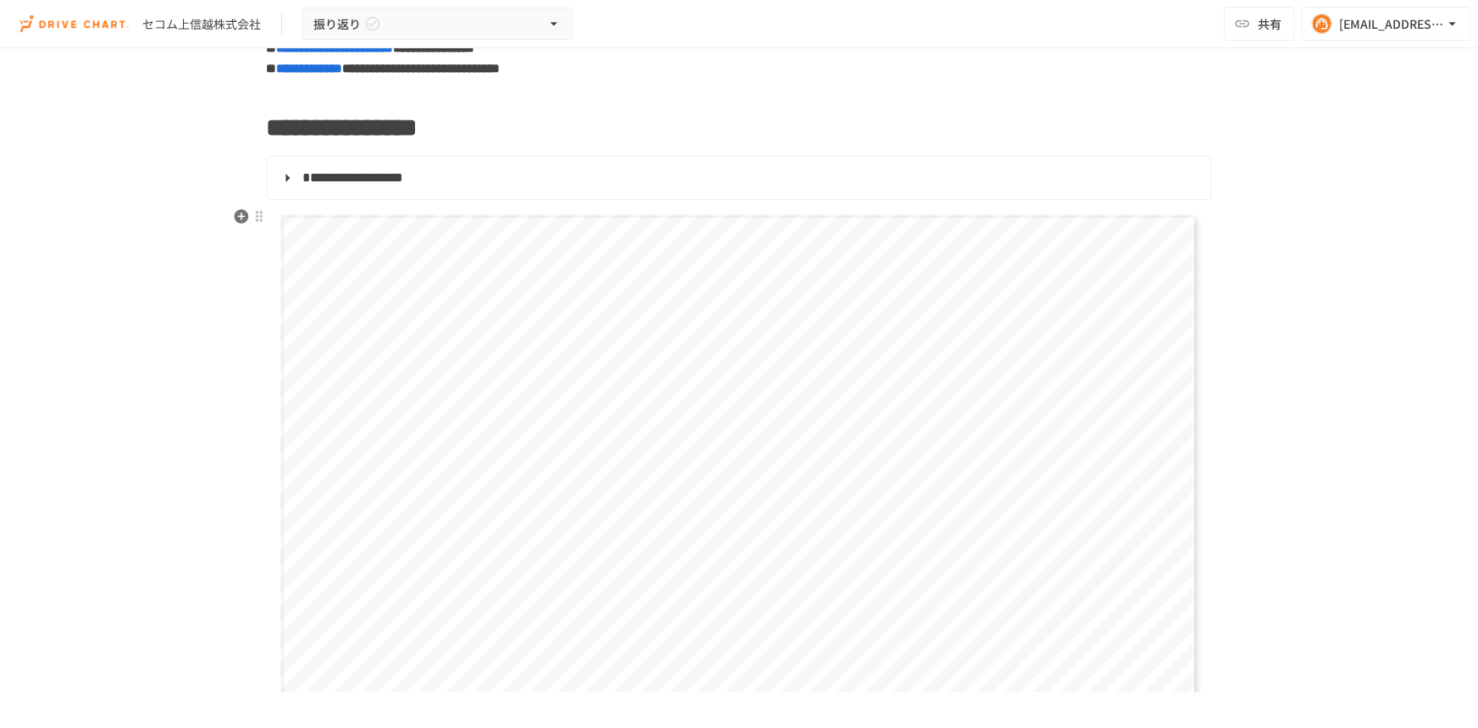
scroll to position [230, 0]
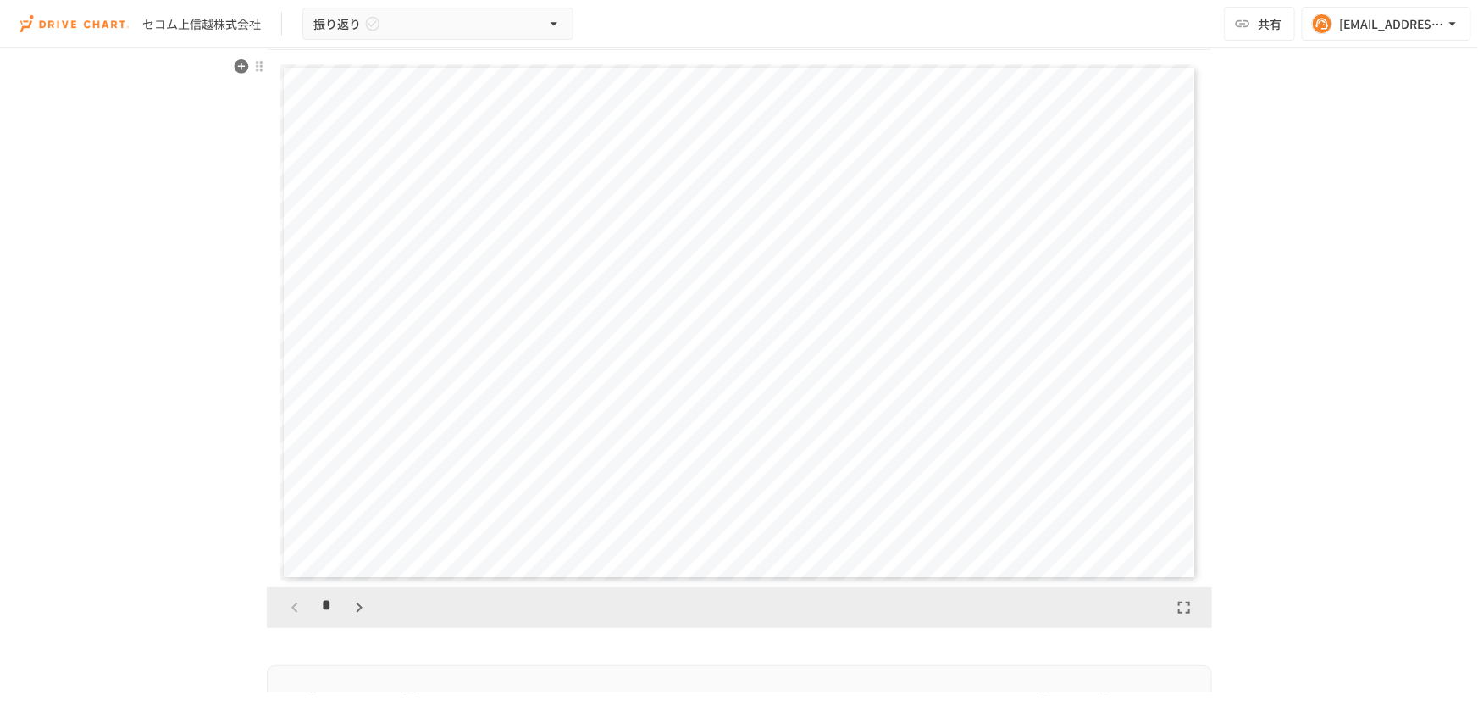
click at [357, 611] on icon "button" at bounding box center [359, 607] width 20 height 20
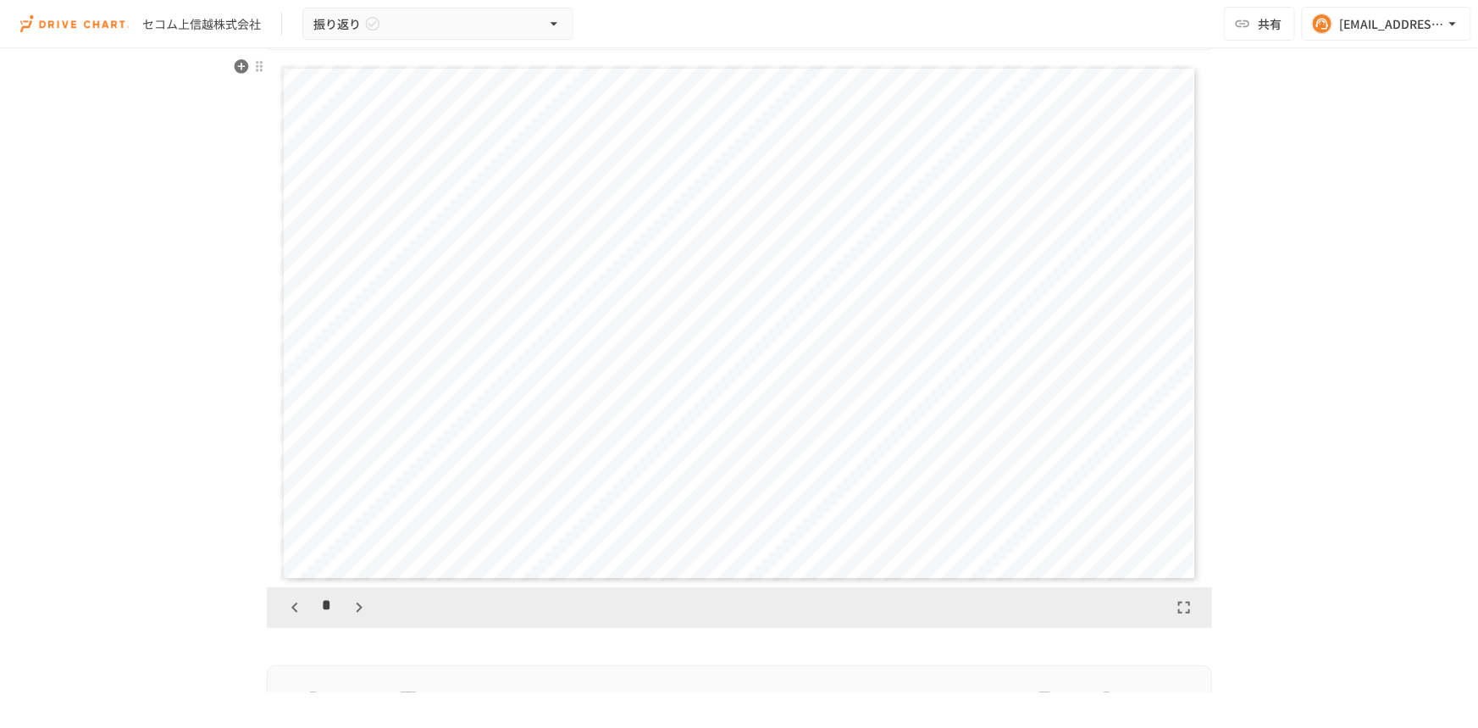
click at [357, 611] on icon "button" at bounding box center [359, 607] width 20 height 20
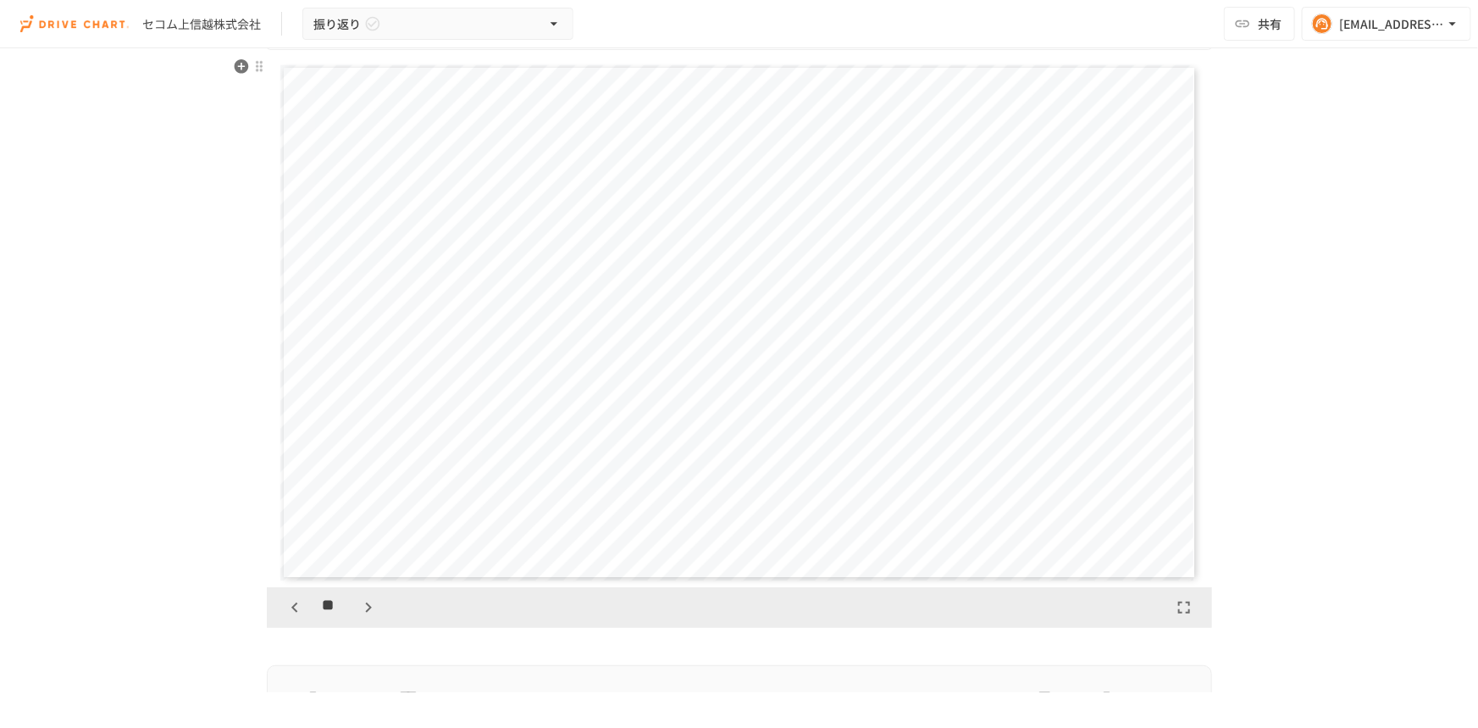
click at [358, 611] on icon "button" at bounding box center [368, 607] width 20 height 20
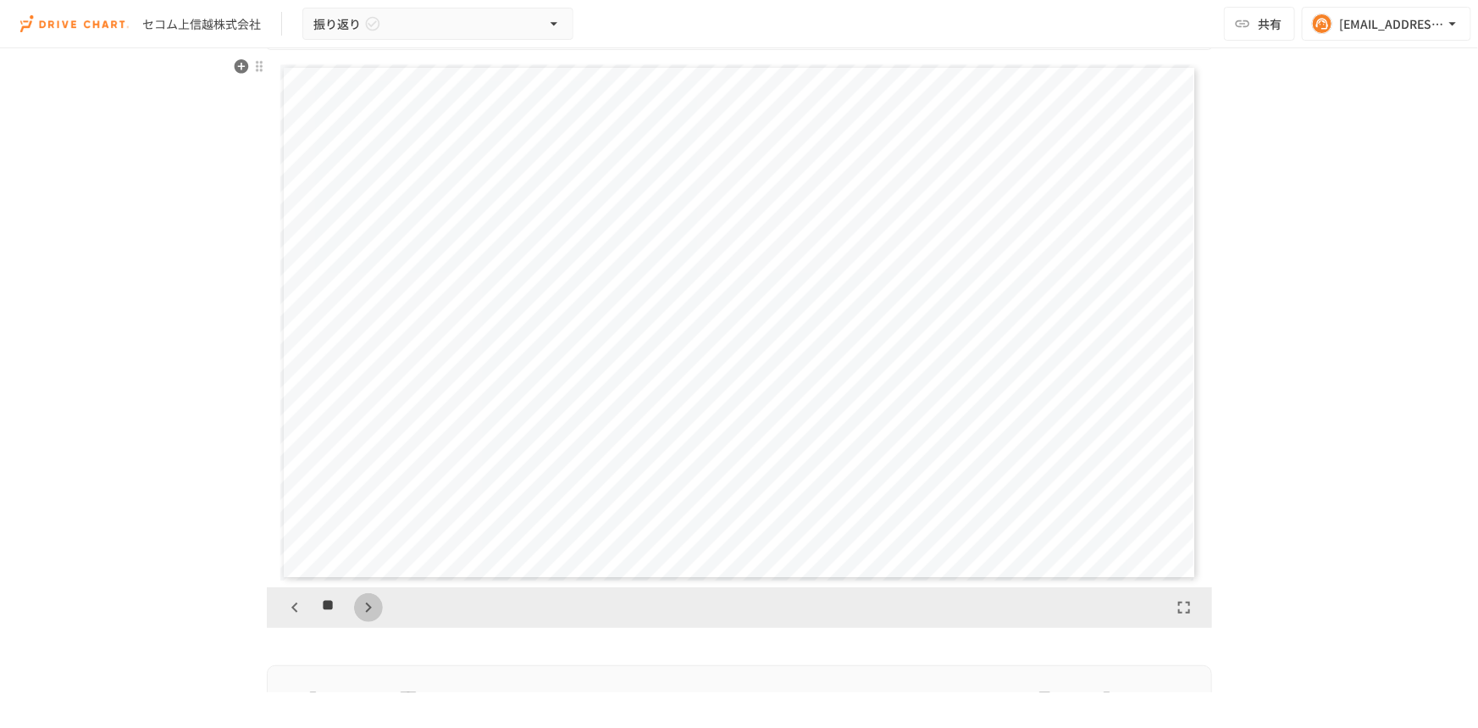
click at [358, 611] on icon "button" at bounding box center [368, 607] width 20 height 20
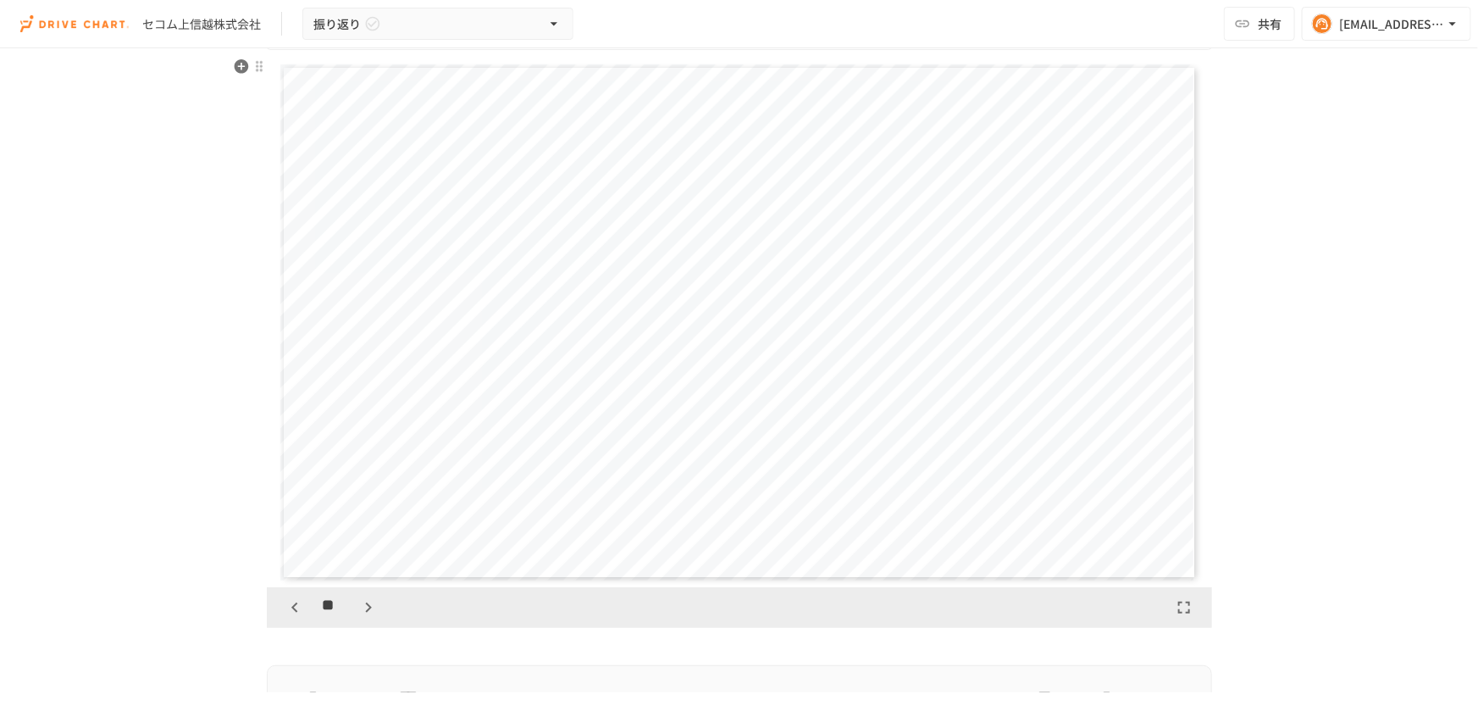
click at [358, 611] on icon "button" at bounding box center [368, 607] width 20 height 20
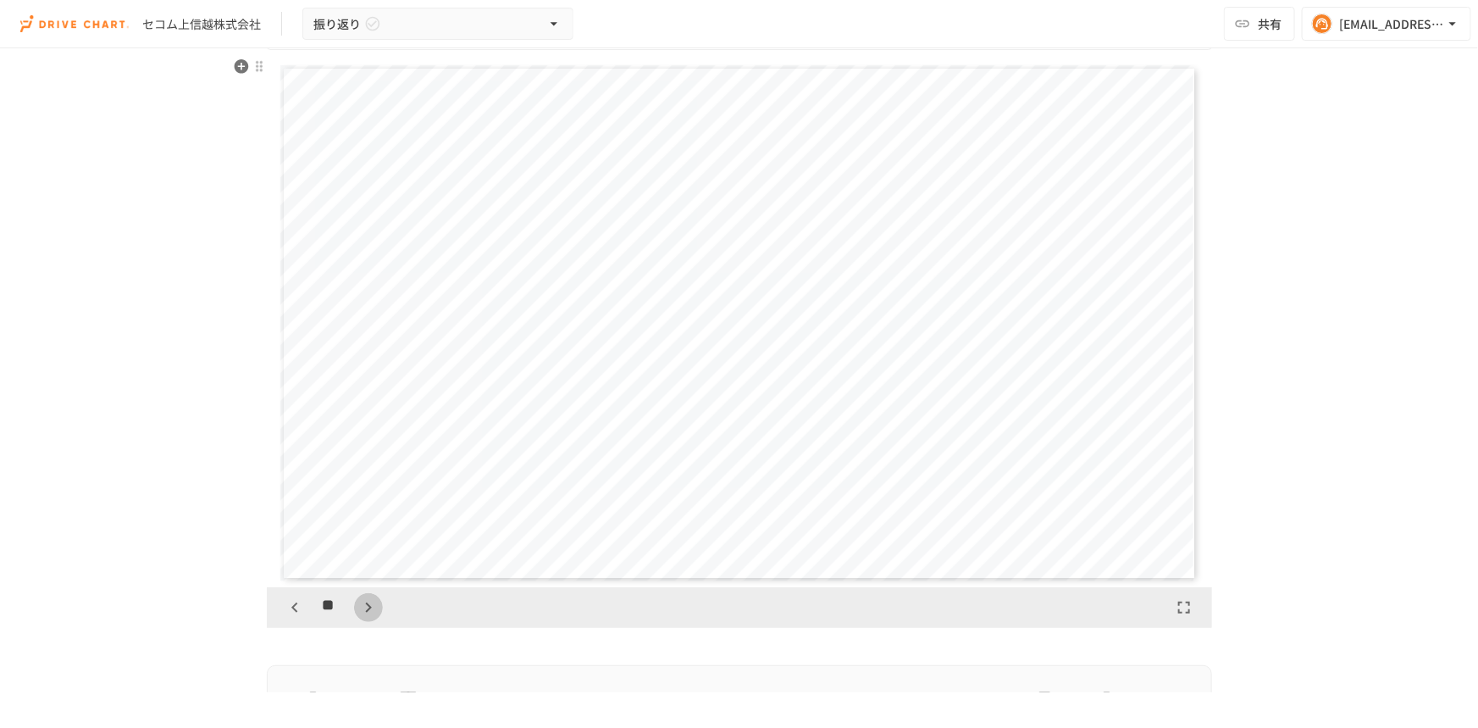
click at [358, 611] on icon "button" at bounding box center [368, 607] width 20 height 20
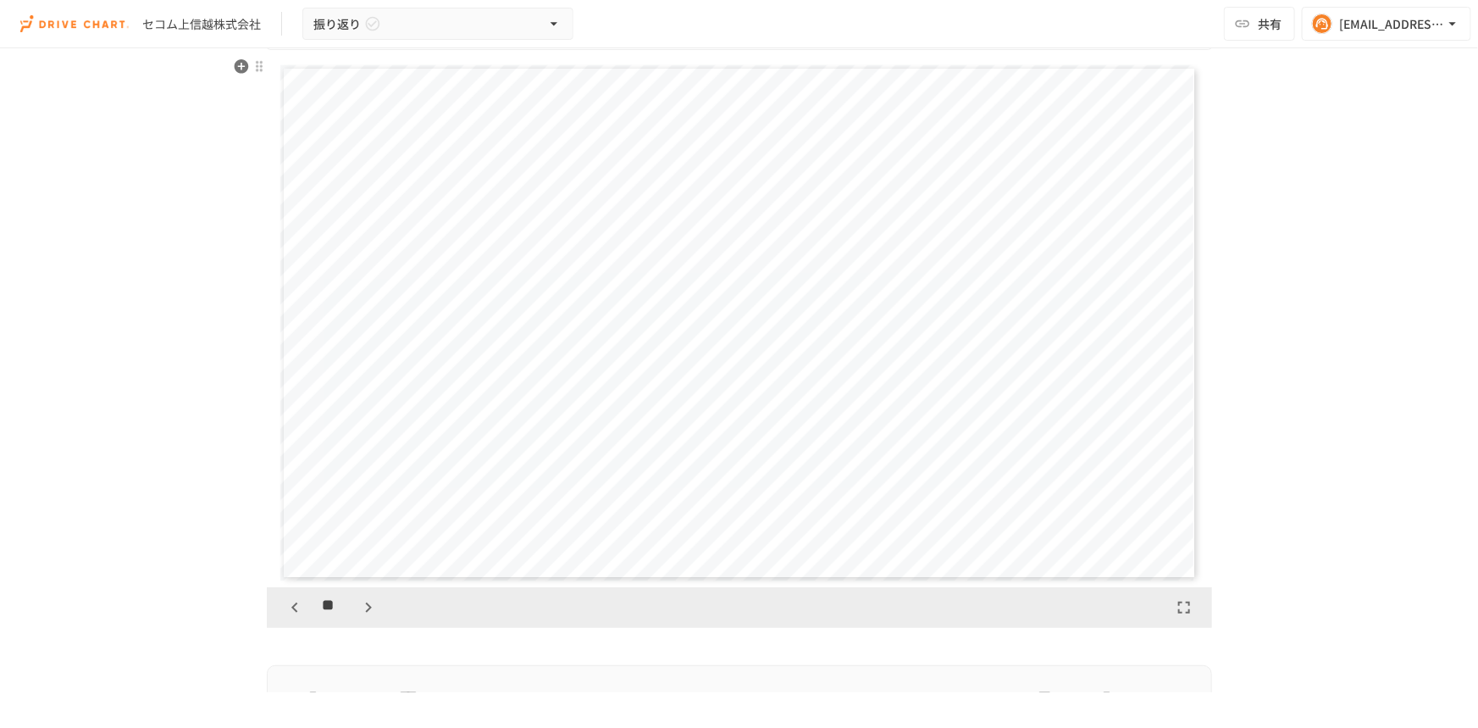
click at [358, 611] on icon "button" at bounding box center [368, 607] width 20 height 20
click at [357, 595] on icon "button" at bounding box center [360, 595] width 6 height 10
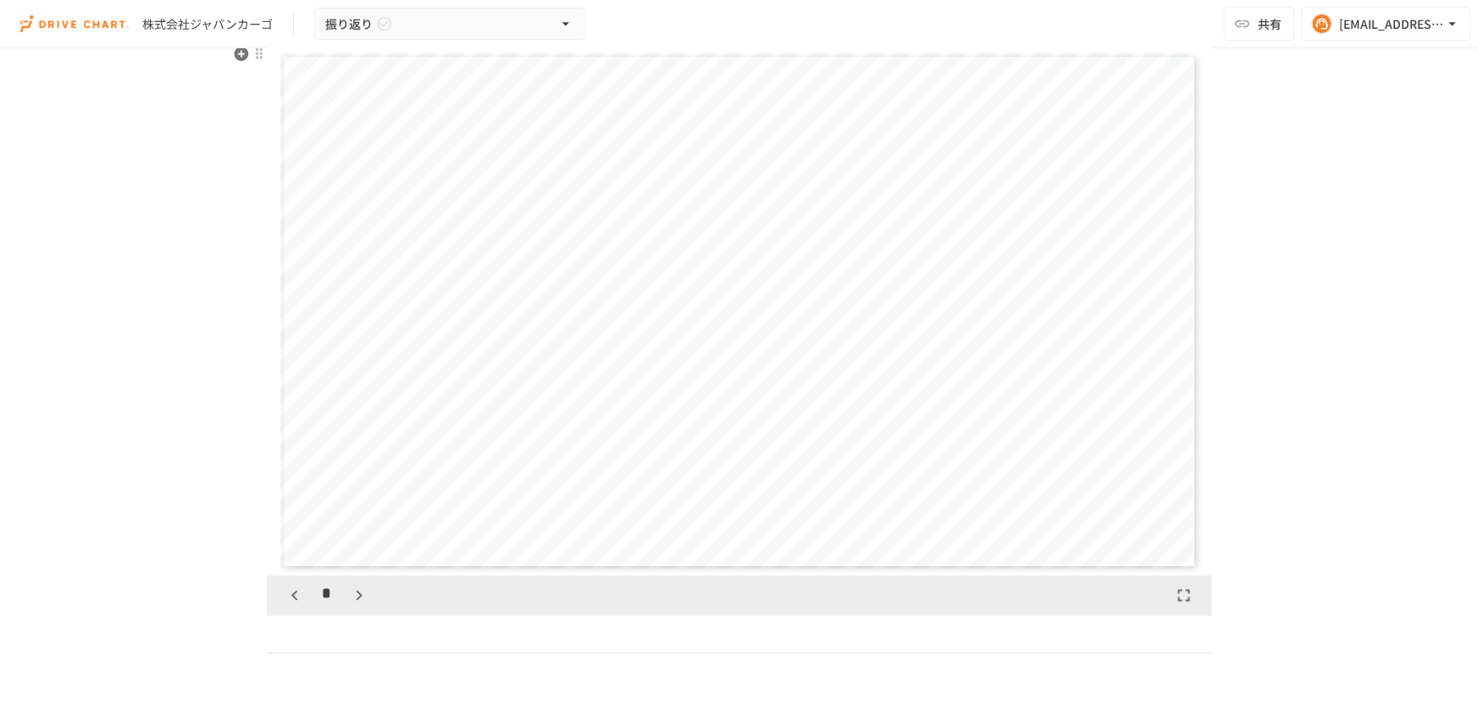
click at [357, 595] on icon "button" at bounding box center [360, 595] width 6 height 10
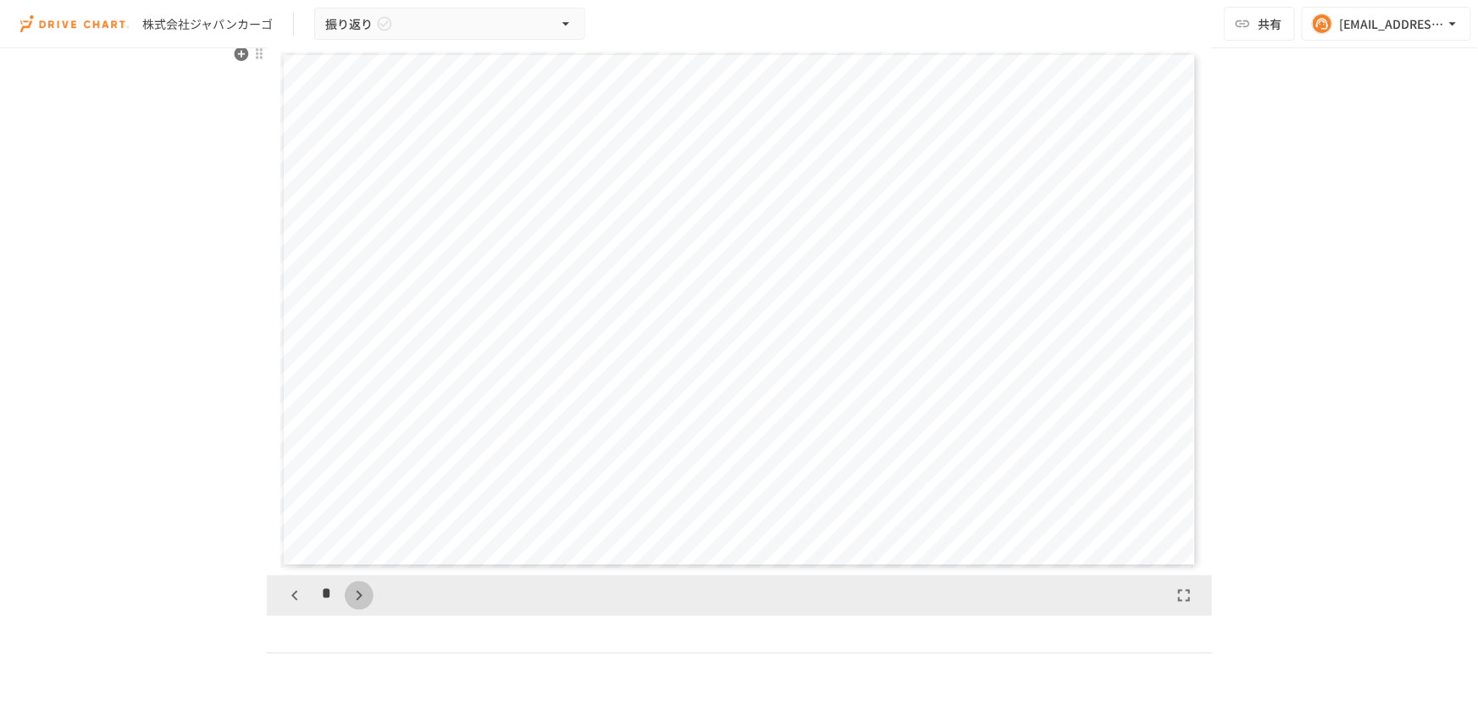
click at [357, 595] on icon "button" at bounding box center [360, 595] width 6 height 10
click at [353, 595] on icon "button" at bounding box center [359, 595] width 20 height 20
click at [358, 595] on icon "button" at bounding box center [368, 595] width 20 height 20
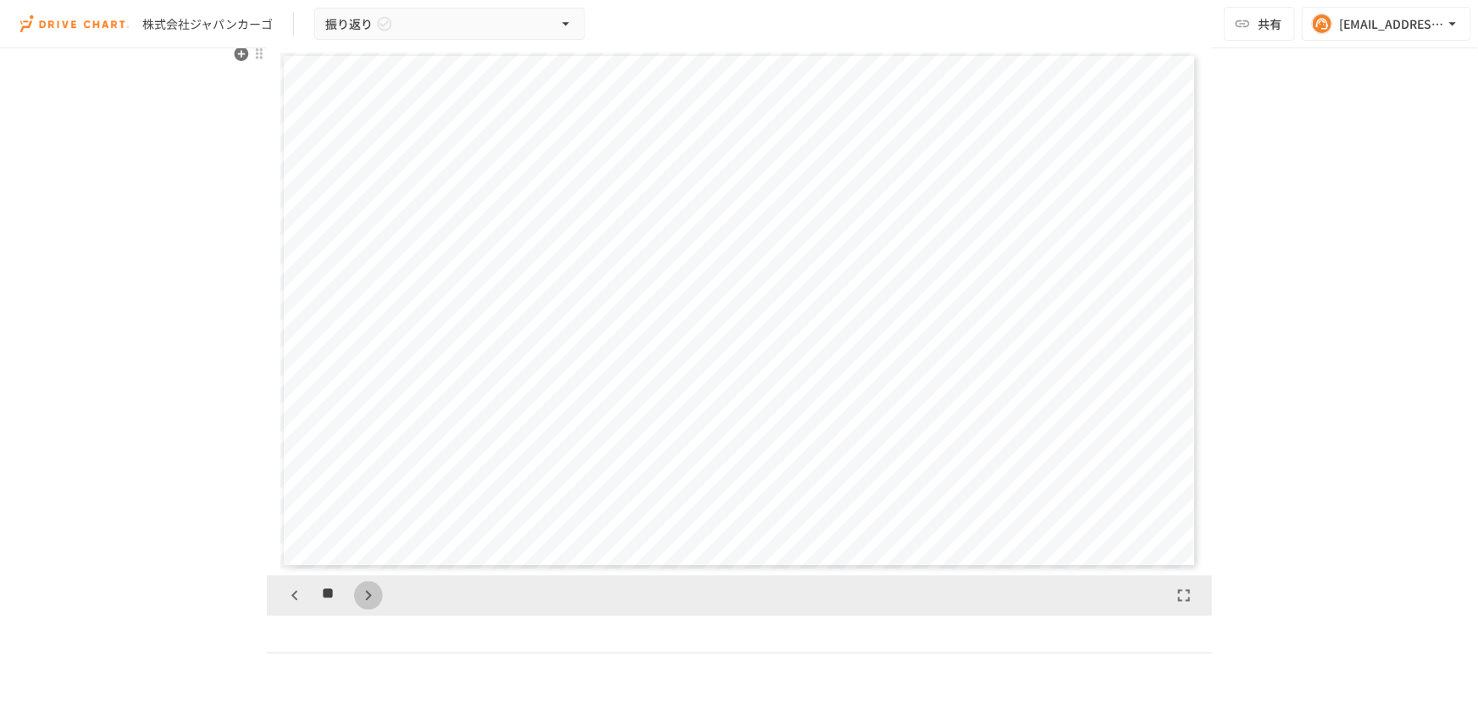
click at [358, 595] on icon "button" at bounding box center [368, 595] width 20 height 20
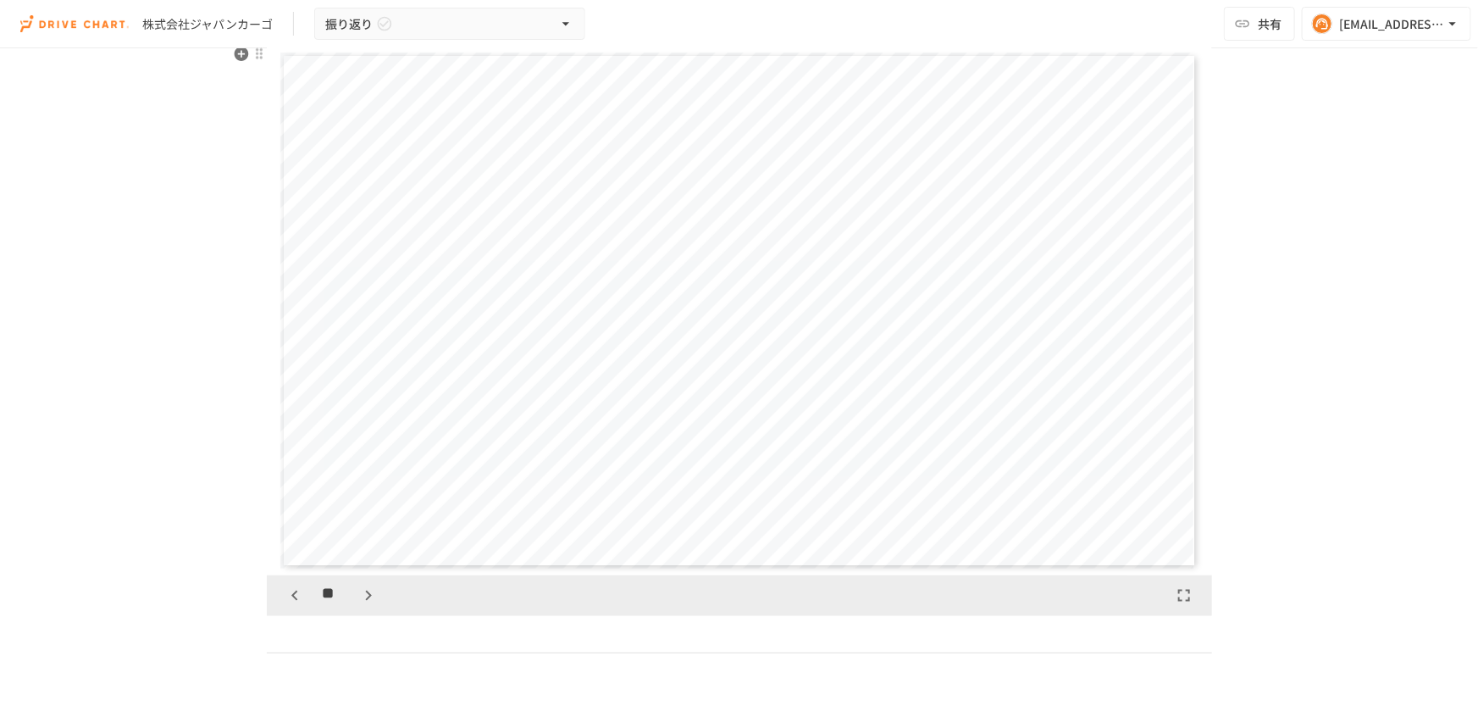
click at [358, 595] on icon "button" at bounding box center [368, 595] width 20 height 20
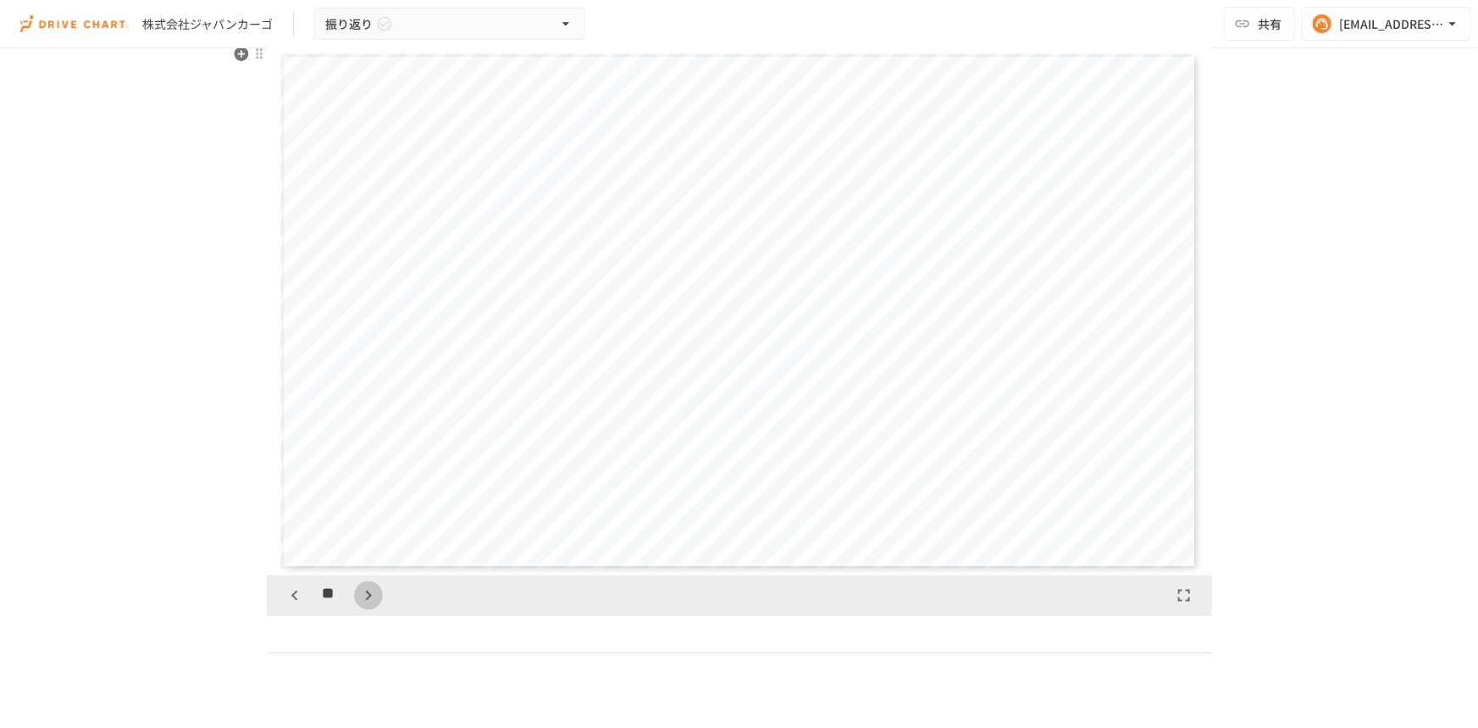
click at [358, 595] on icon "button" at bounding box center [368, 595] width 20 height 20
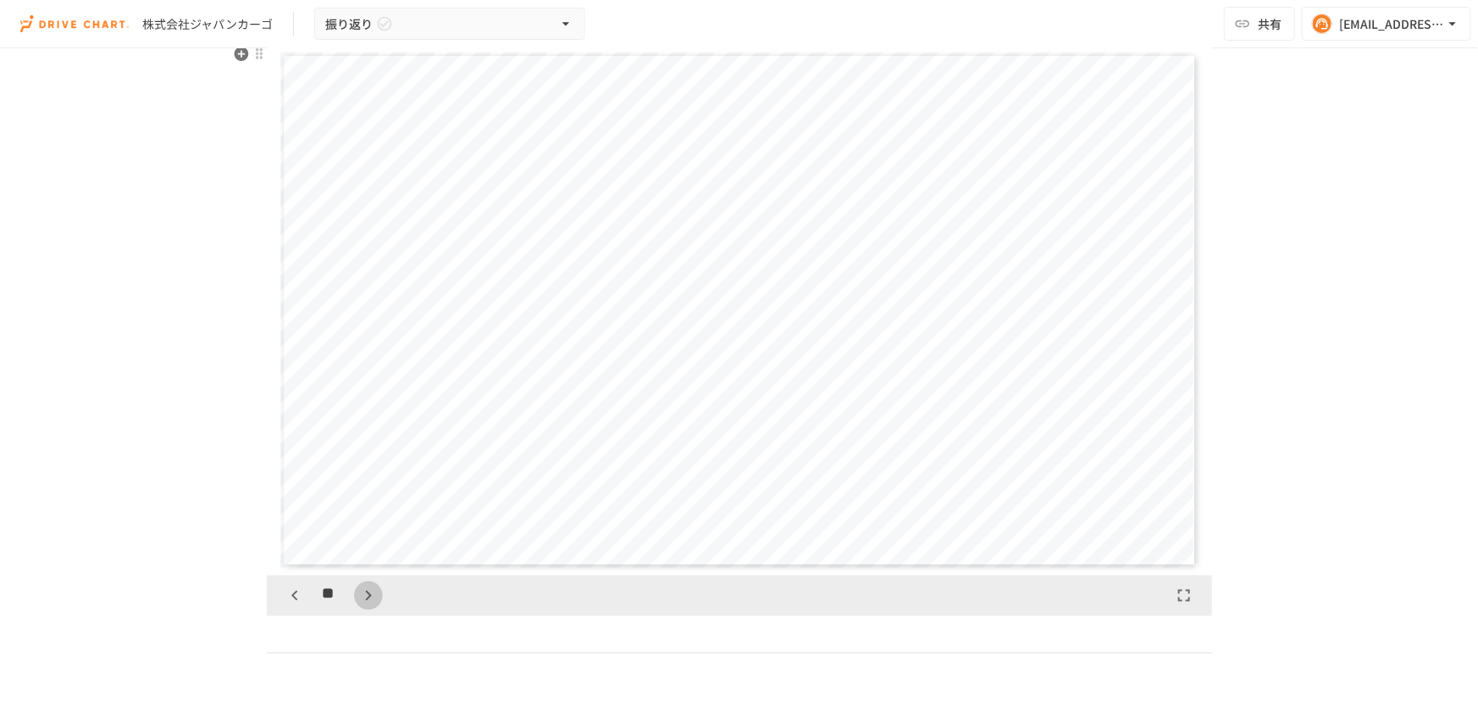
click at [358, 595] on icon "button" at bounding box center [368, 595] width 20 height 20
click at [288, 593] on icon "button" at bounding box center [295, 595] width 20 height 20
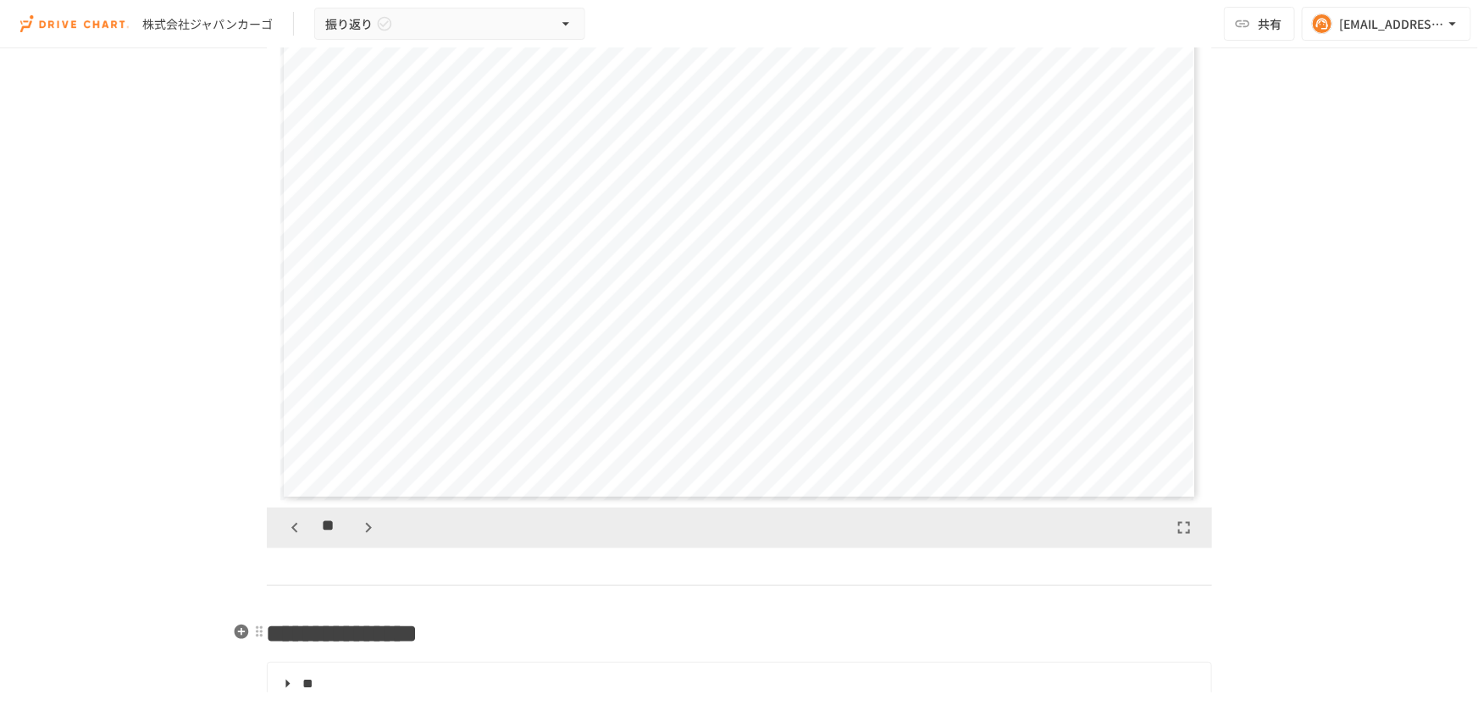
scroll to position [923, 0]
click at [363, 526] on icon "button" at bounding box center [368, 519] width 20 height 20
click at [363, 525] on icon "button" at bounding box center [368, 519] width 20 height 20
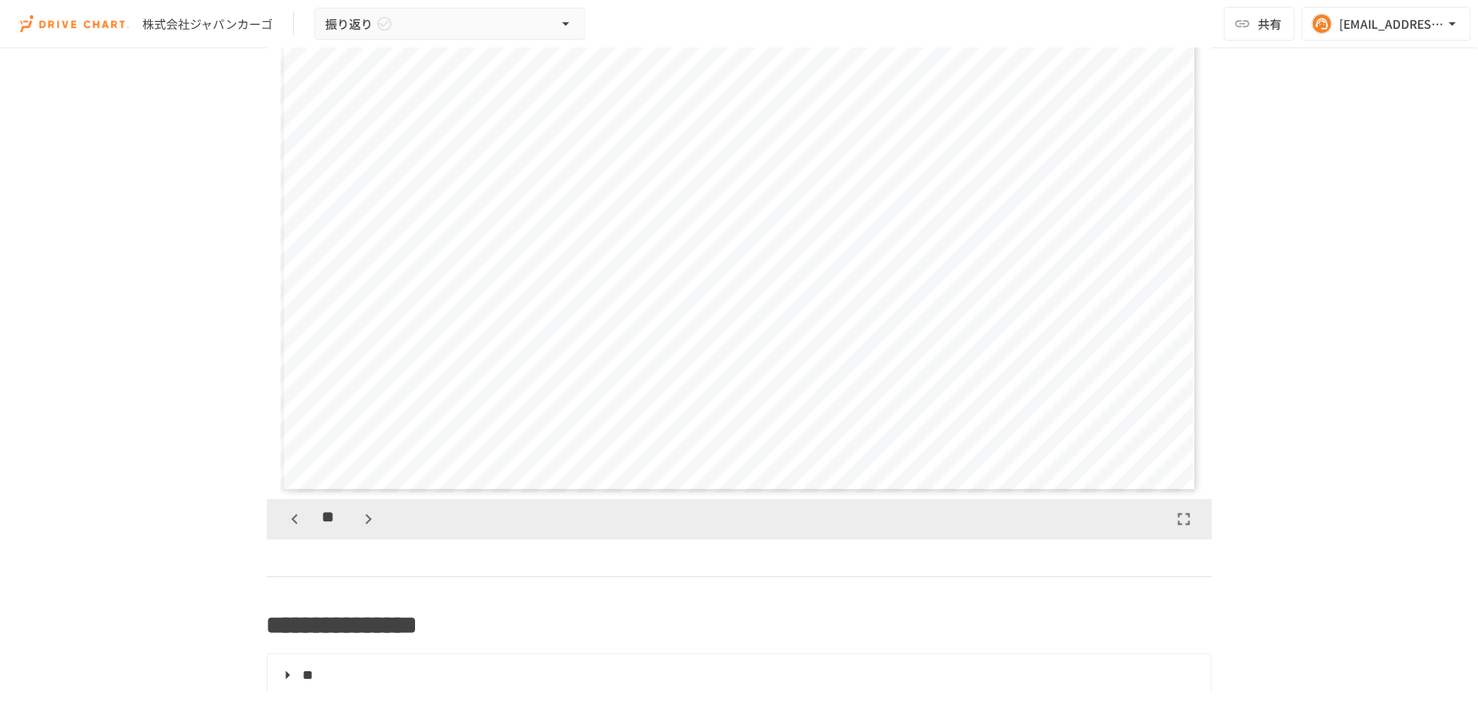
click at [286, 534] on div "**" at bounding box center [739, 519] width 945 height 41
click at [293, 519] on icon "button" at bounding box center [295, 519] width 20 height 20
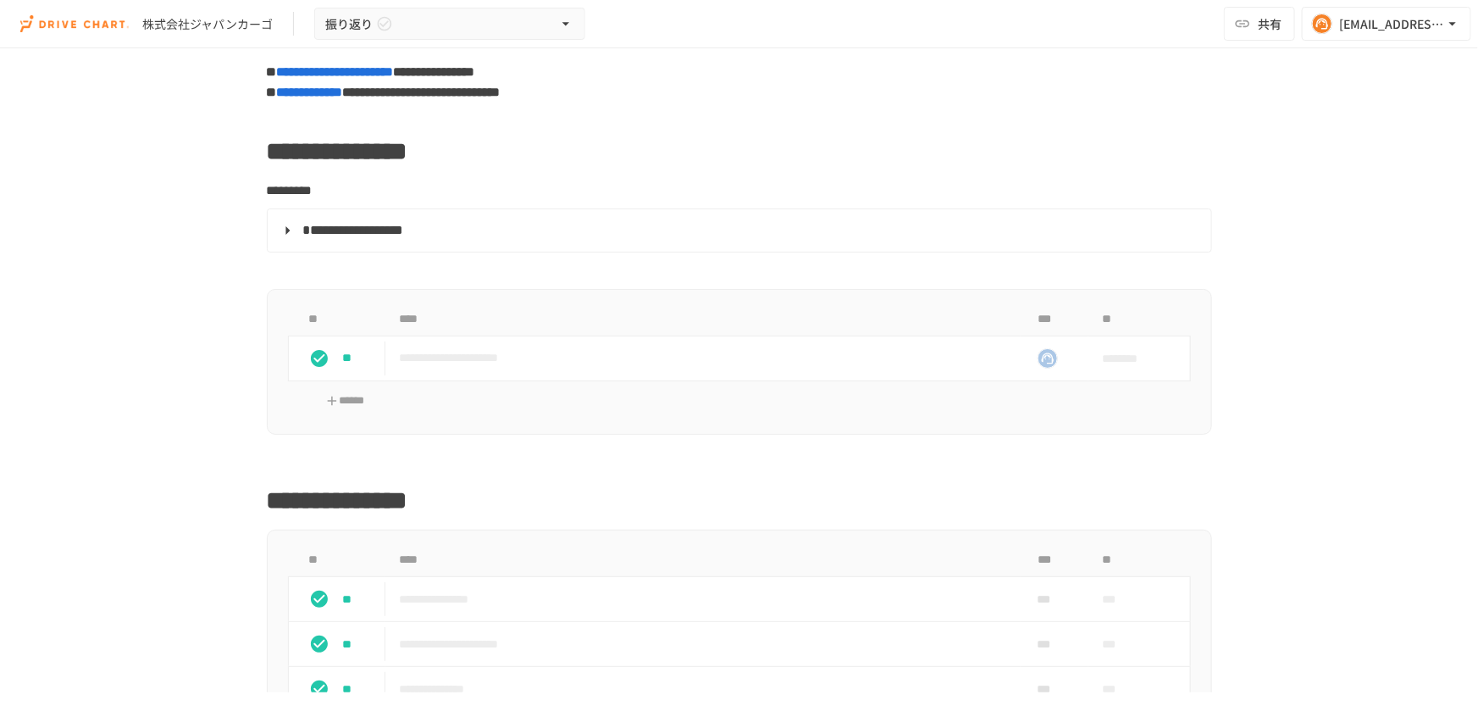
scroll to position [0, 0]
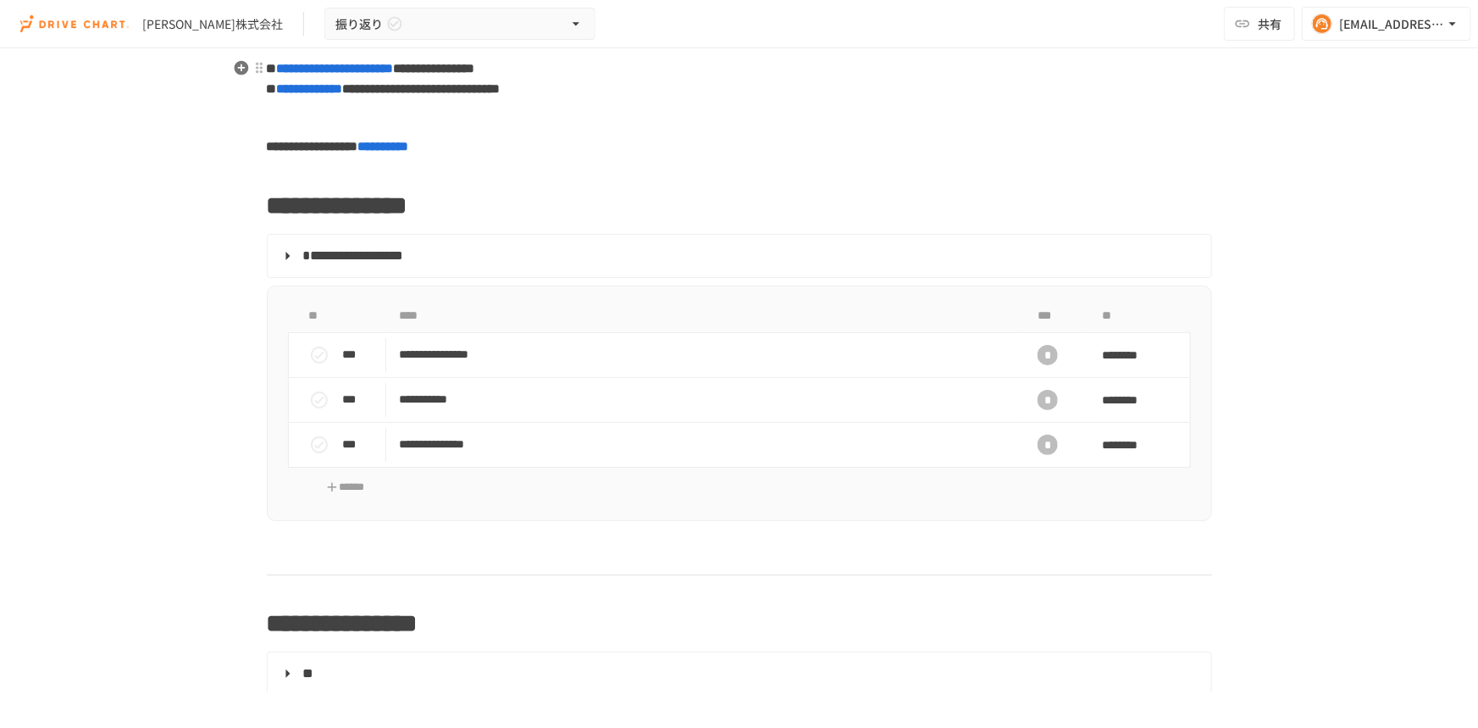
scroll to position [13, 0]
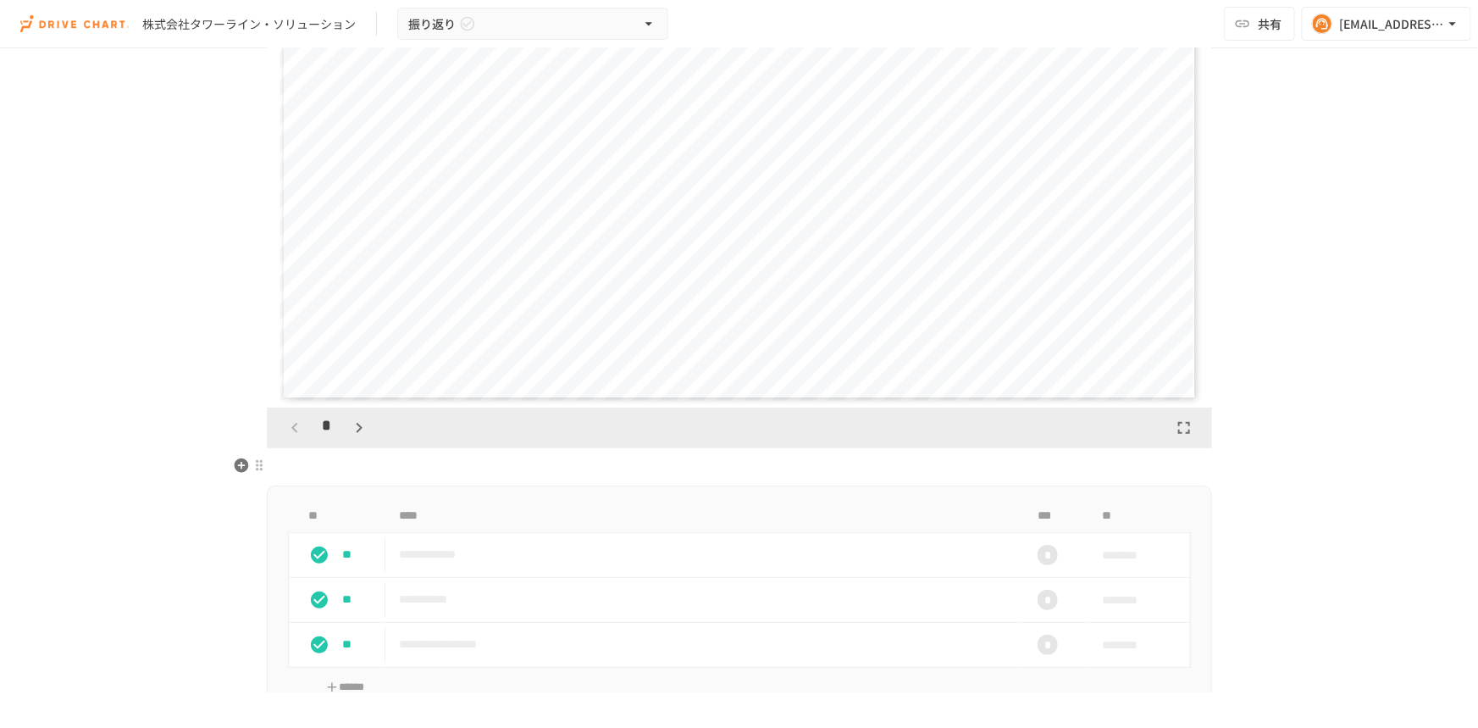
scroll to position [462, 0]
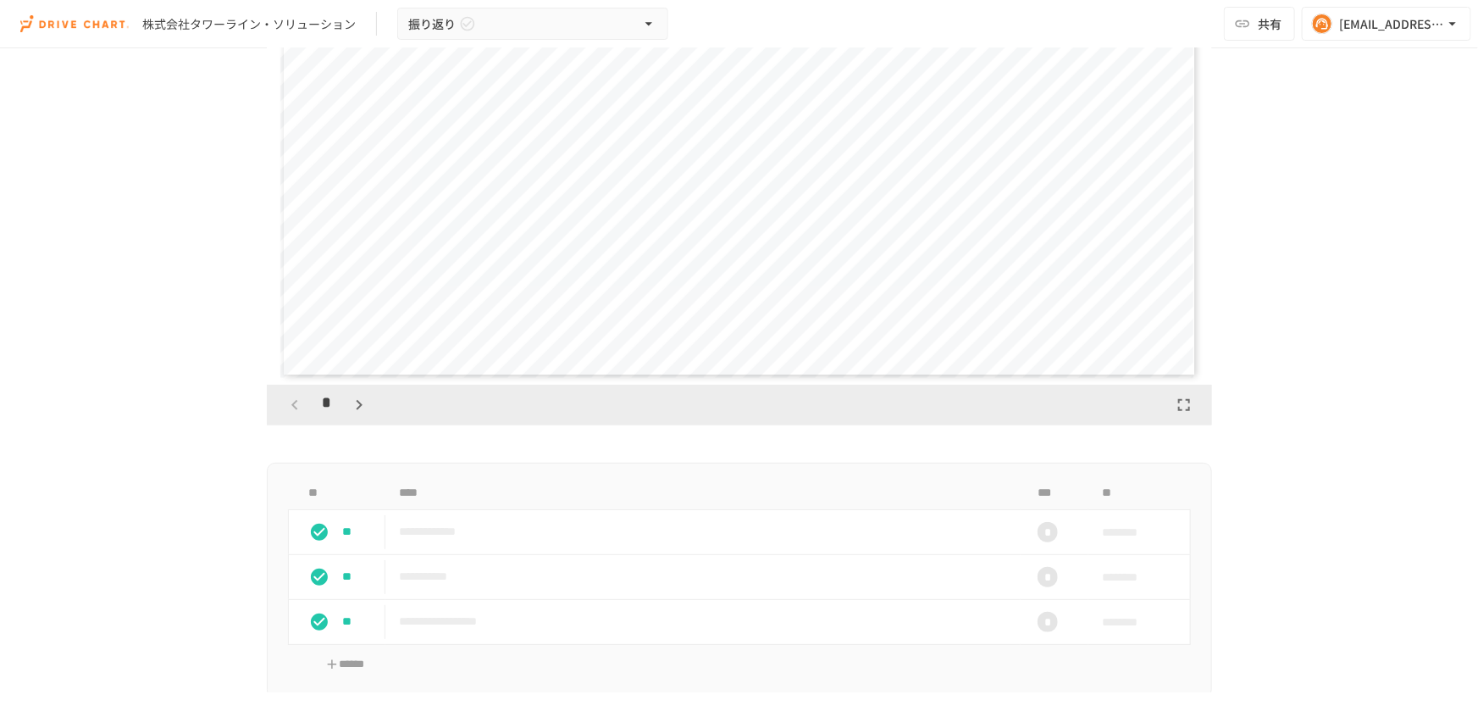
click at [357, 407] on icon "button" at bounding box center [360, 405] width 6 height 10
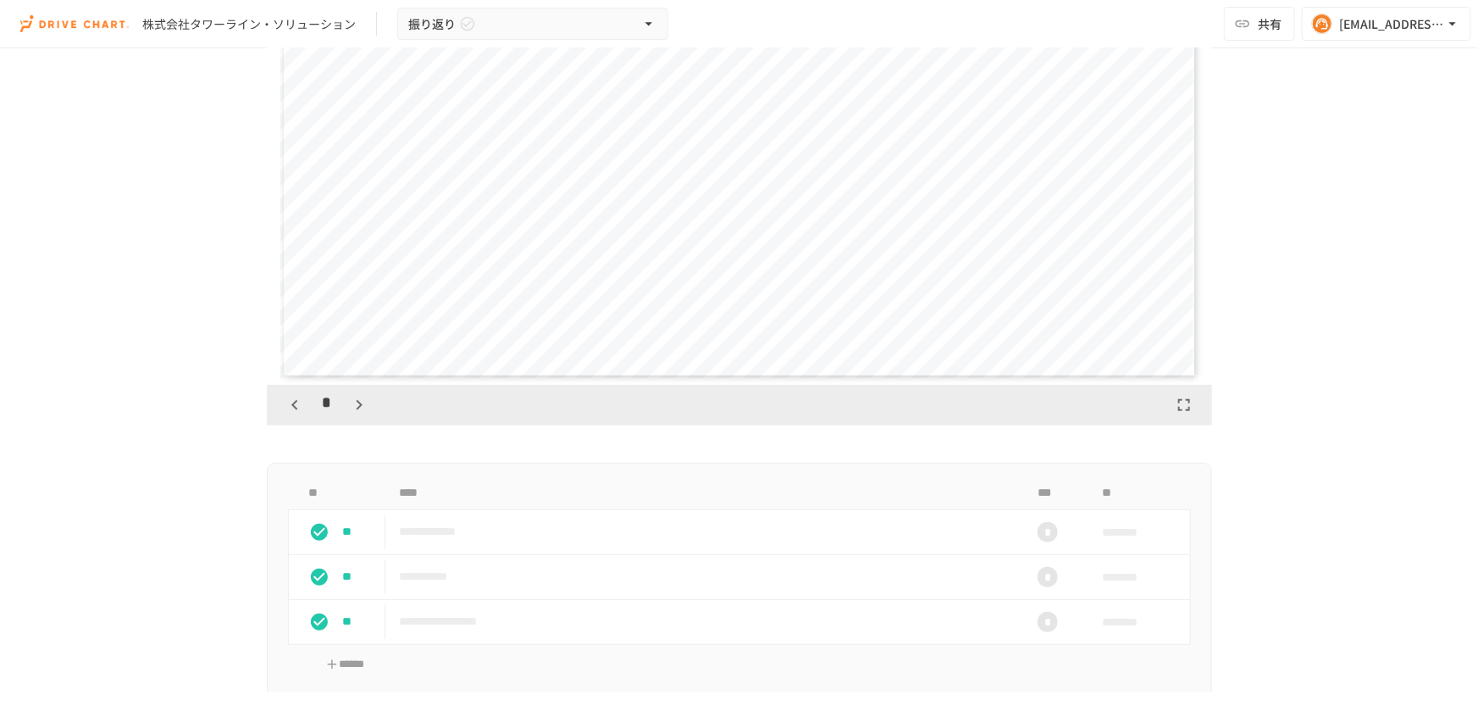
click at [357, 407] on icon "button" at bounding box center [360, 405] width 6 height 10
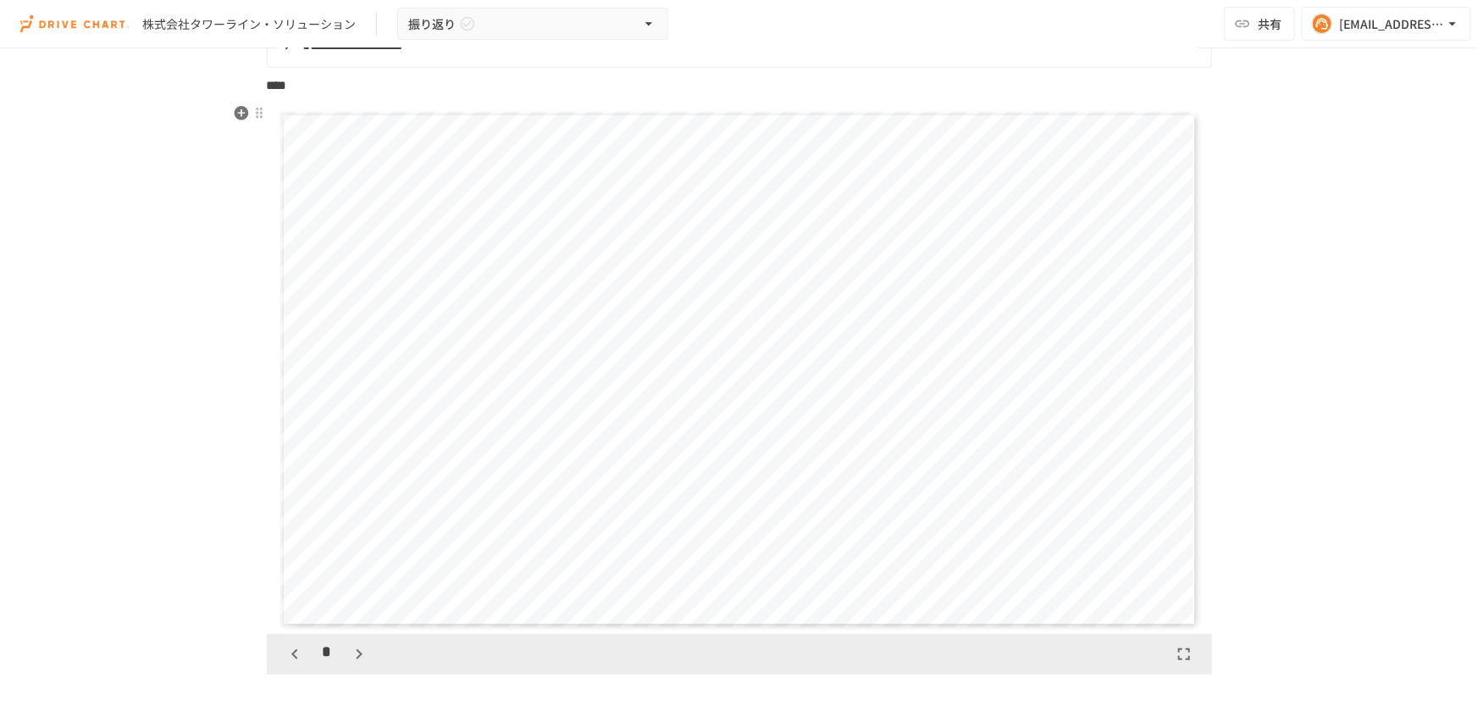
scroll to position [230, 0]
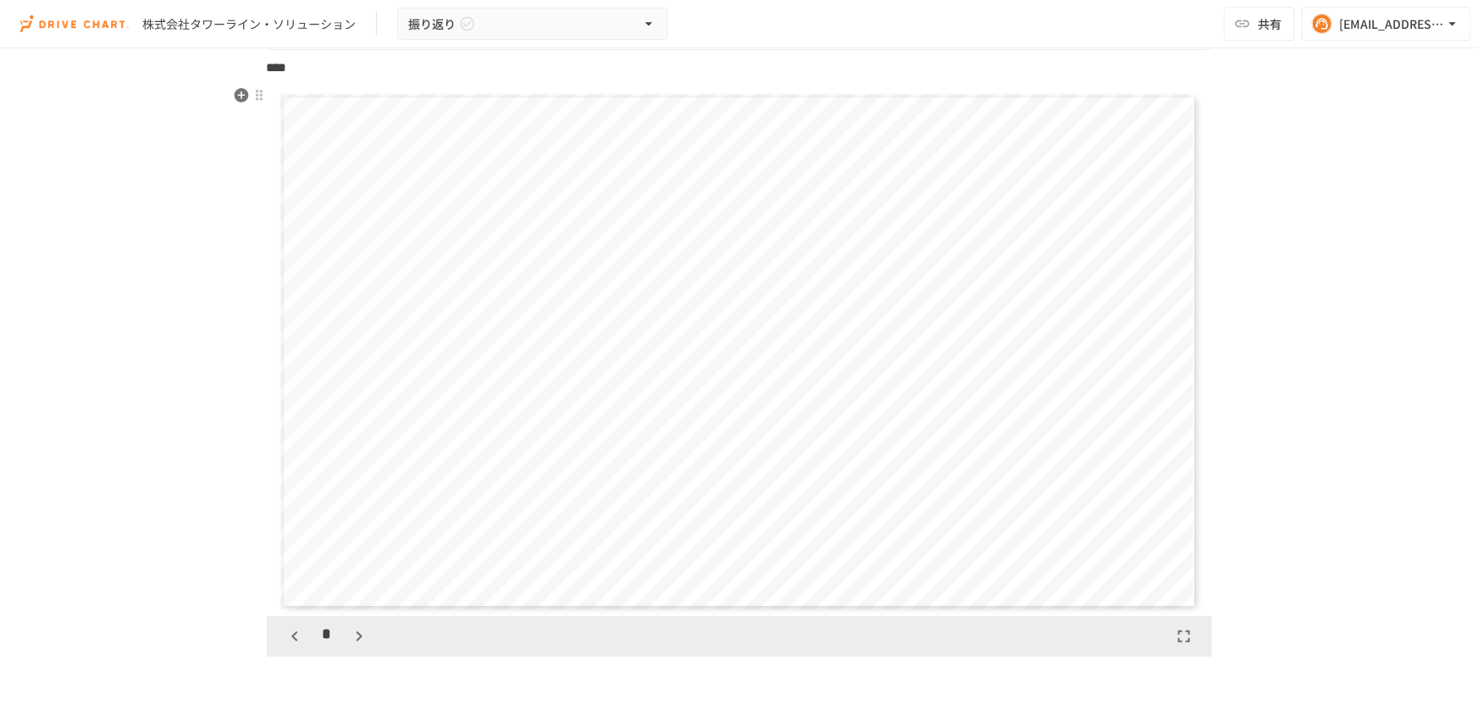
click at [351, 635] on icon "button" at bounding box center [359, 636] width 20 height 20
click at [351, 635] on button "button" at bounding box center [359, 636] width 29 height 29
click at [354, 635] on button "button" at bounding box center [368, 636] width 29 height 29
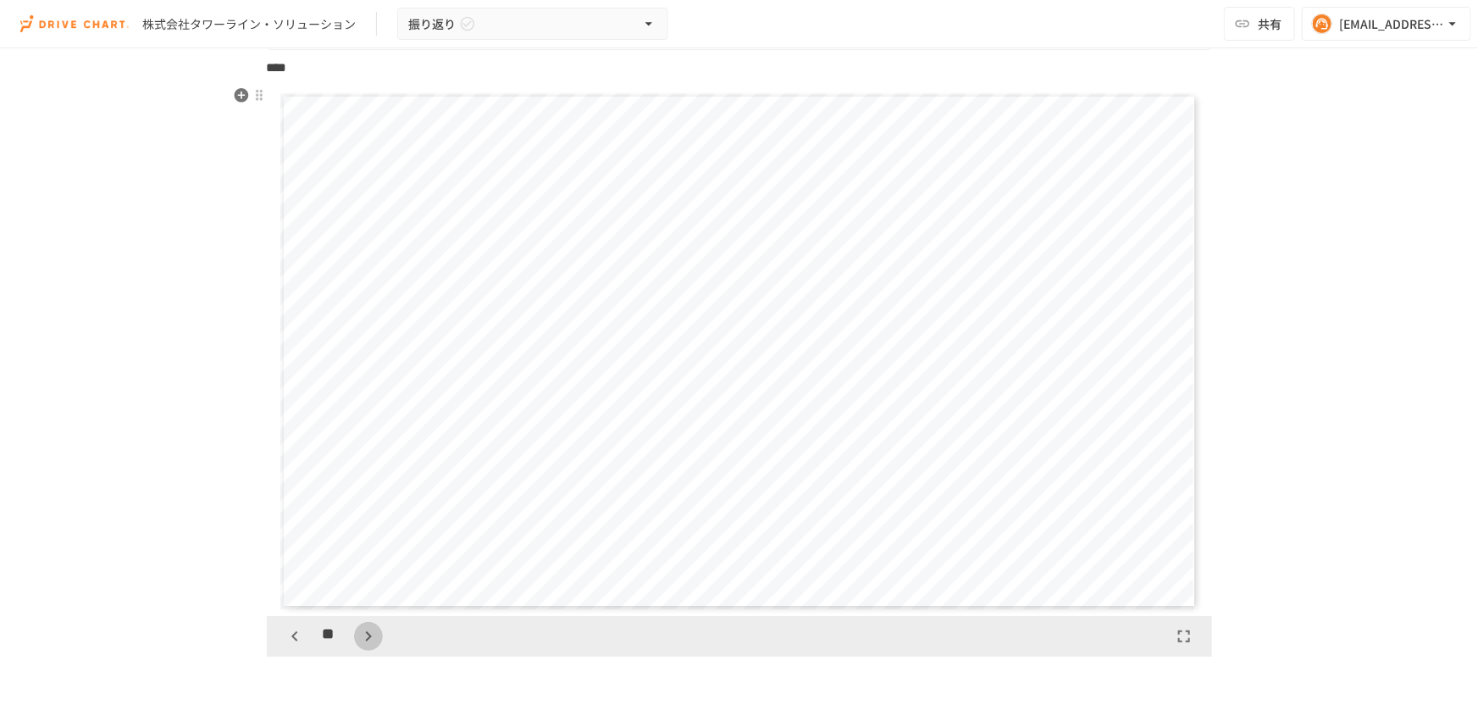
click at [354, 635] on button "button" at bounding box center [368, 636] width 29 height 29
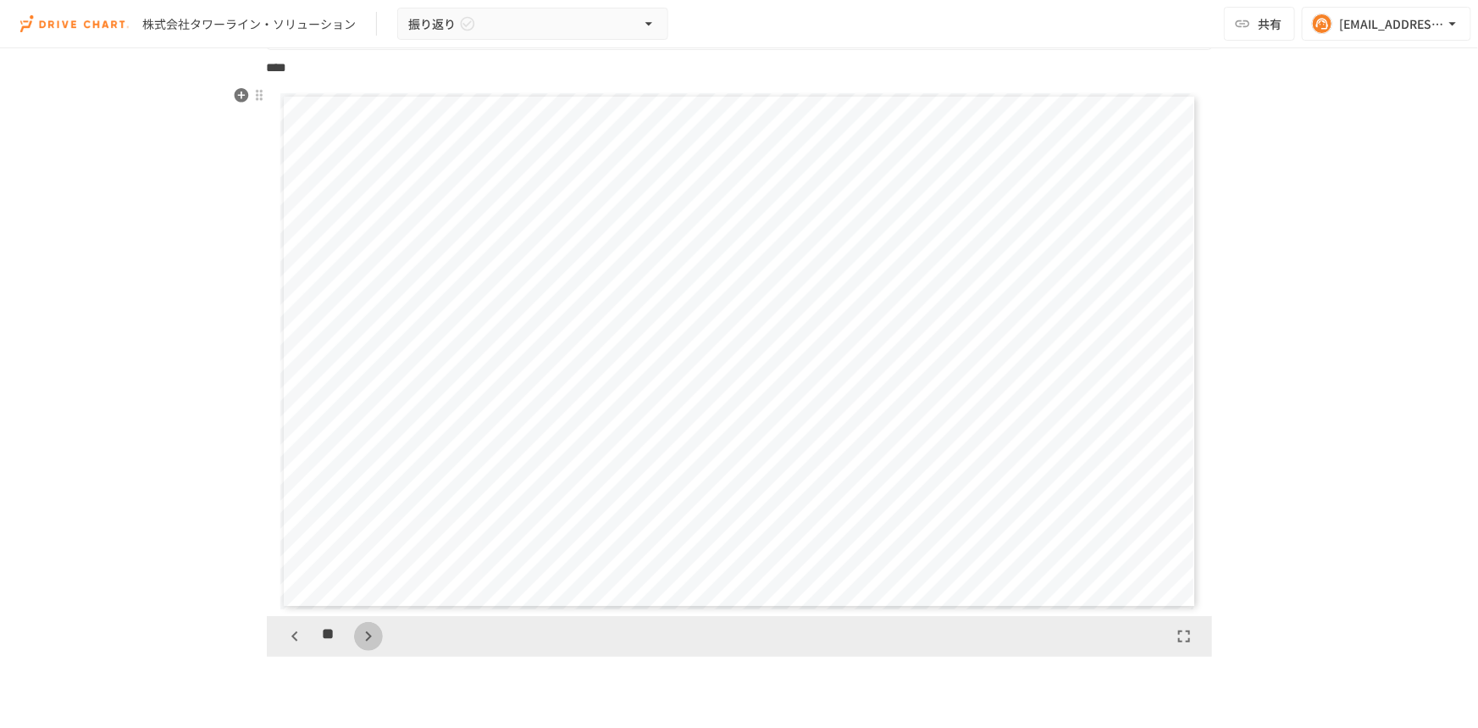
click at [354, 635] on button "button" at bounding box center [368, 636] width 29 height 29
click at [358, 635] on icon "button" at bounding box center [368, 636] width 20 height 20
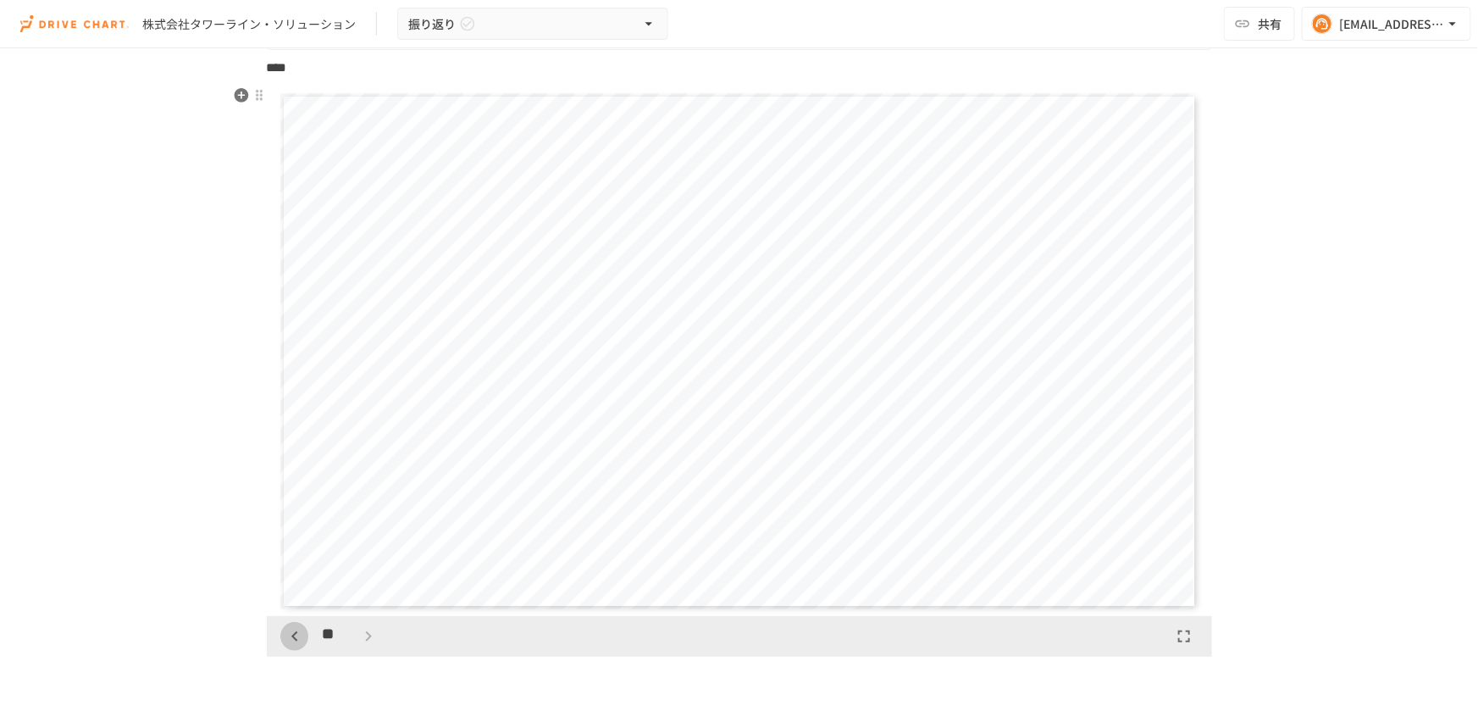
click at [290, 634] on icon "button" at bounding box center [295, 636] width 20 height 20
click at [291, 634] on icon "button" at bounding box center [295, 636] width 20 height 20
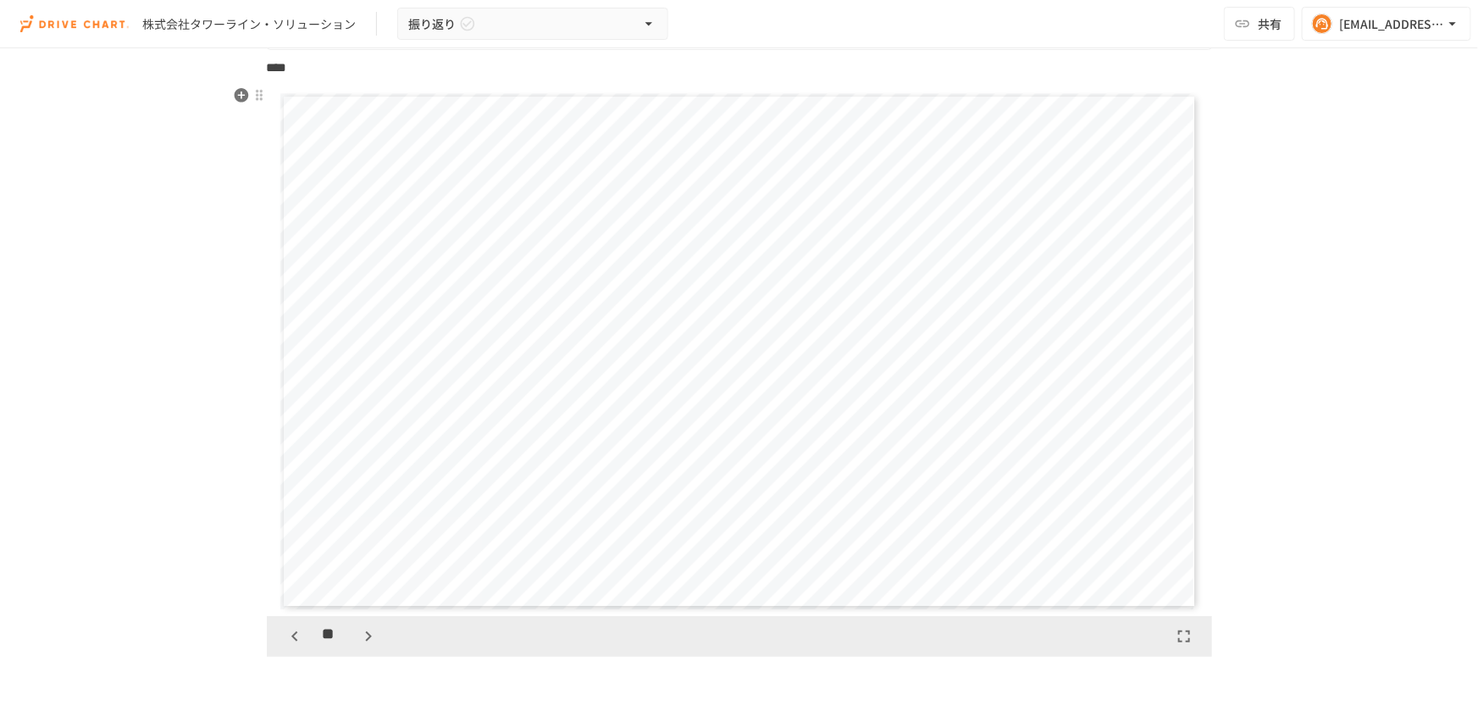
click at [291, 634] on icon "button" at bounding box center [295, 636] width 20 height 20
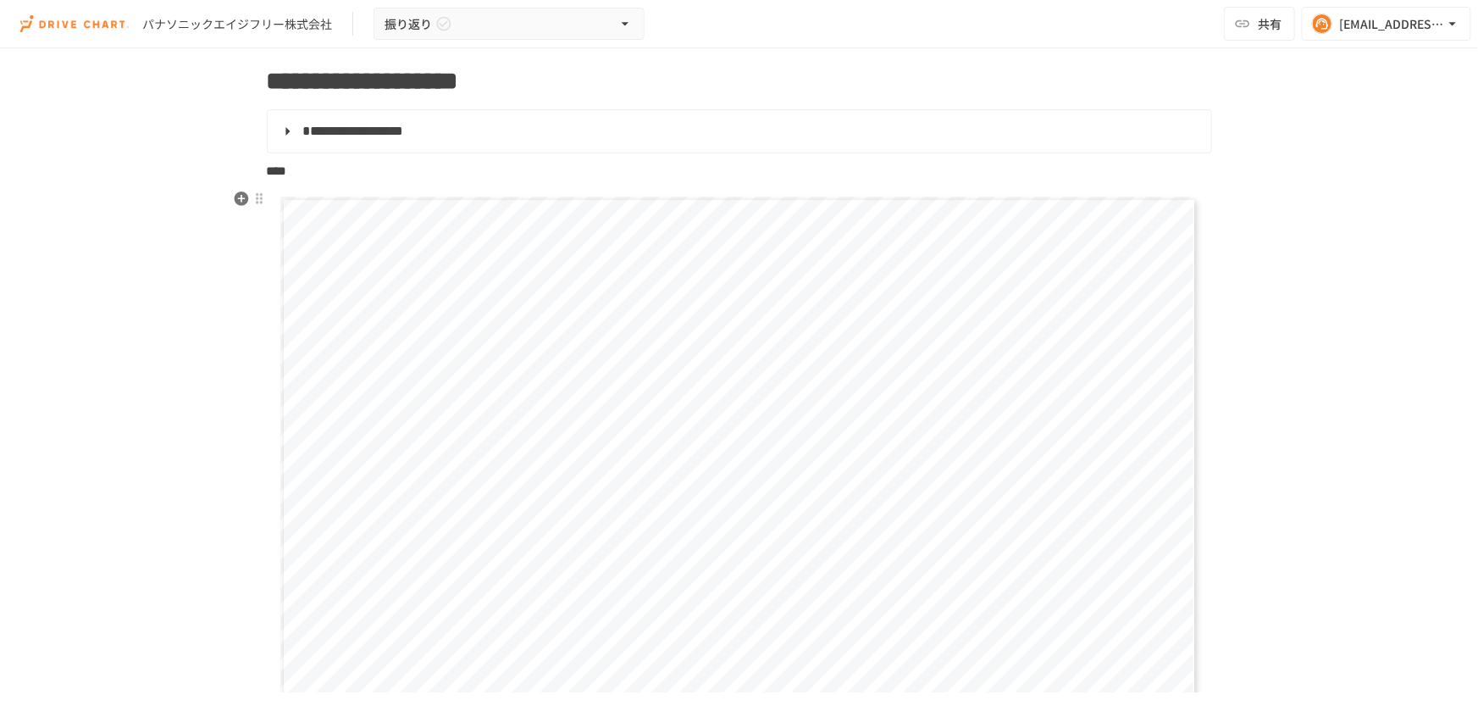
scroll to position [307, 0]
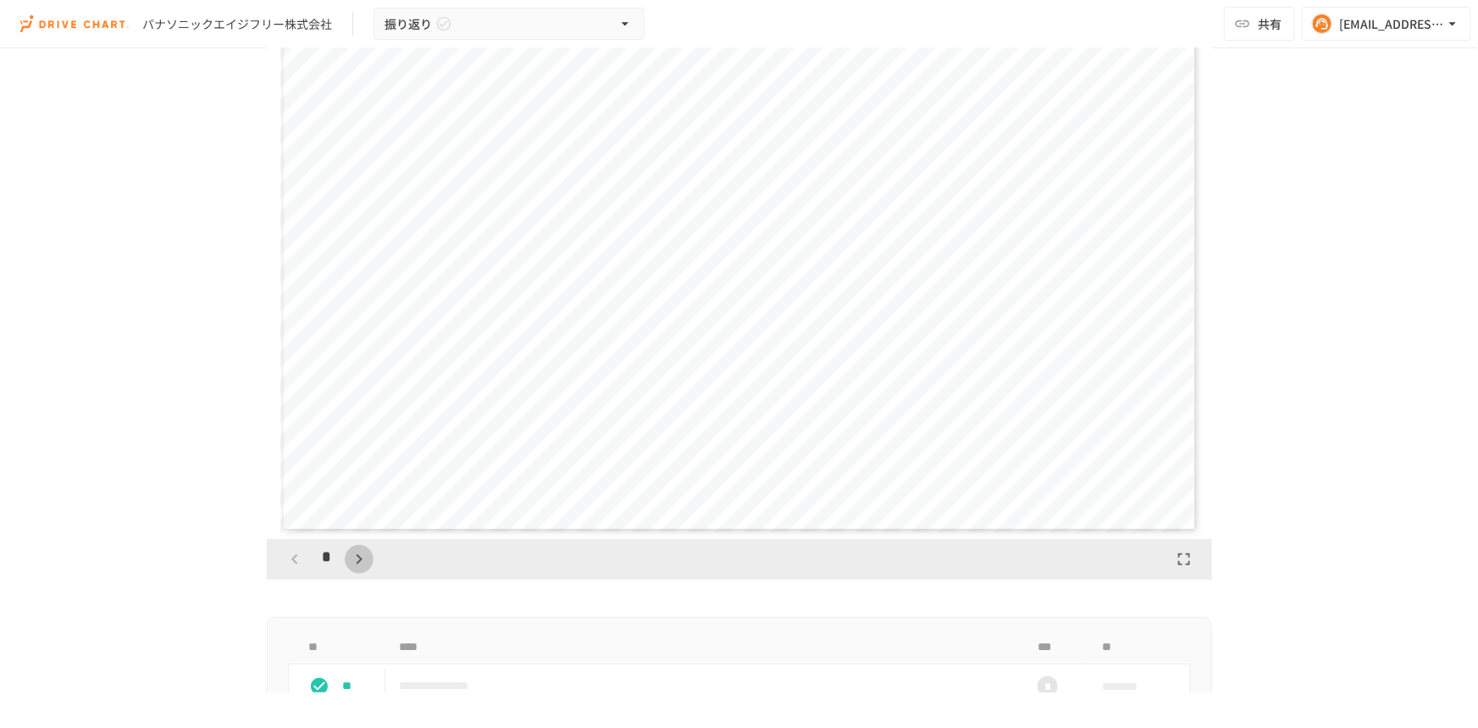
click at [356, 552] on icon "button" at bounding box center [359, 559] width 20 height 20
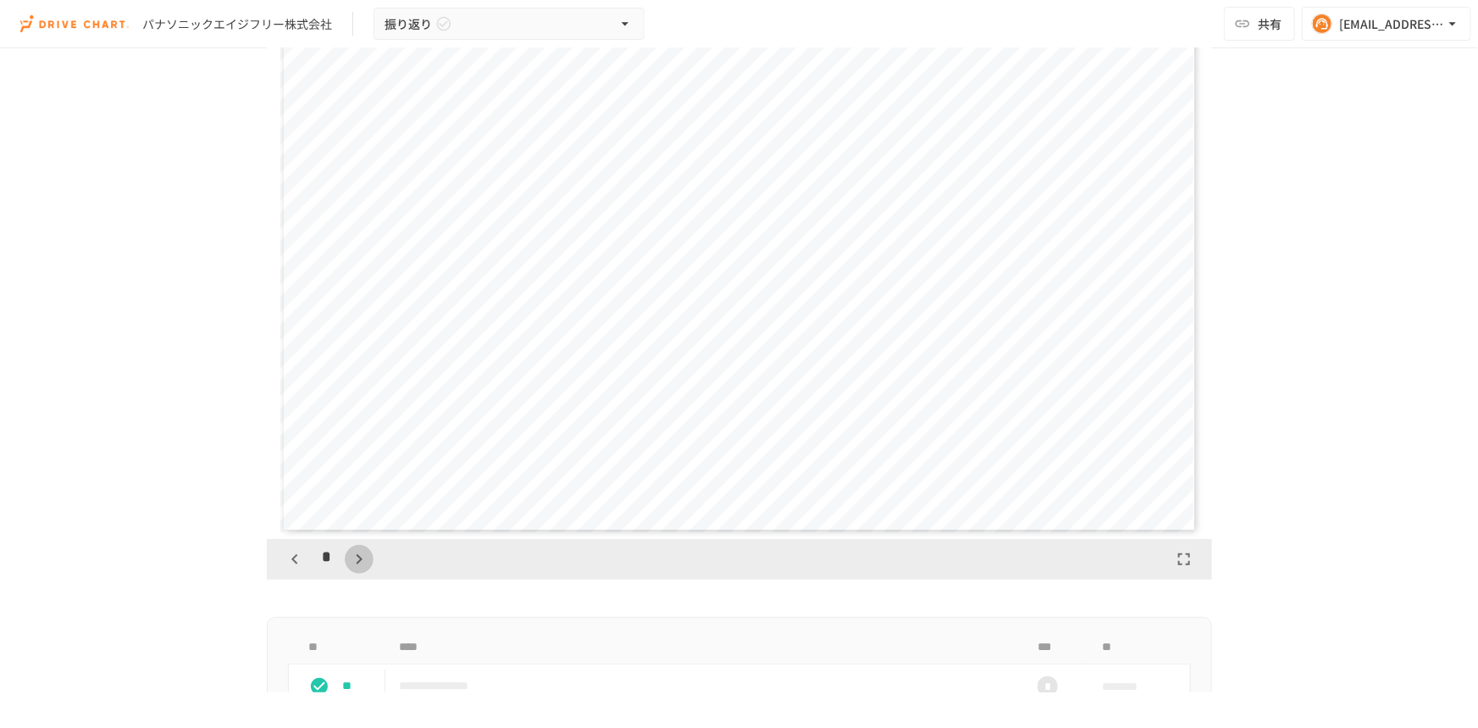
click at [356, 552] on icon "button" at bounding box center [359, 559] width 20 height 20
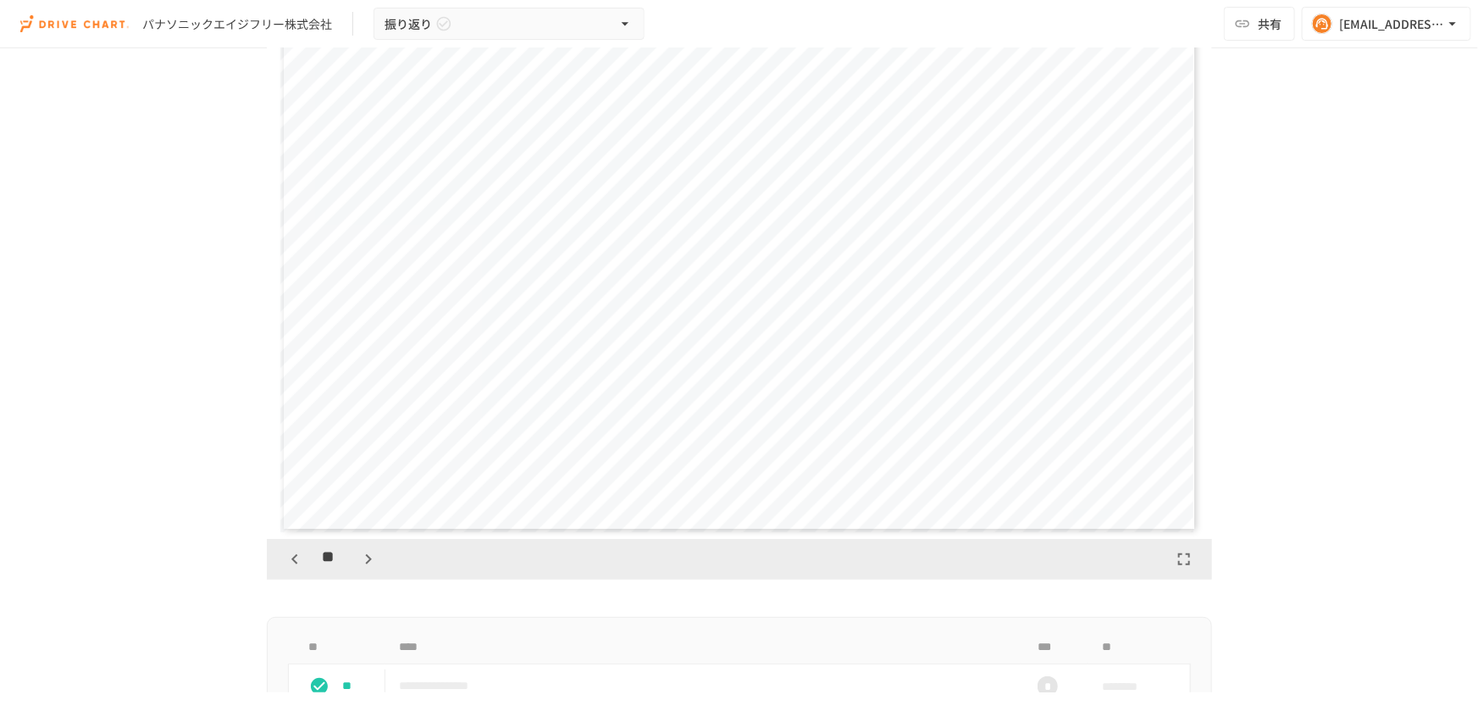
click at [267, 551] on div "**" at bounding box center [739, 559] width 945 height 41
click at [287, 552] on icon "button" at bounding box center [295, 559] width 20 height 20
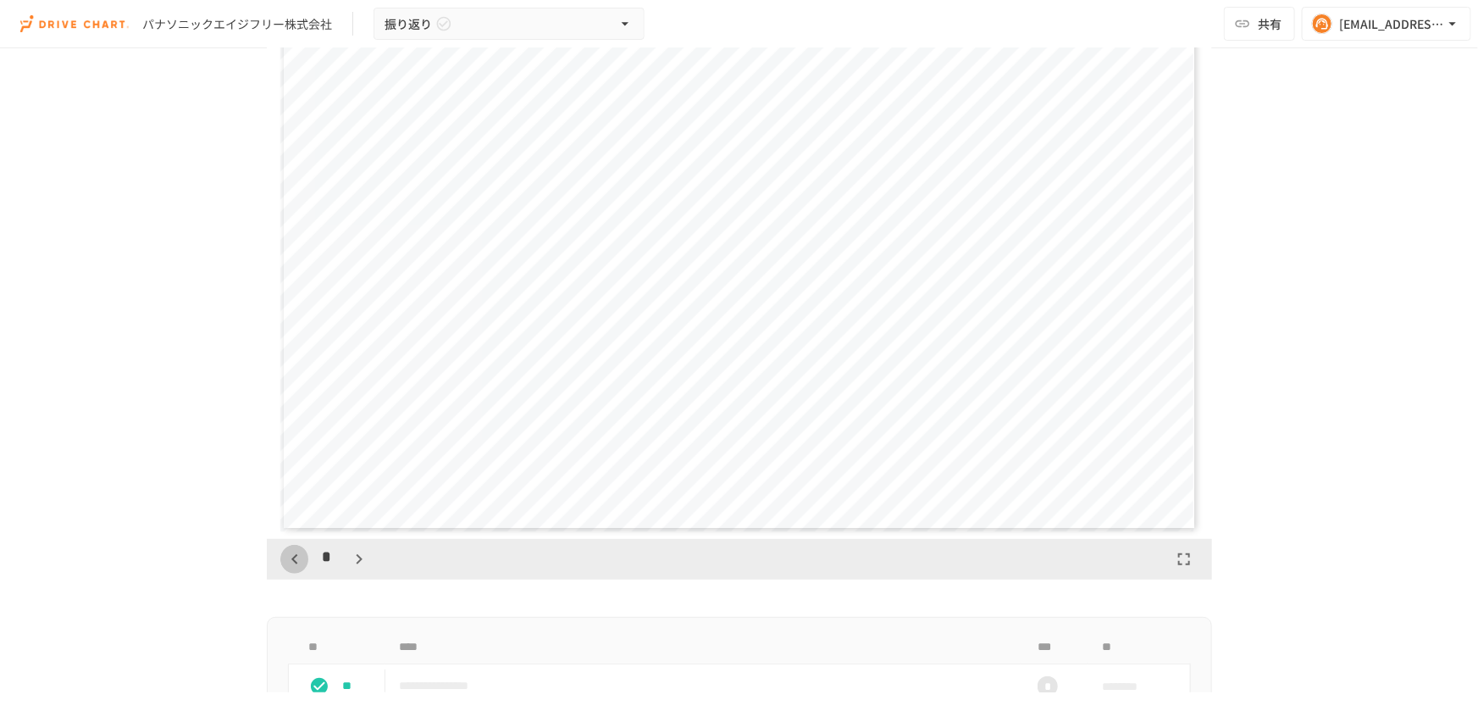
click at [287, 552] on icon "button" at bounding box center [295, 559] width 20 height 20
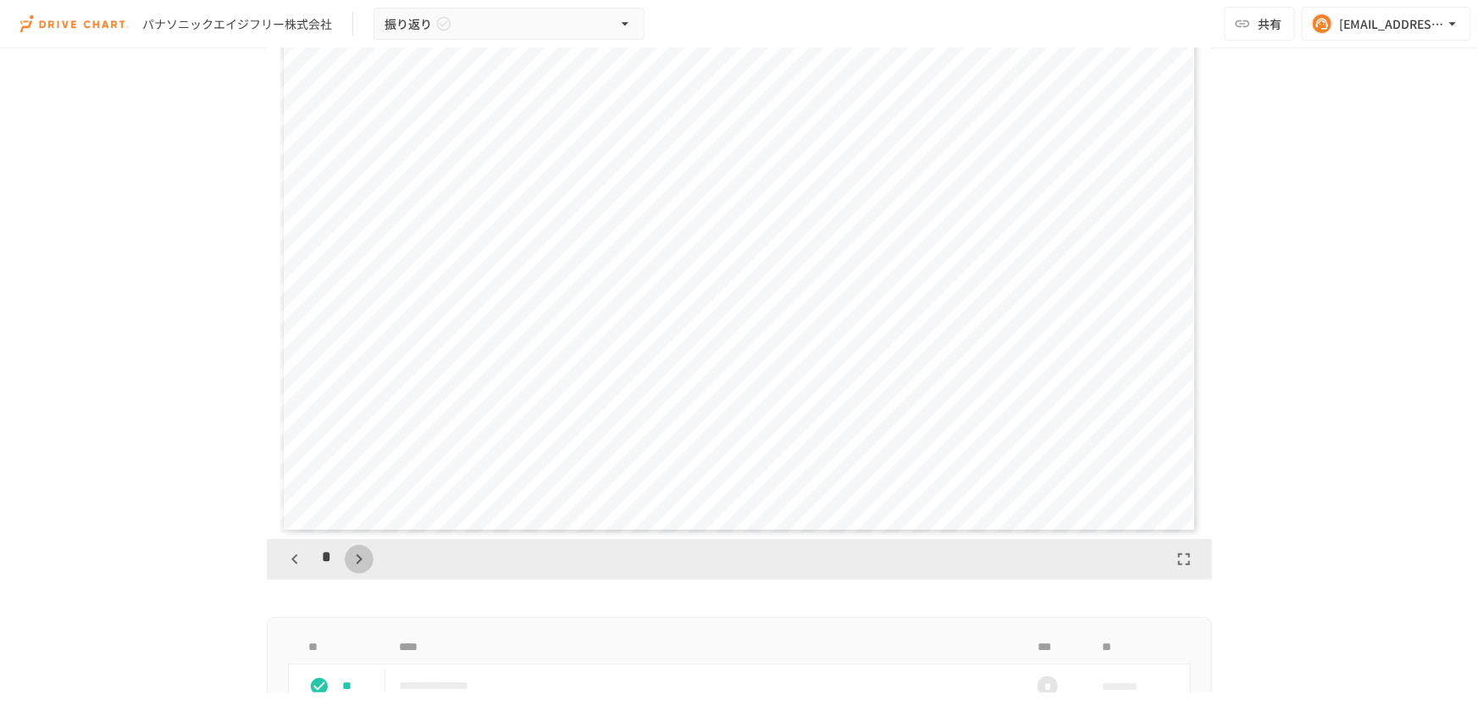
click at [363, 557] on icon "button" at bounding box center [359, 559] width 20 height 20
click at [349, 557] on icon "button" at bounding box center [359, 559] width 20 height 20
click at [356, 563] on icon "button" at bounding box center [359, 559] width 20 height 20
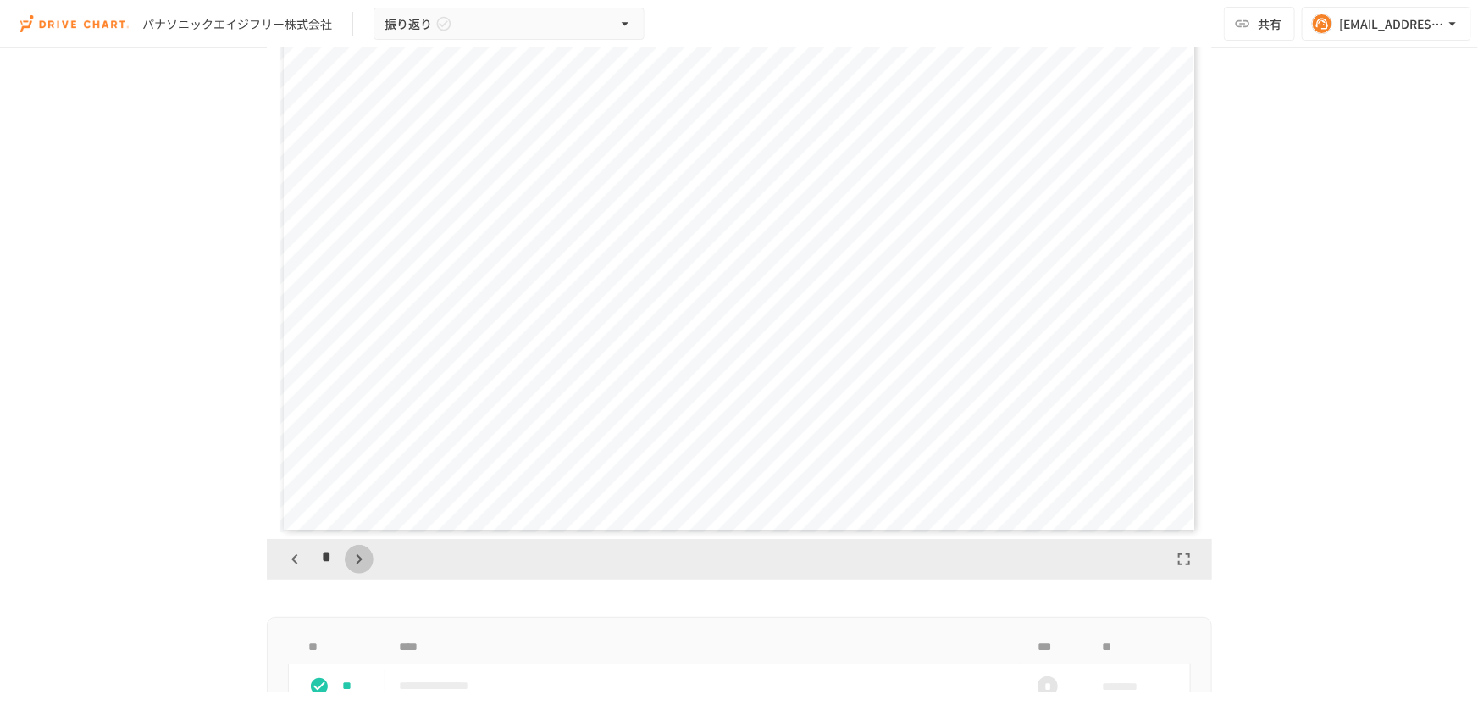
click at [356, 563] on icon "button" at bounding box center [359, 559] width 20 height 20
click at [358, 563] on icon "button" at bounding box center [368, 559] width 20 height 20
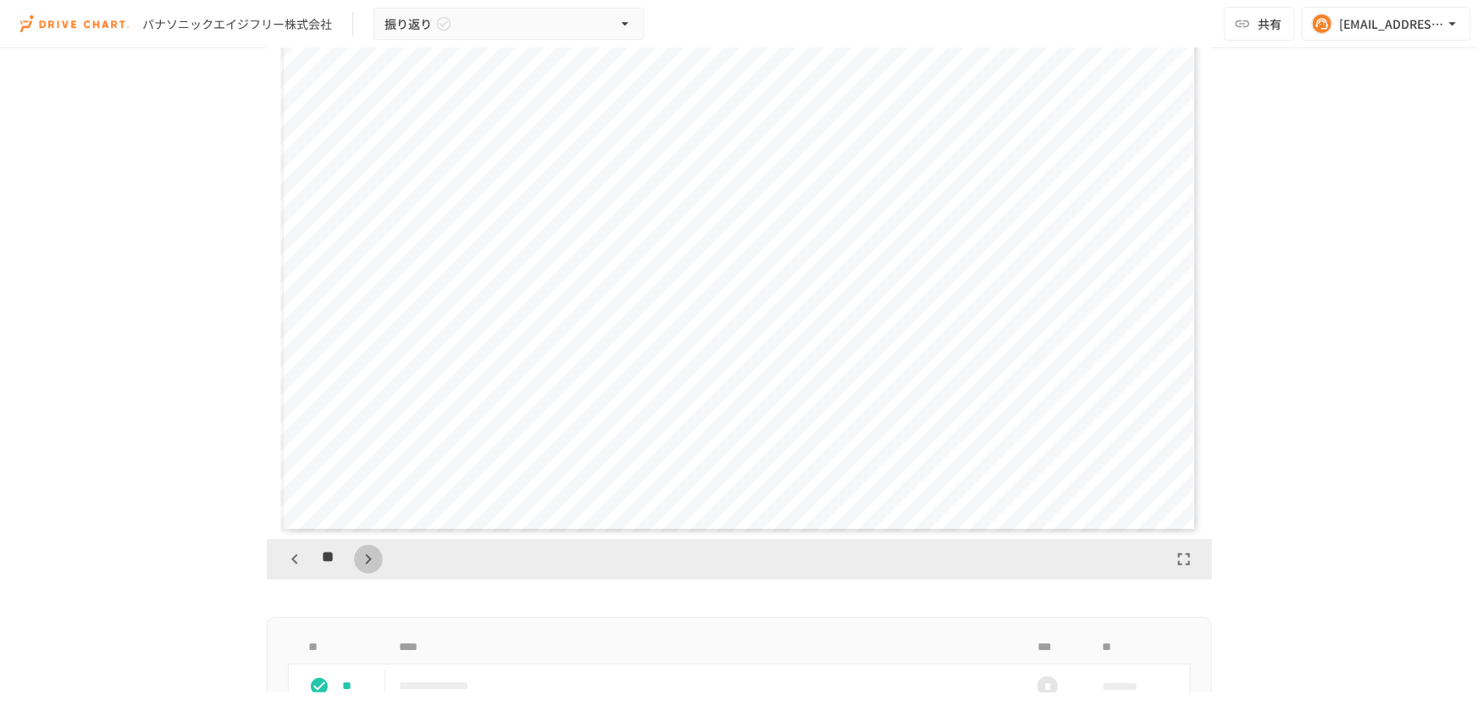
click at [358, 563] on icon "button" at bounding box center [368, 559] width 20 height 20
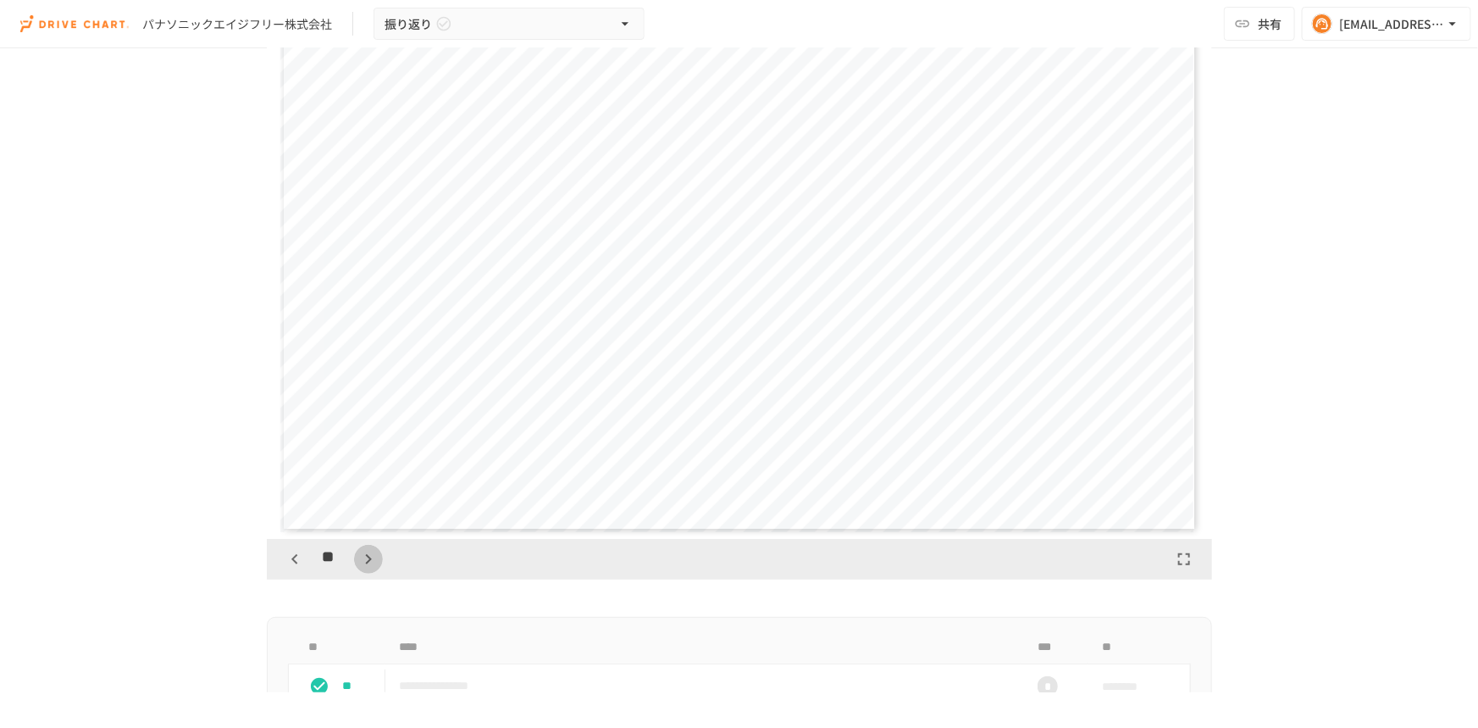
click at [358, 563] on icon "button" at bounding box center [368, 559] width 20 height 20
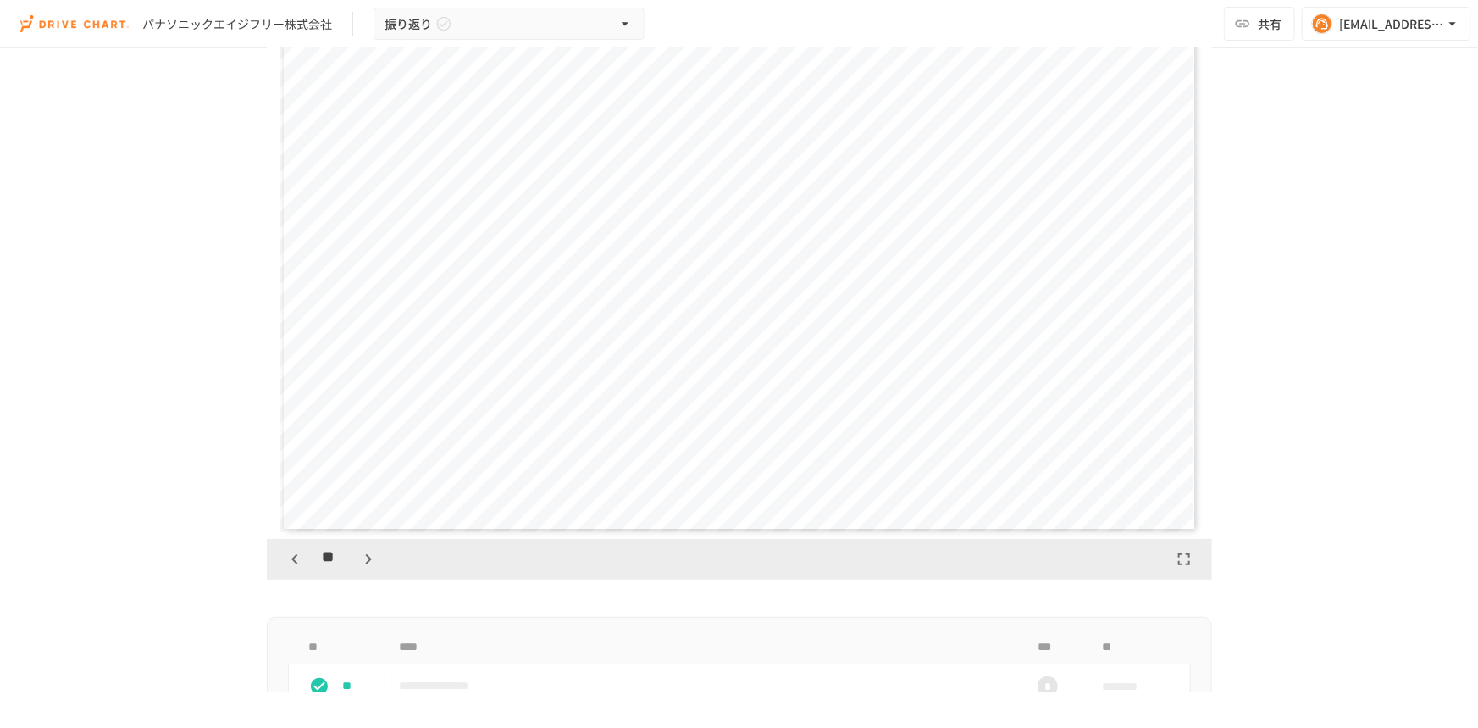
click at [358, 563] on icon "button" at bounding box center [368, 559] width 20 height 20
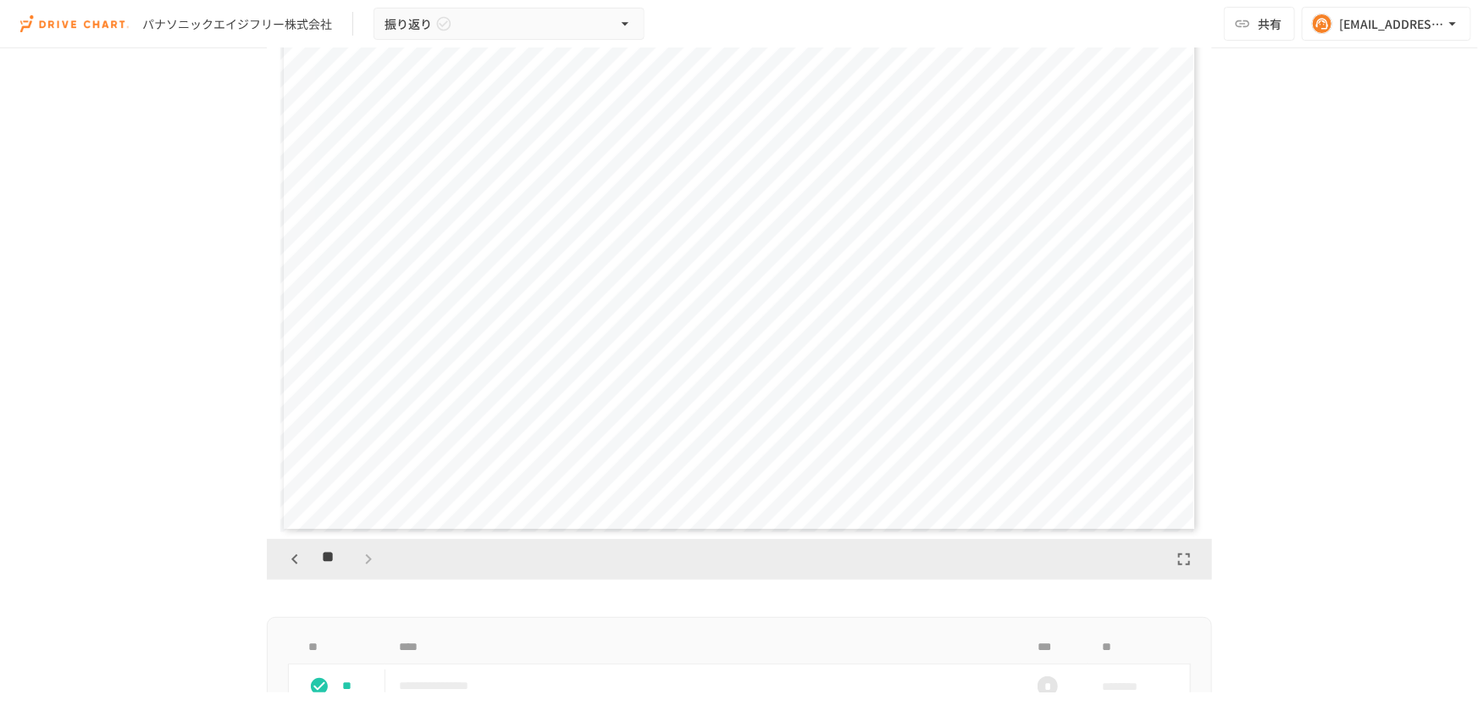
scroll to position [13233, 0]
click at [291, 558] on icon "button" at bounding box center [295, 559] width 20 height 20
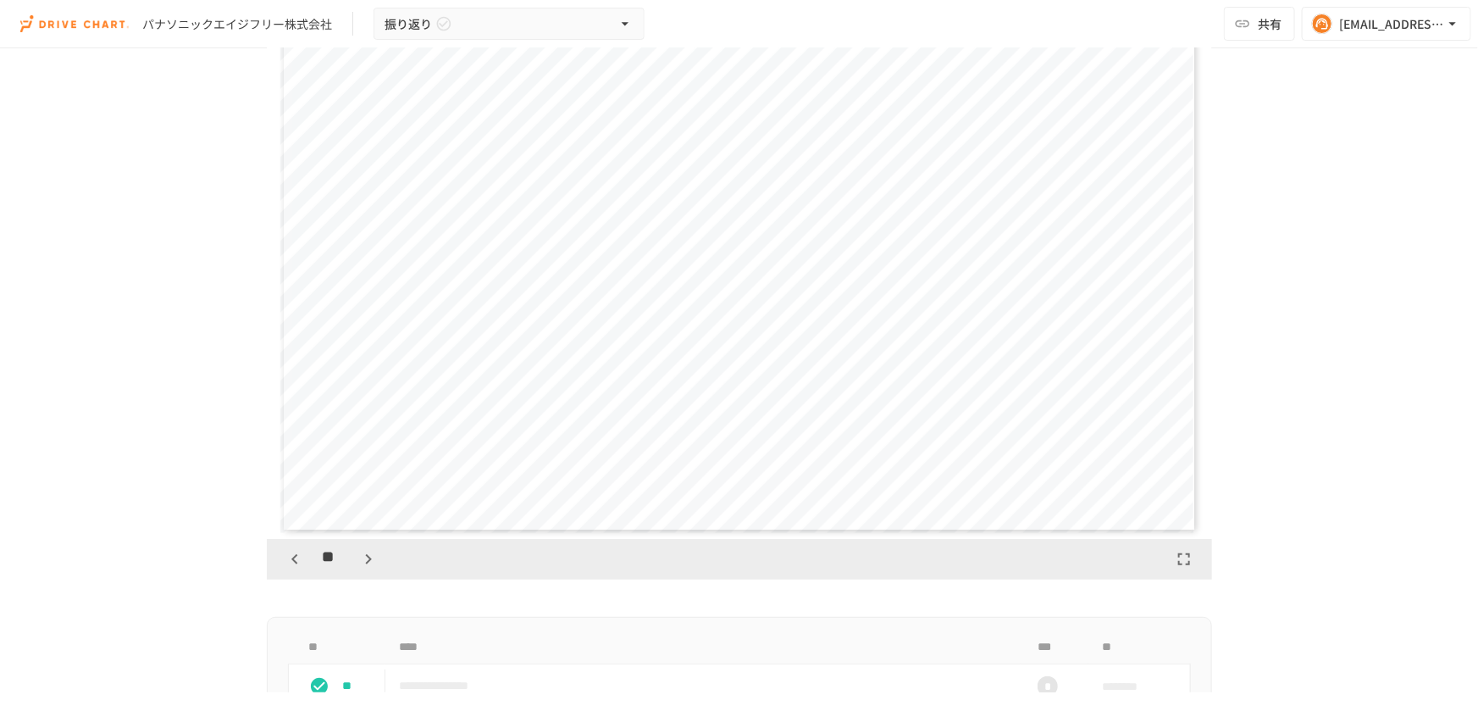
click at [291, 558] on icon "button" at bounding box center [295, 559] width 20 height 20
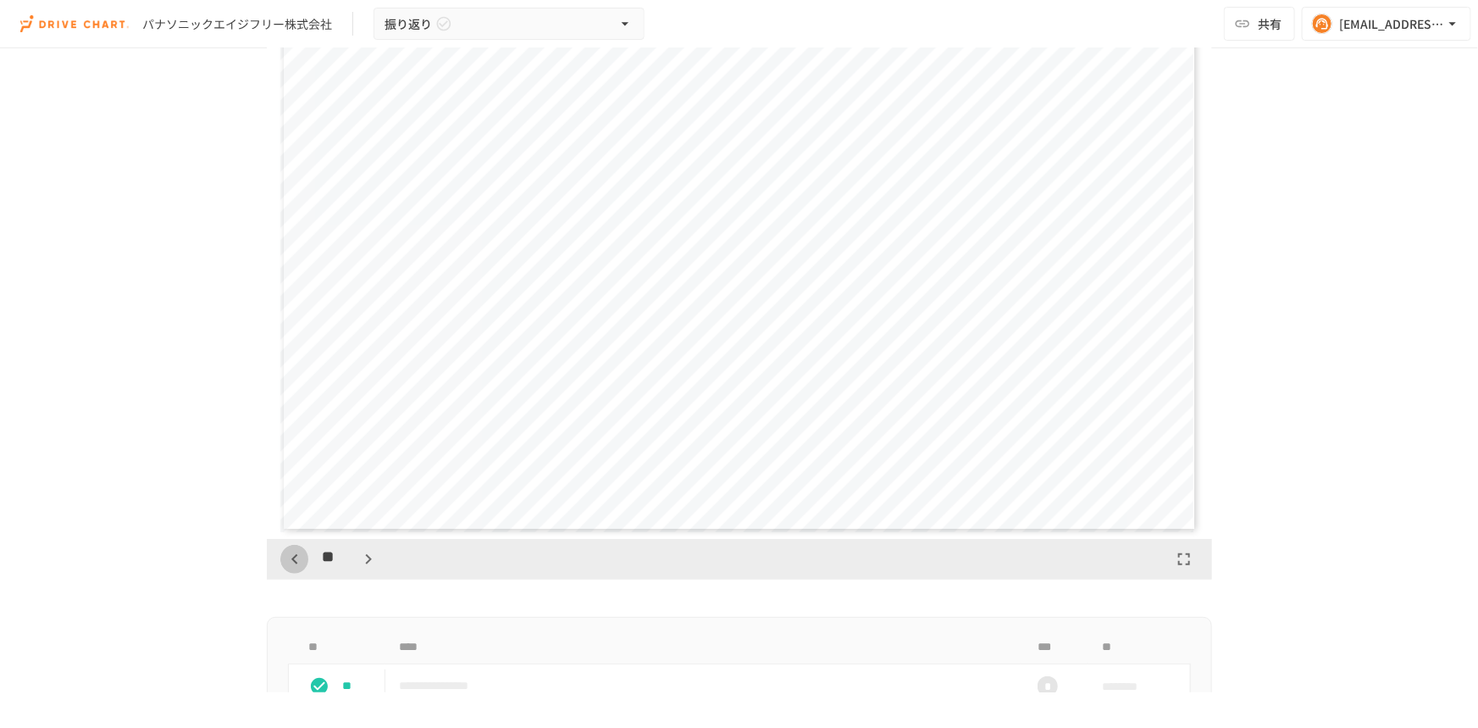
click at [291, 558] on icon "button" at bounding box center [295, 559] width 20 height 20
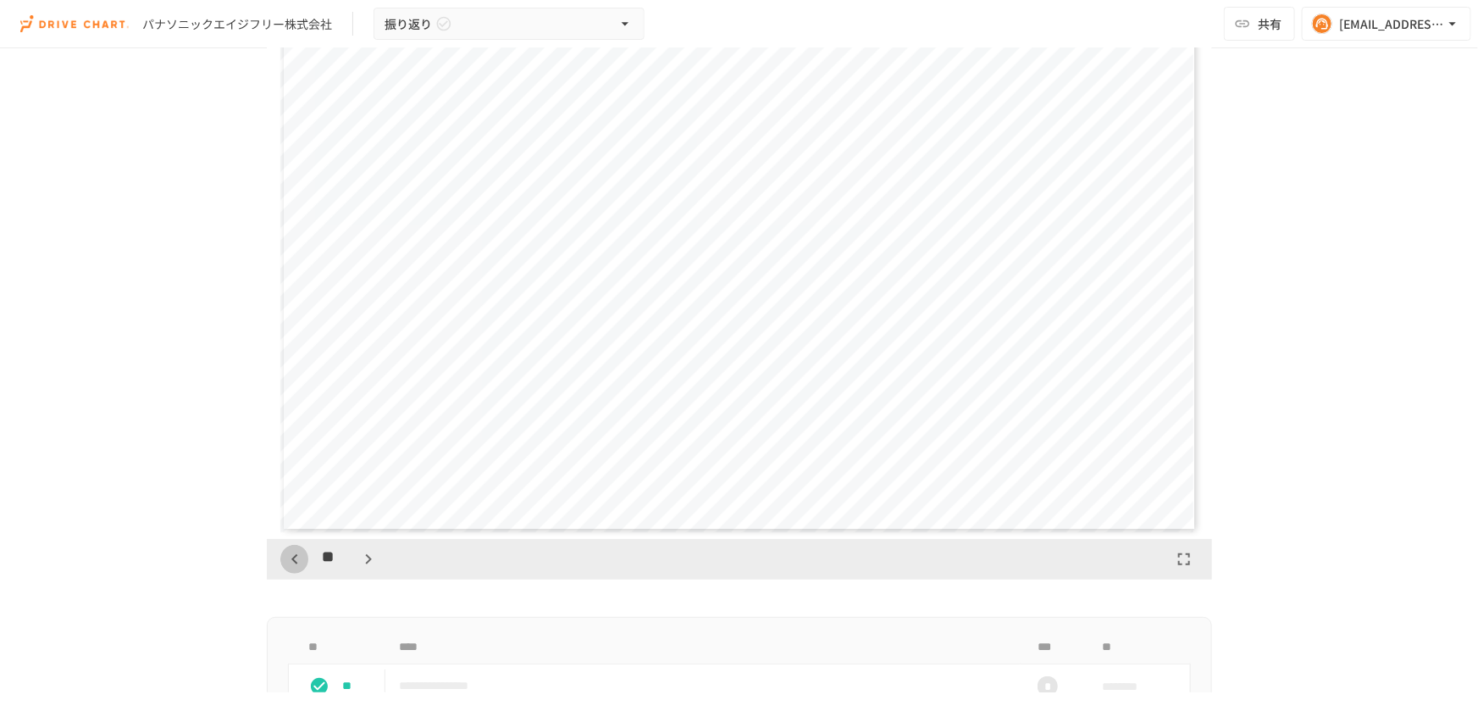
click at [291, 558] on icon "button" at bounding box center [295, 559] width 20 height 20
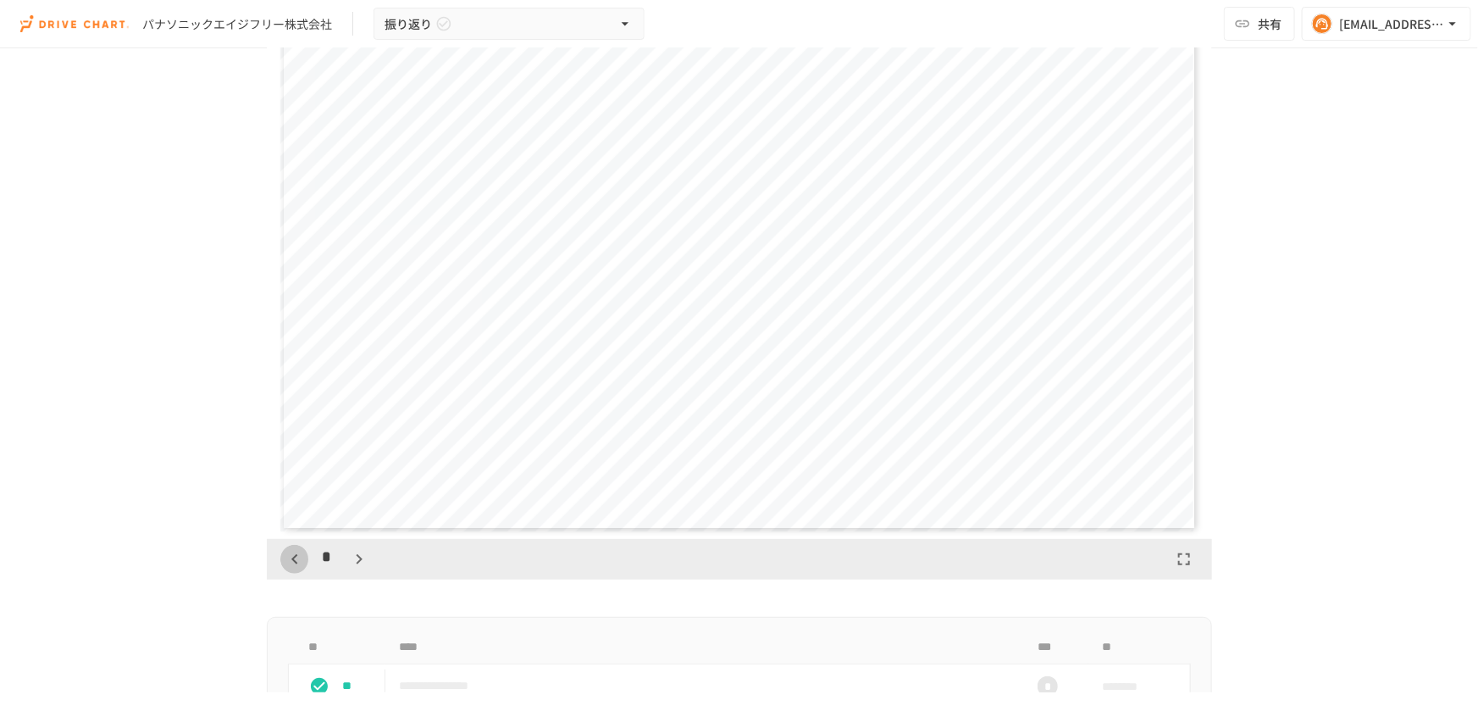
click at [291, 558] on icon "button" at bounding box center [295, 559] width 20 height 20
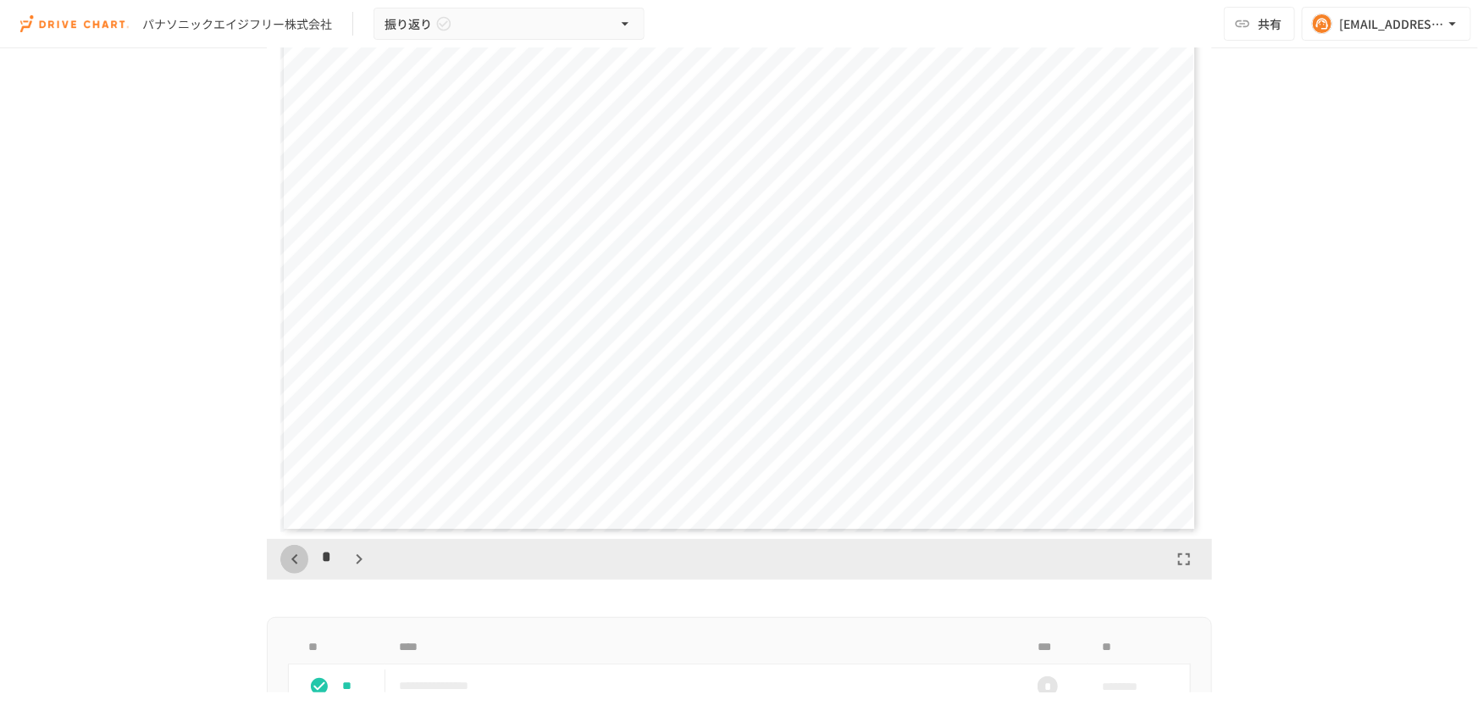
scroll to position [529, 0]
click at [291, 558] on icon "button" at bounding box center [295, 559] width 20 height 20
click at [349, 563] on icon "button" at bounding box center [359, 559] width 20 height 20
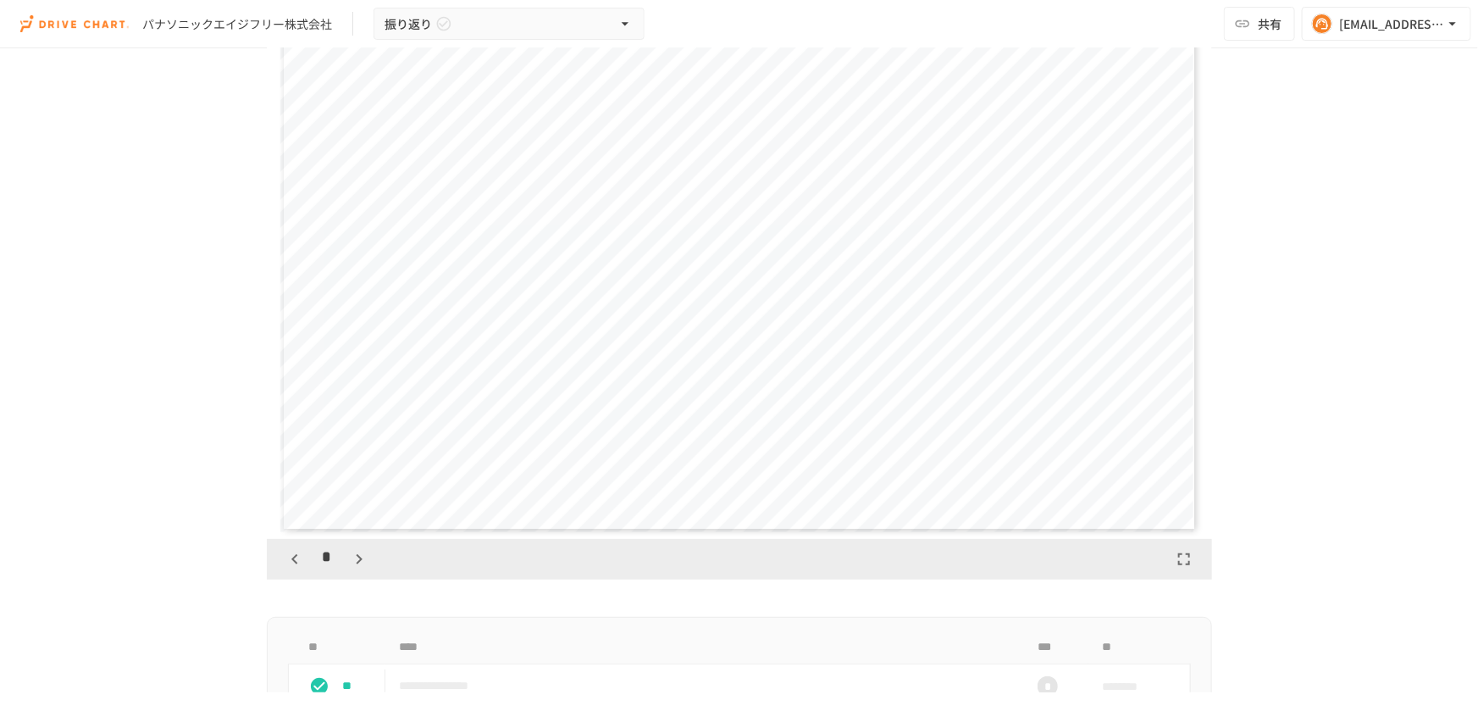
click at [349, 563] on icon "button" at bounding box center [359, 559] width 20 height 20
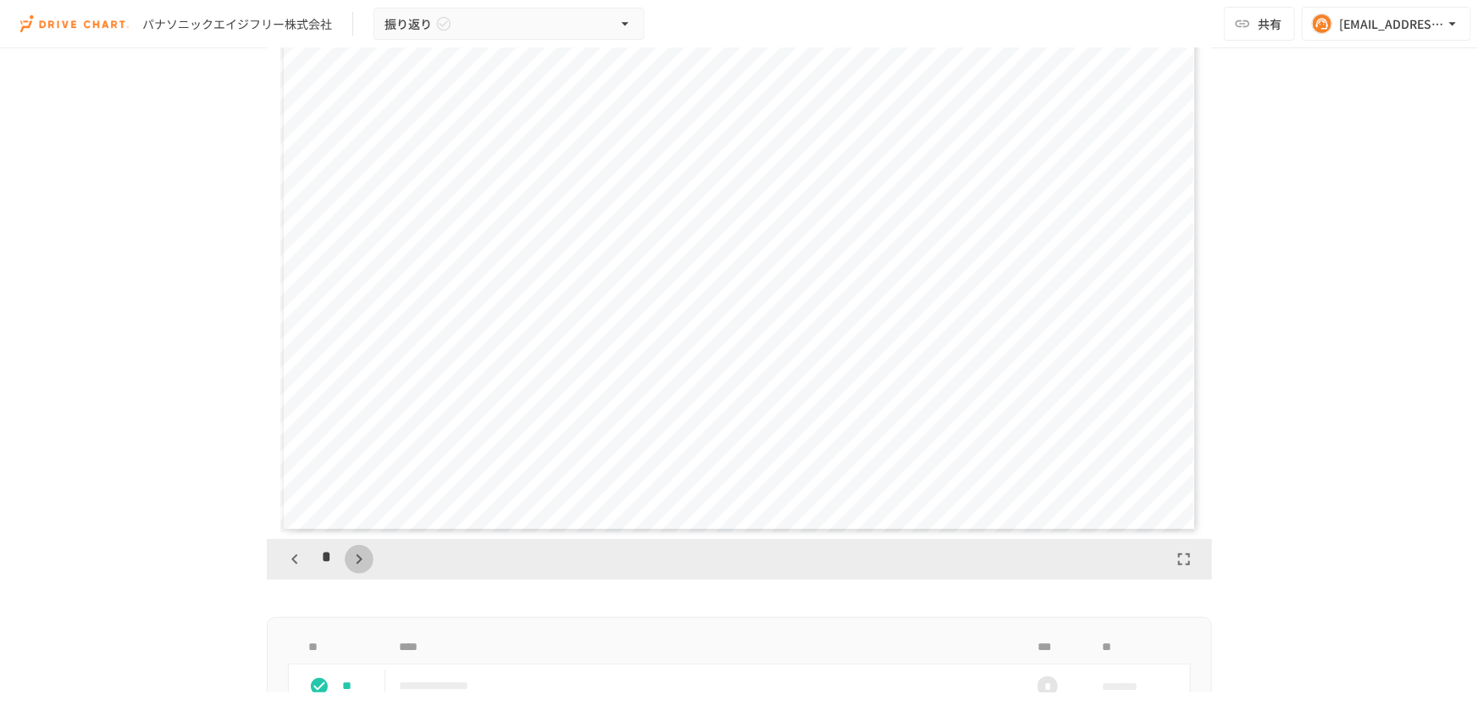
click at [349, 563] on icon "button" at bounding box center [359, 559] width 20 height 20
click at [347, 563] on div "**" at bounding box center [331, 559] width 102 height 29
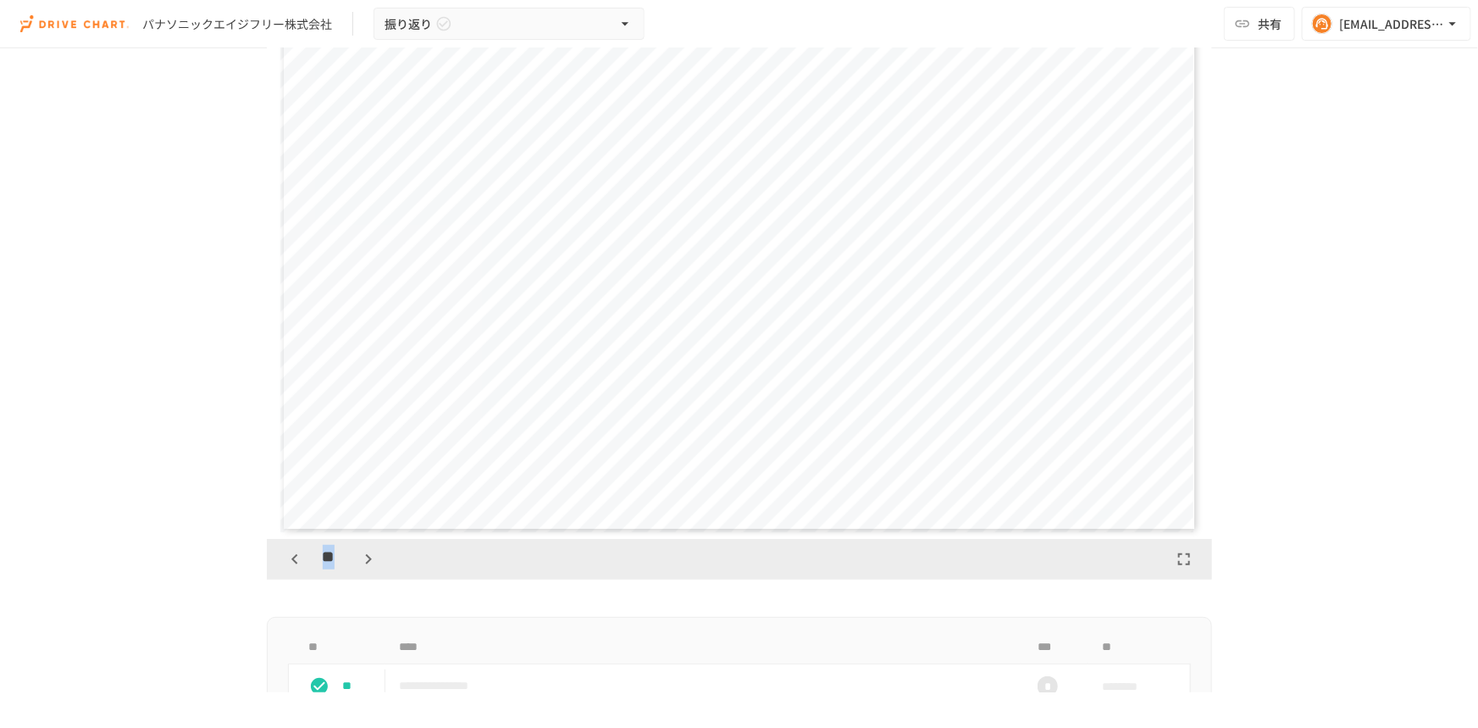
click at [347, 563] on div "**" at bounding box center [331, 559] width 102 height 29
click at [358, 559] on icon "button" at bounding box center [368, 559] width 20 height 20
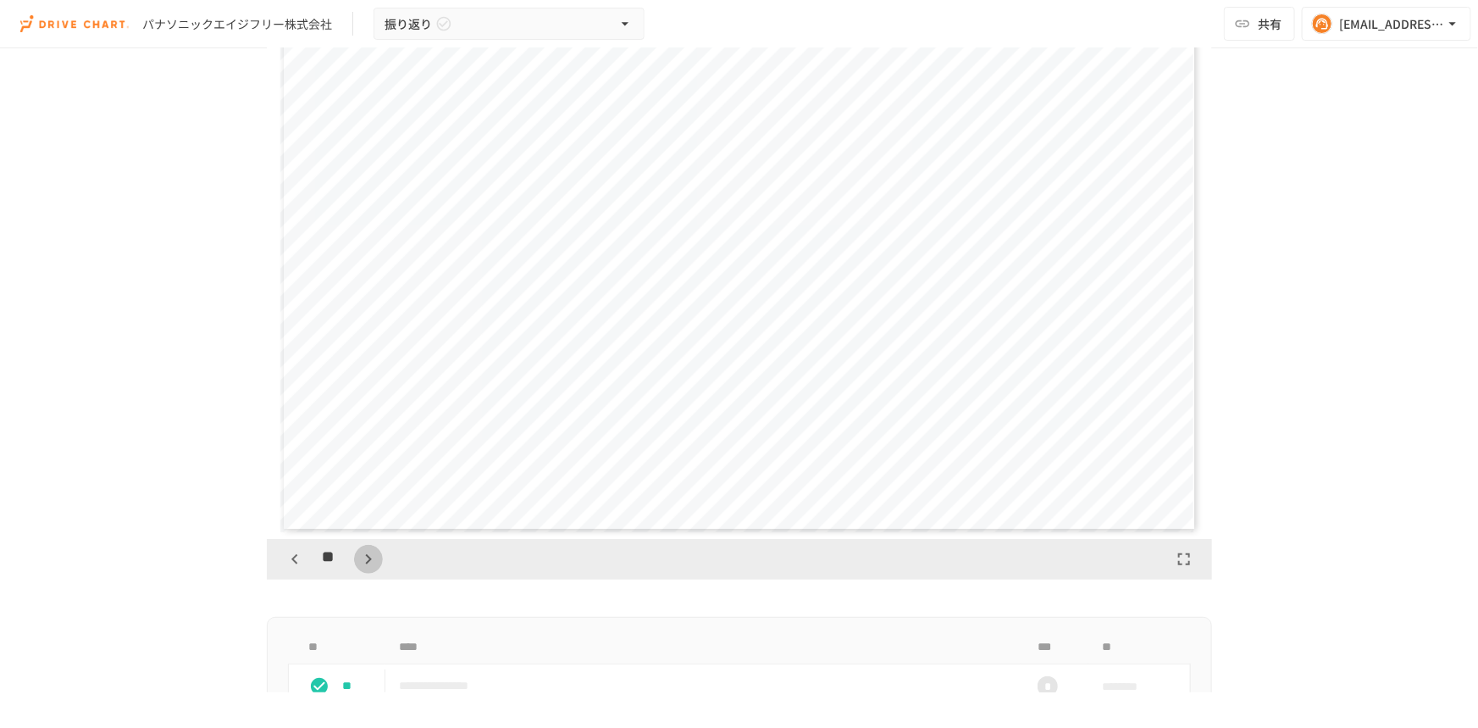
click at [358, 559] on icon "button" at bounding box center [368, 559] width 20 height 20
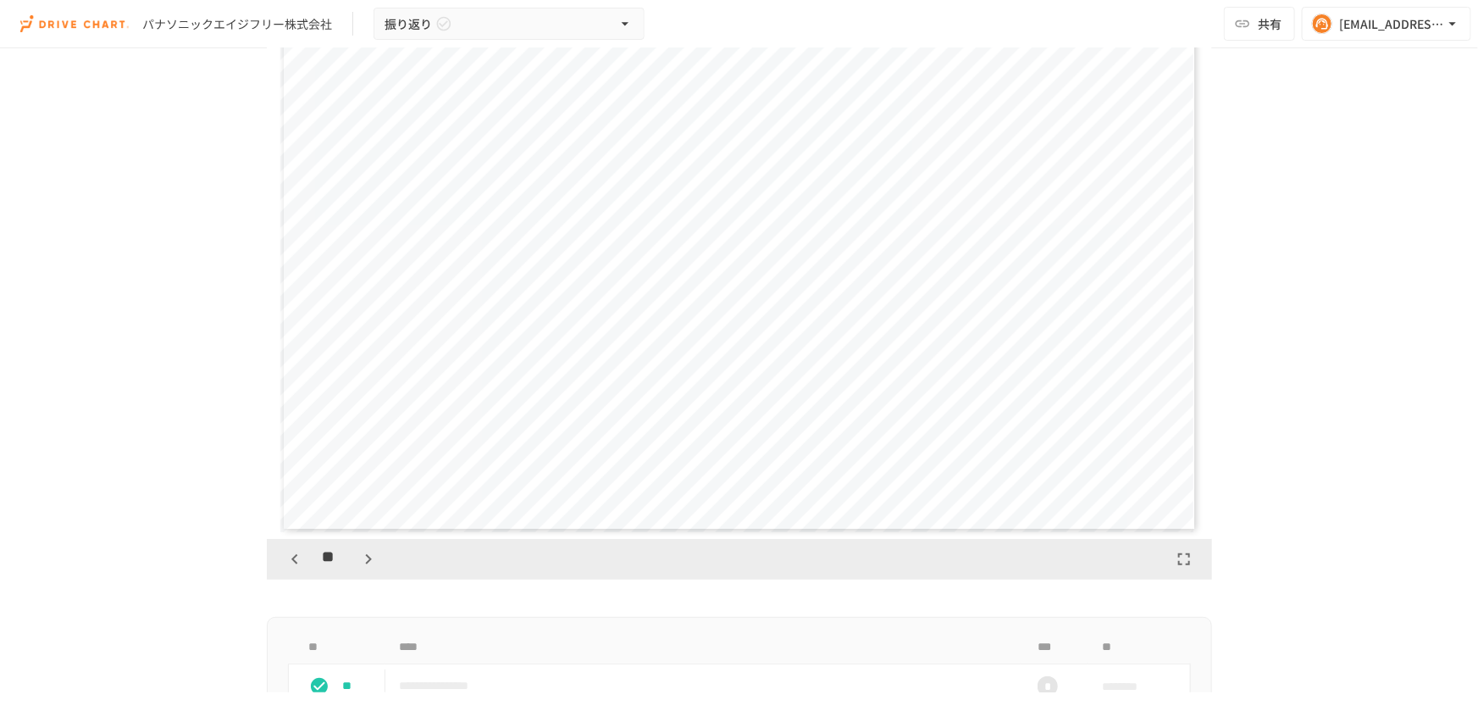
click at [358, 559] on icon "button" at bounding box center [368, 559] width 20 height 20
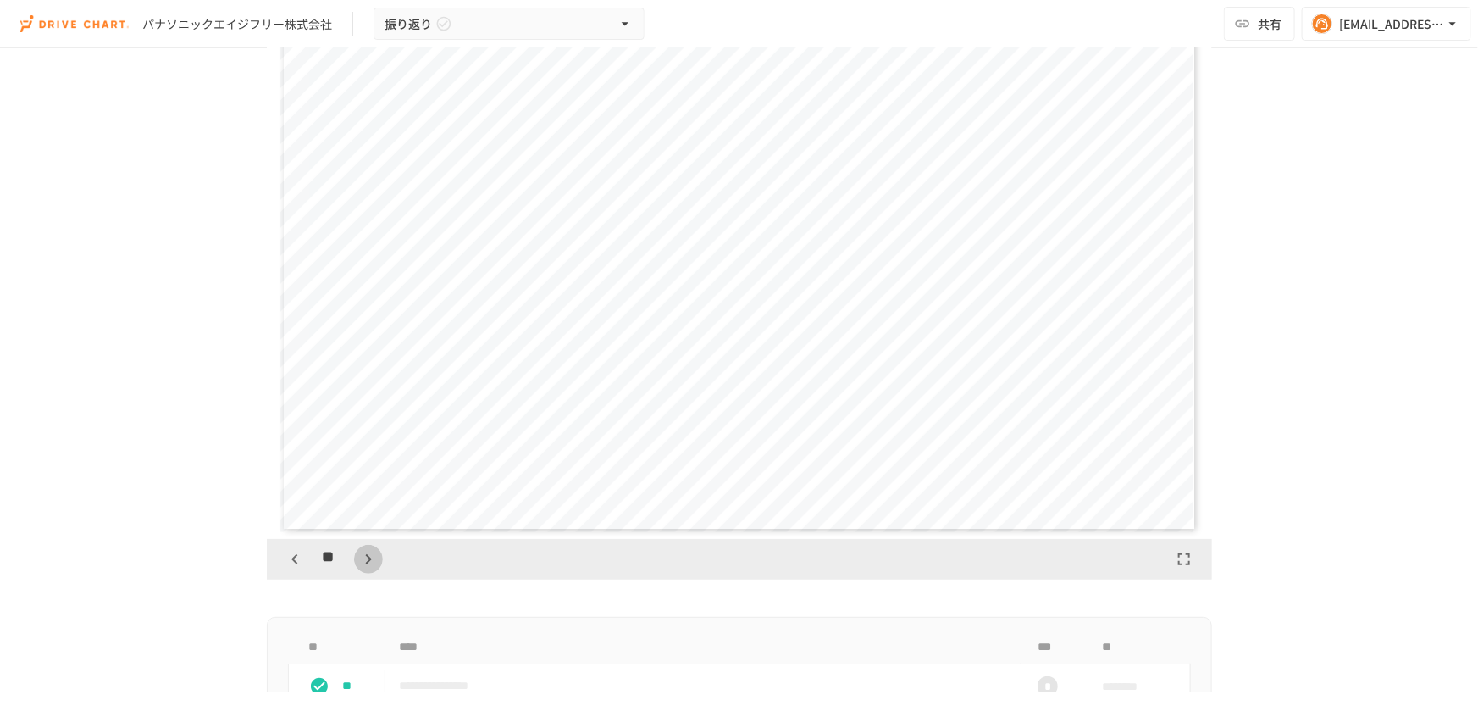
click at [358, 559] on icon "button" at bounding box center [368, 559] width 20 height 20
click at [357, 559] on div "**" at bounding box center [331, 559] width 102 height 29
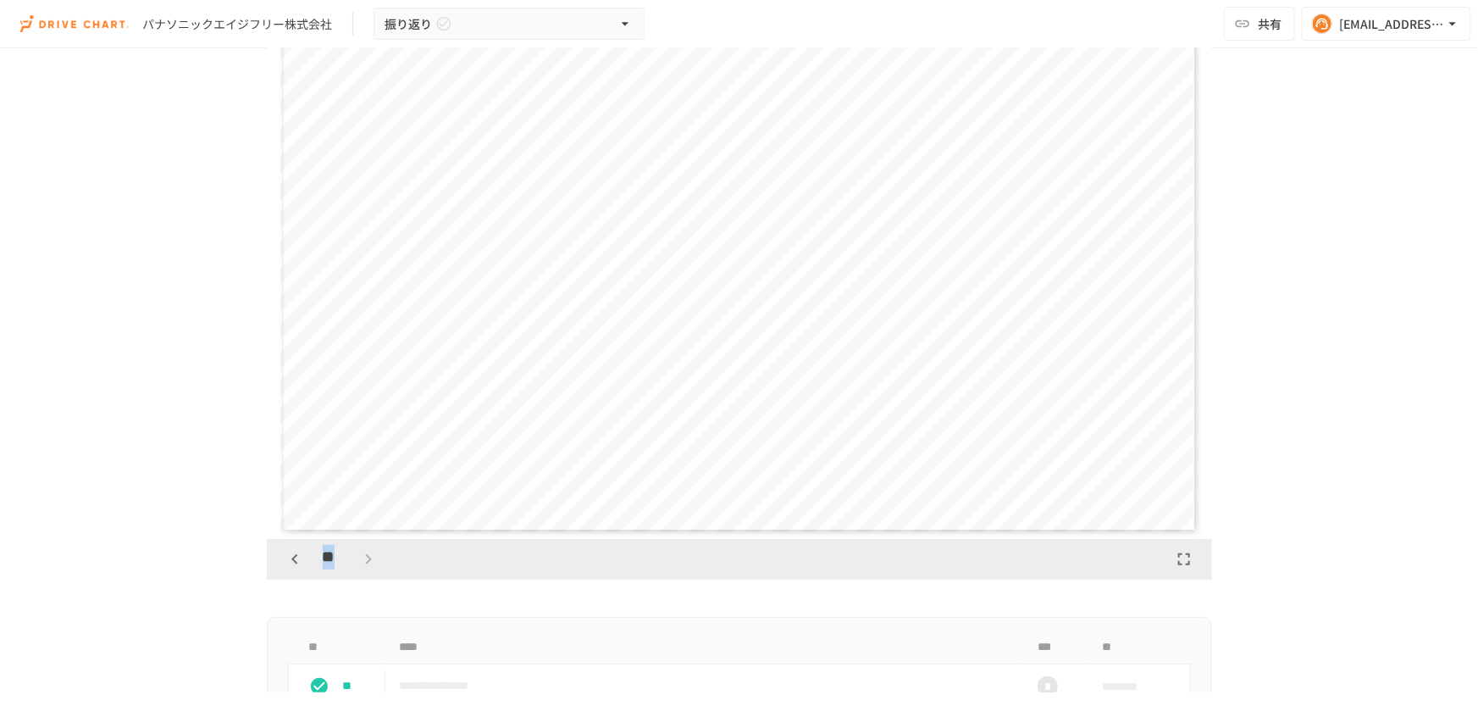
click at [357, 559] on div "**" at bounding box center [331, 559] width 102 height 29
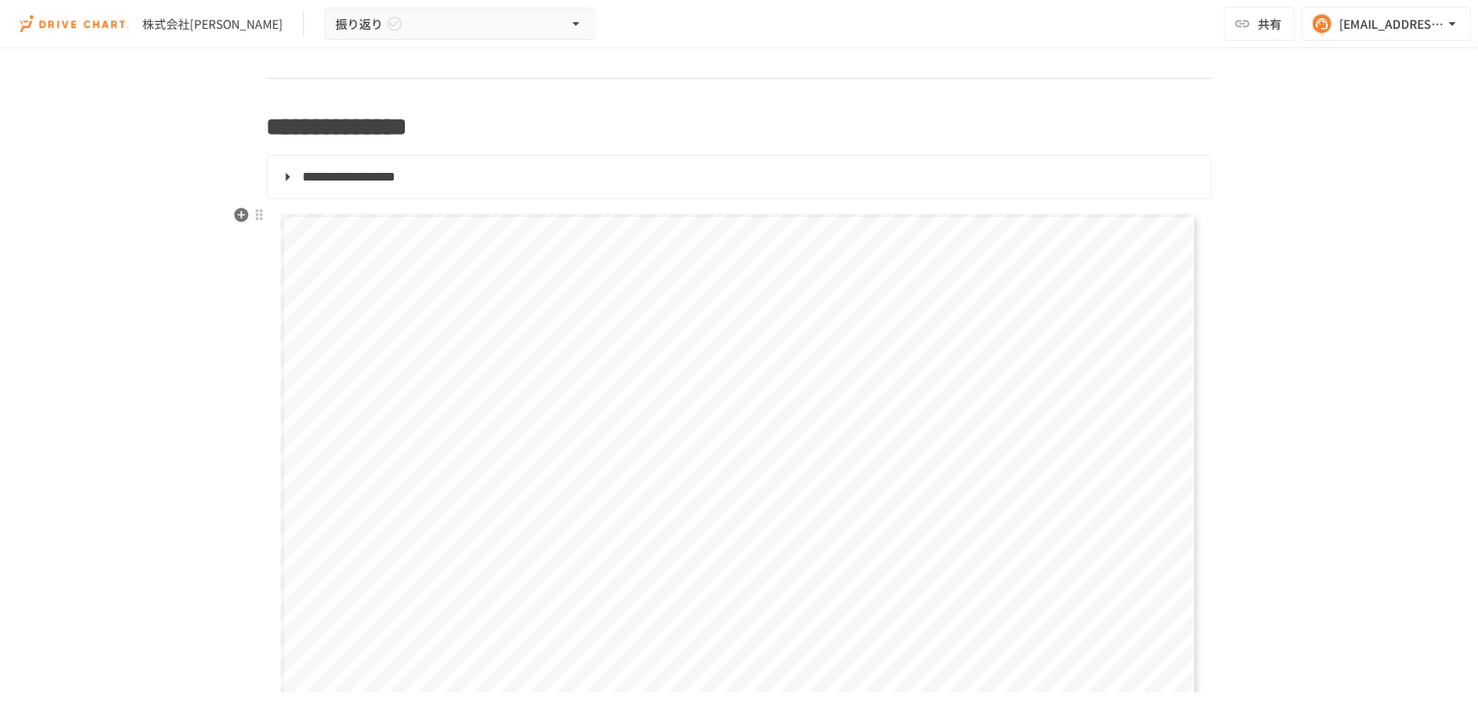
scroll to position [693, 0]
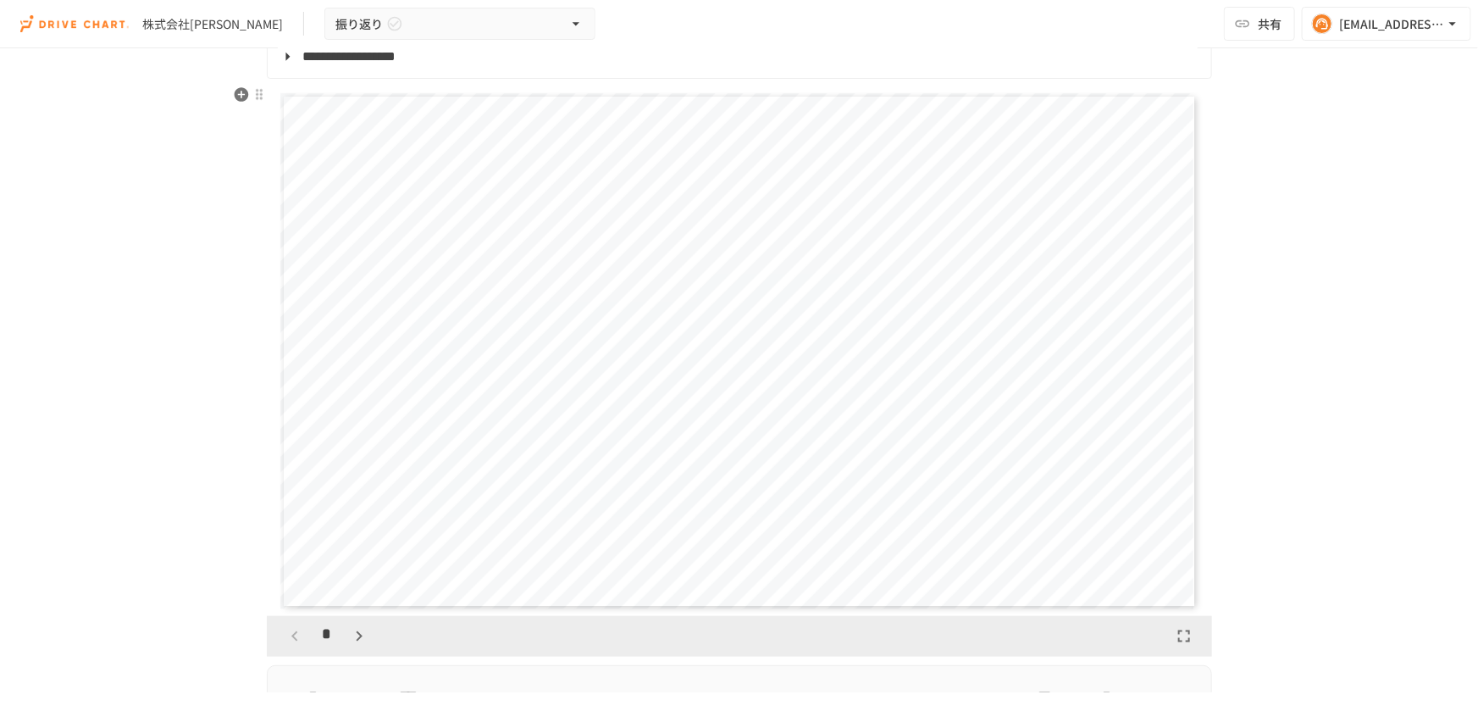
click at [356, 635] on icon "button" at bounding box center [359, 636] width 20 height 20
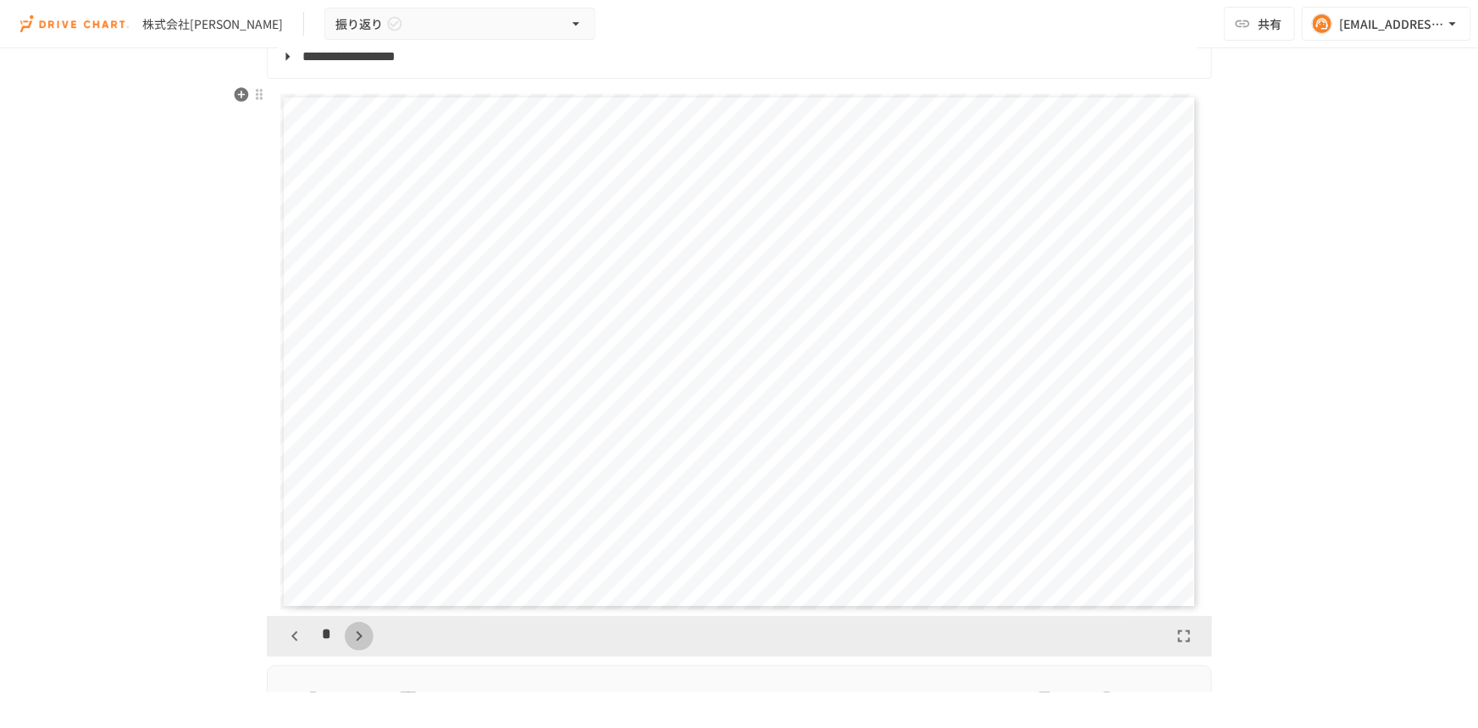
click at [356, 635] on icon "button" at bounding box center [359, 636] width 20 height 20
click at [358, 635] on icon "button" at bounding box center [368, 636] width 20 height 20
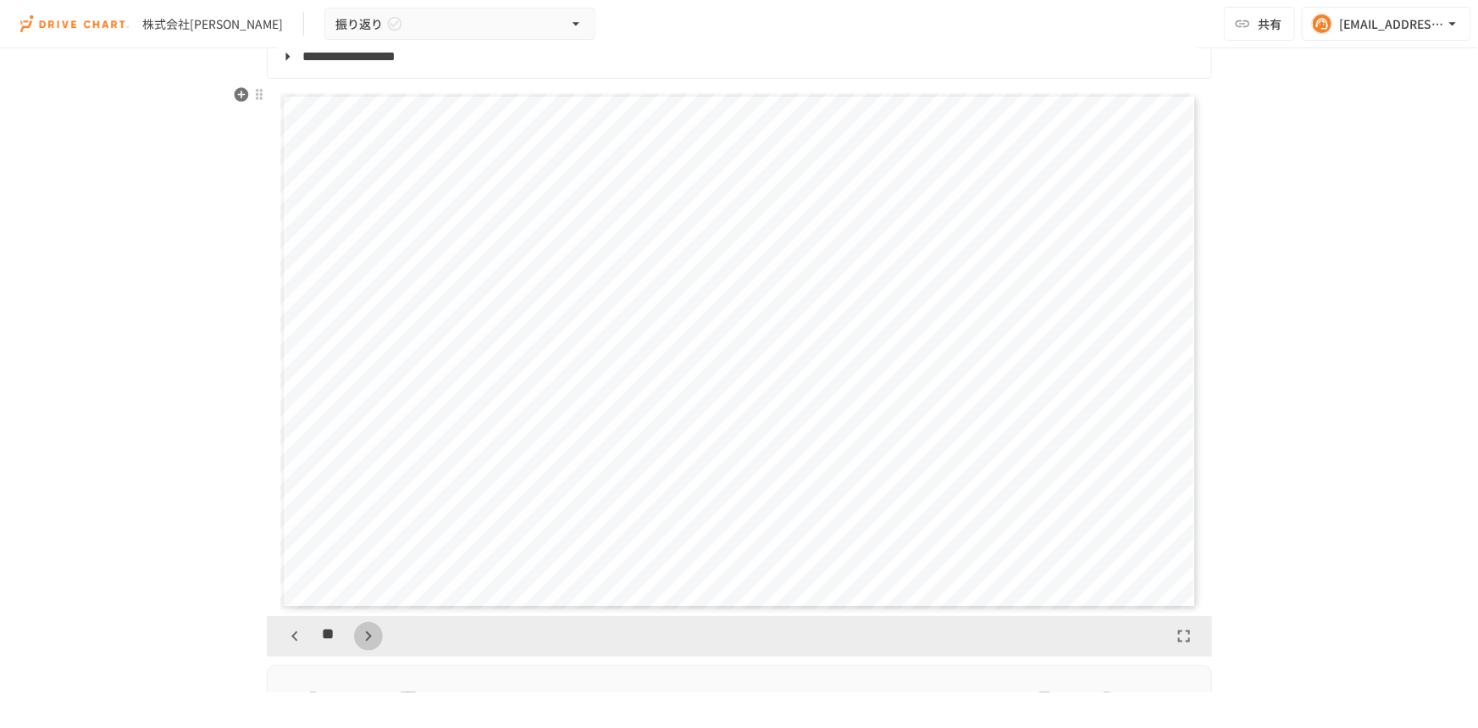
click at [358, 635] on icon "button" at bounding box center [368, 636] width 20 height 20
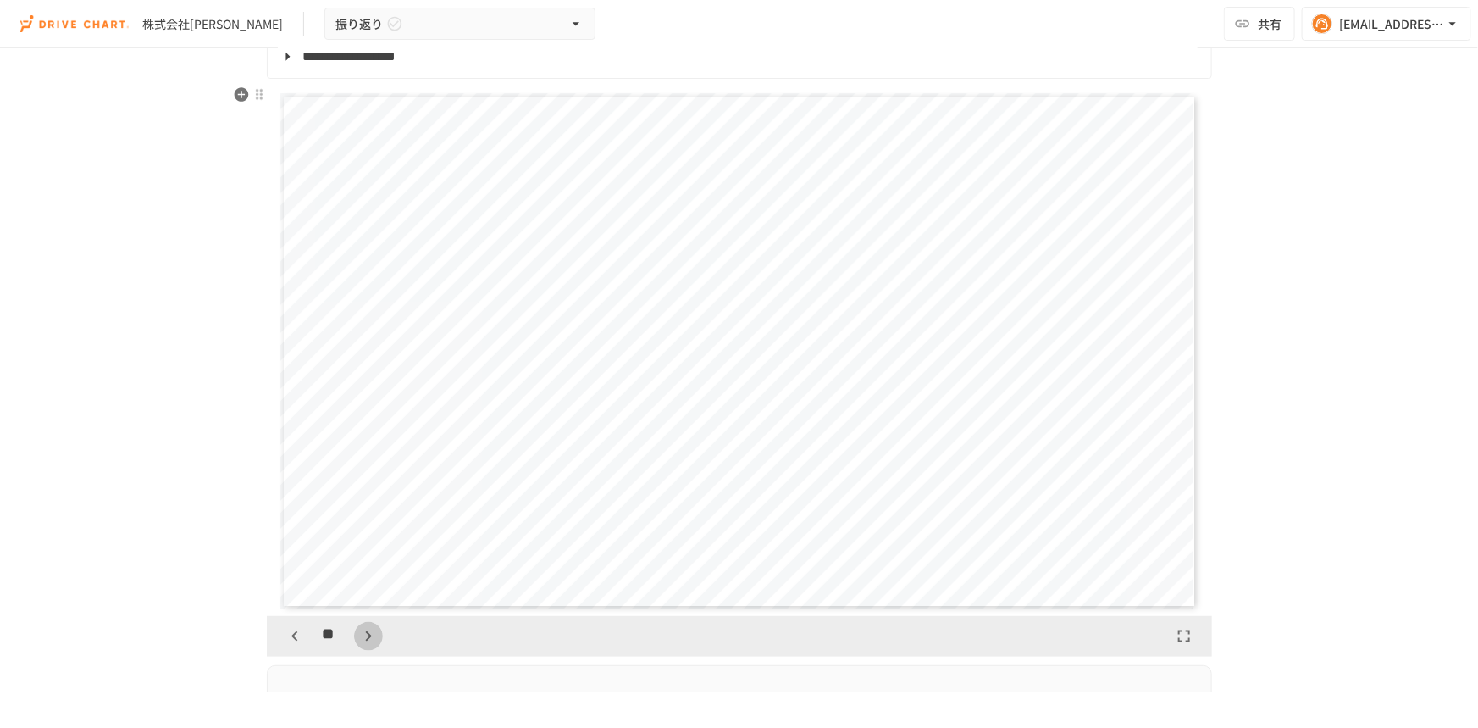
click at [358, 635] on icon "button" at bounding box center [368, 636] width 20 height 20
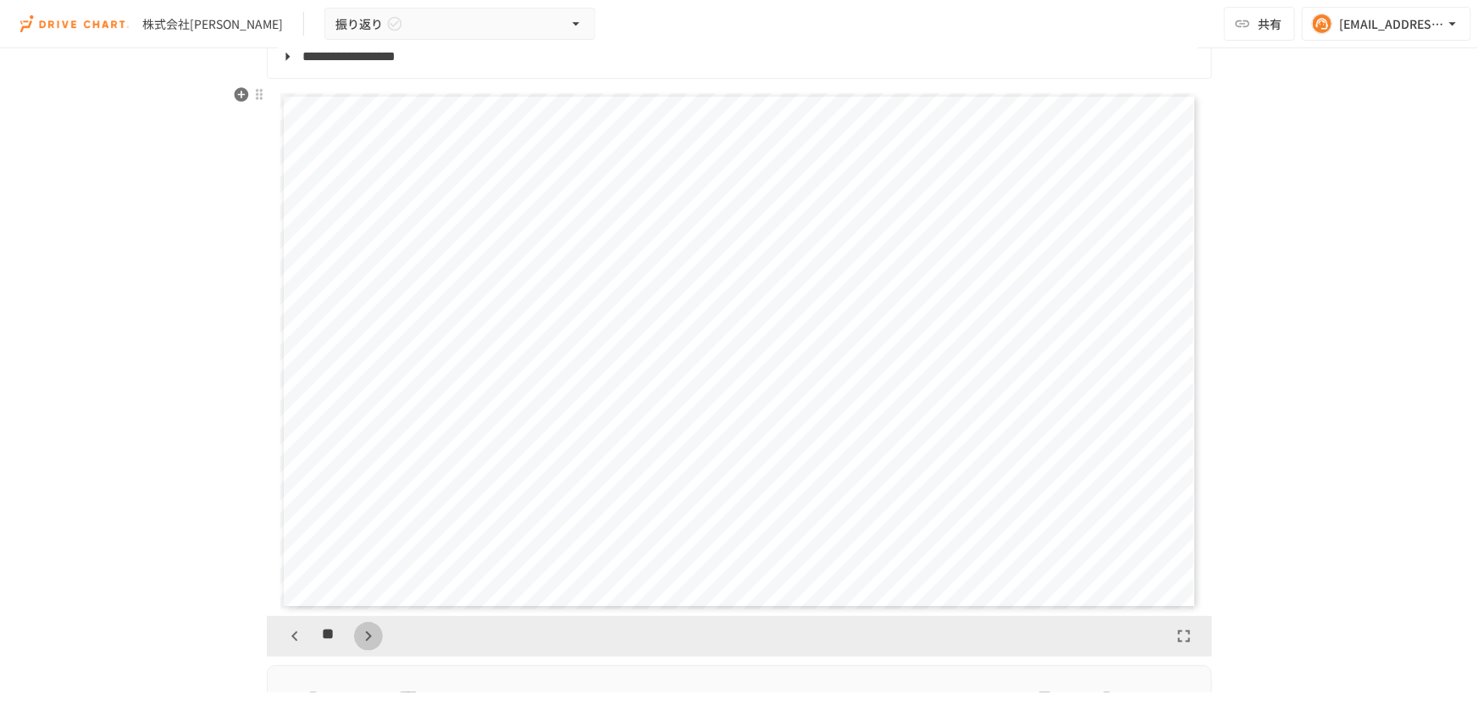
click at [358, 635] on icon "button" at bounding box center [368, 636] width 20 height 20
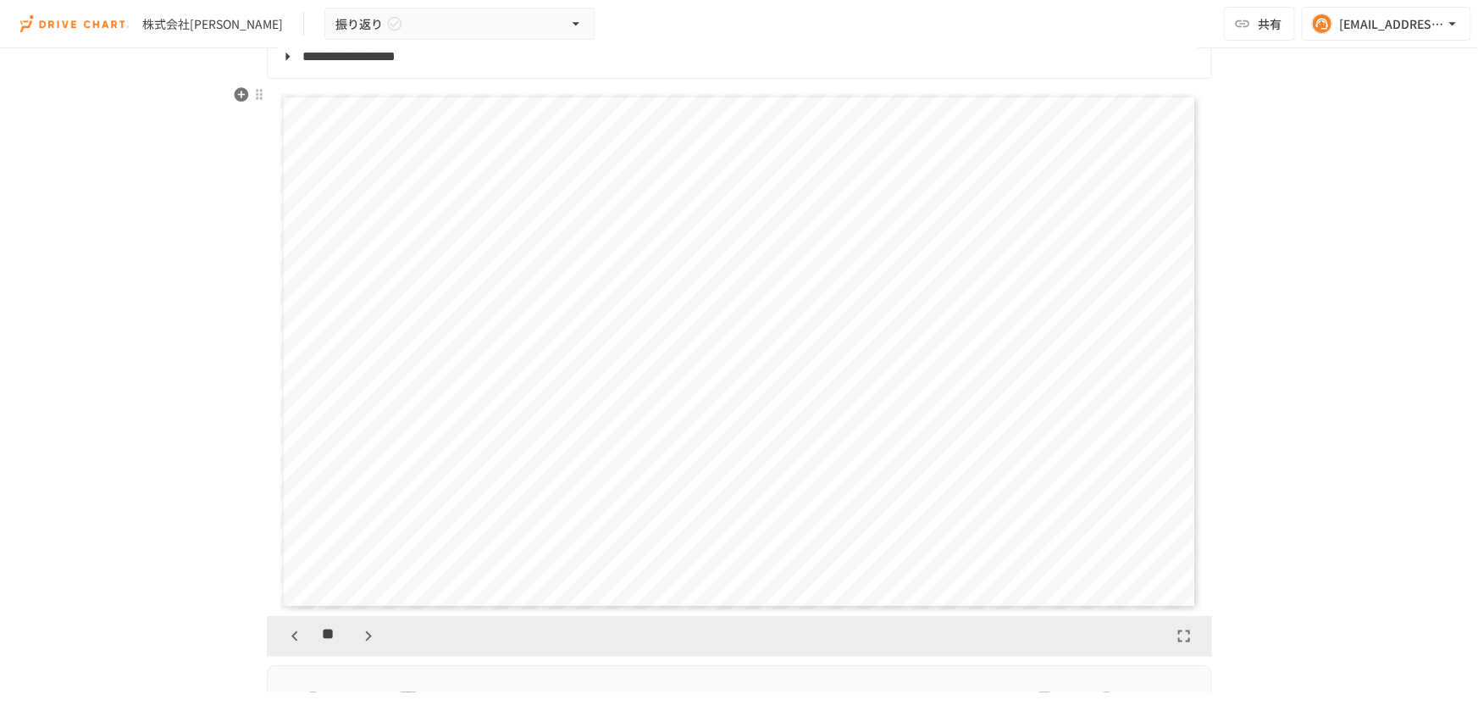
click at [358, 635] on icon "button" at bounding box center [368, 636] width 20 height 20
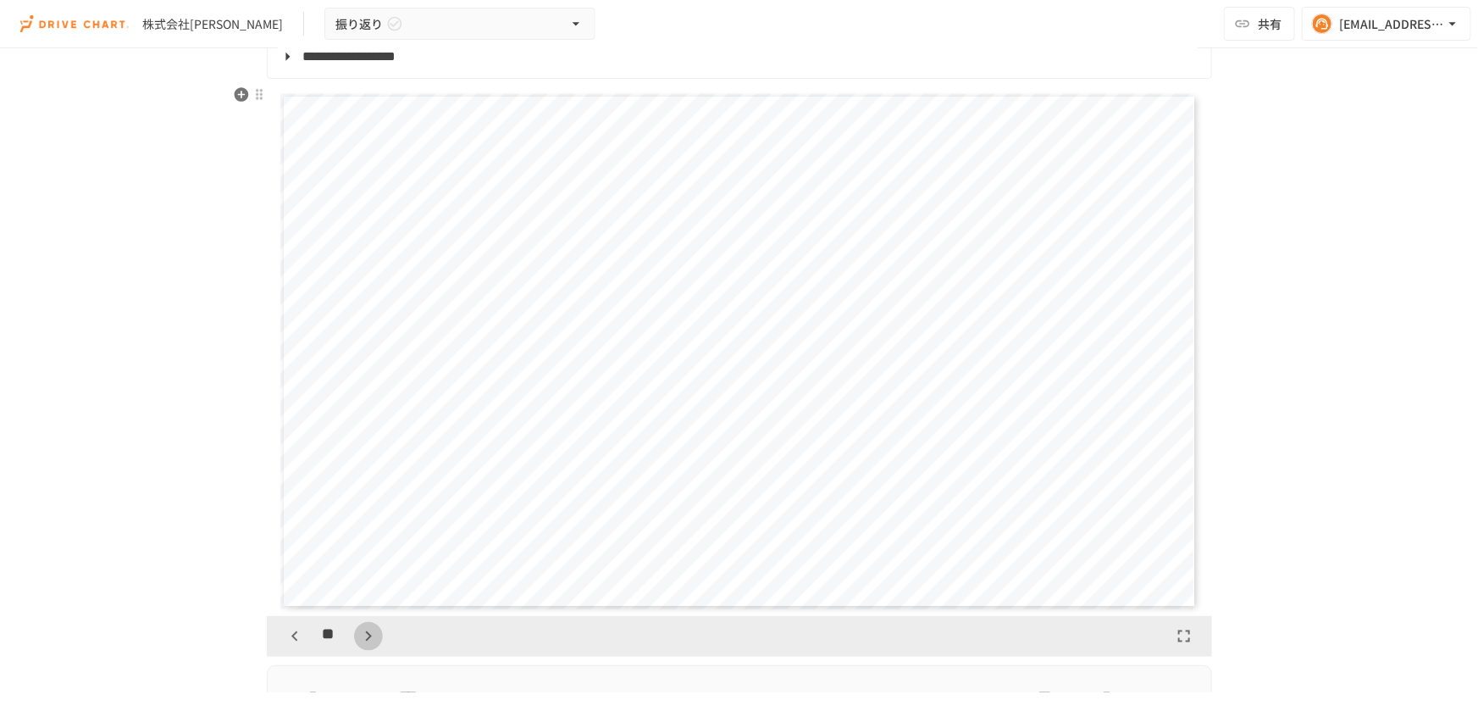
click at [358, 635] on icon "button" at bounding box center [368, 636] width 20 height 20
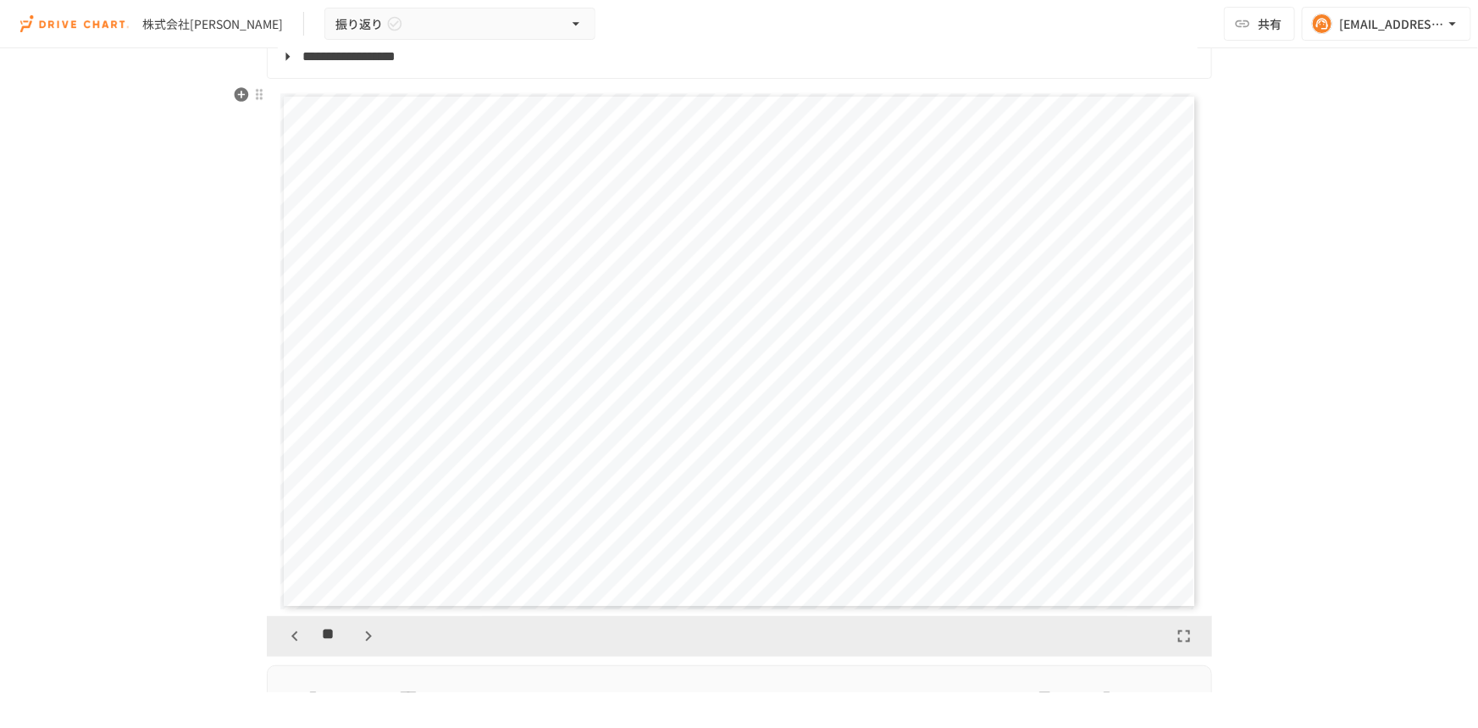
click at [285, 640] on icon "button" at bounding box center [295, 636] width 20 height 20
click at [288, 637] on icon "button" at bounding box center [295, 636] width 20 height 20
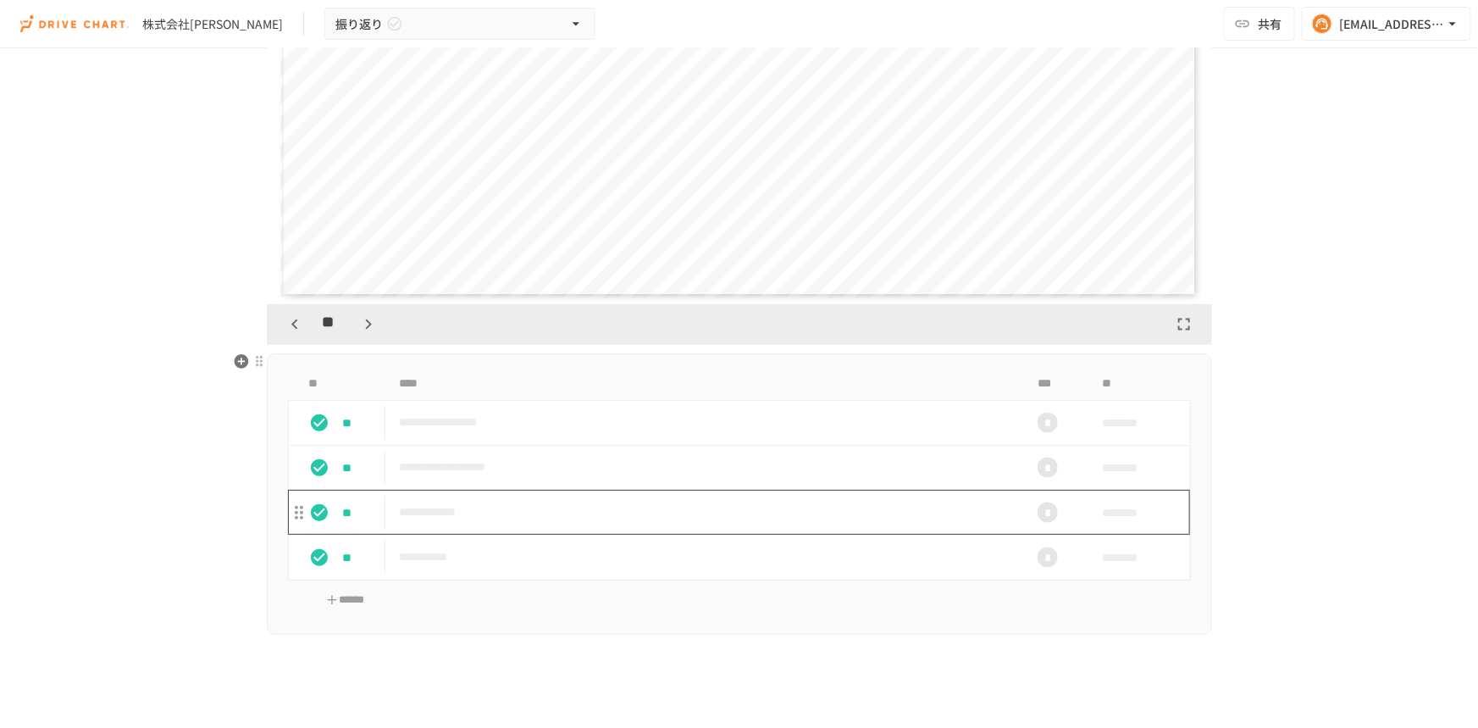
scroll to position [923, 0]
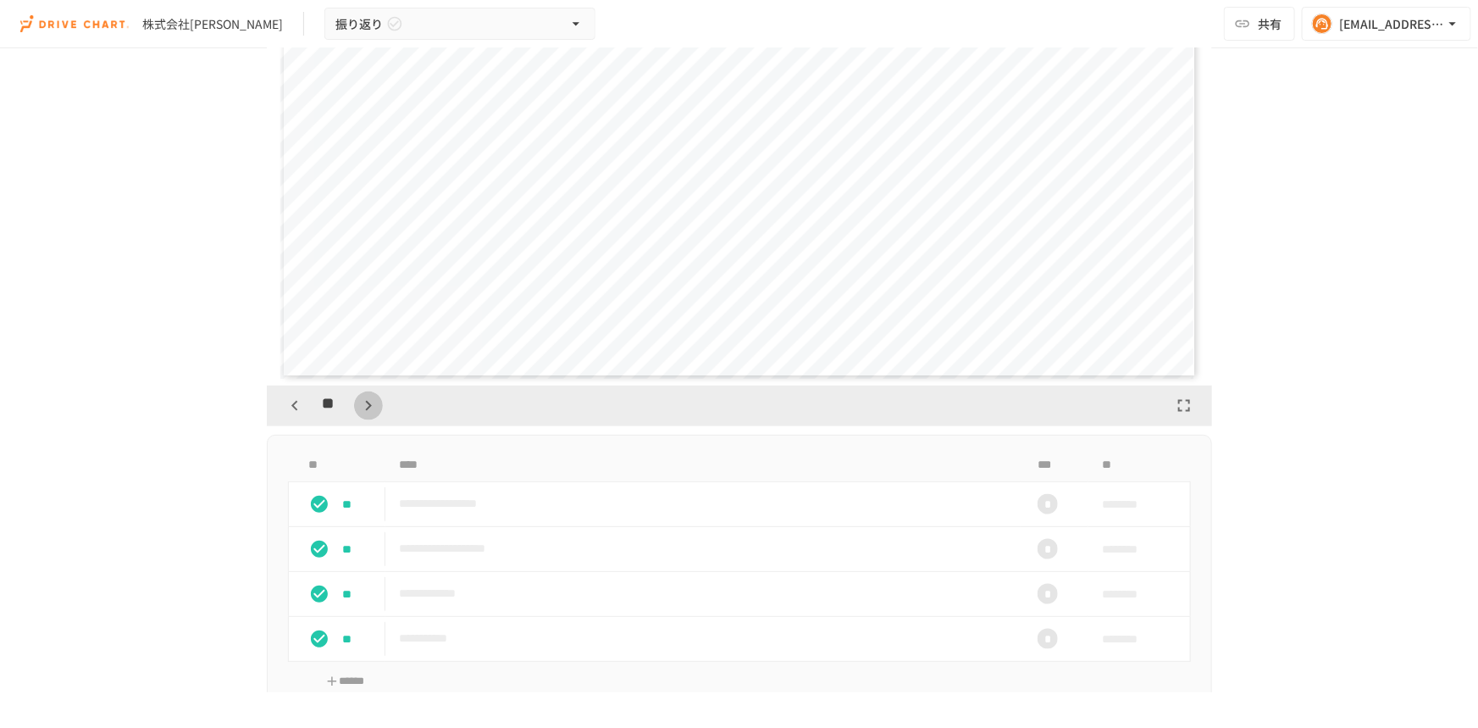
click at [368, 407] on icon "button" at bounding box center [368, 406] width 20 height 20
click at [364, 400] on icon "button" at bounding box center [368, 406] width 20 height 20
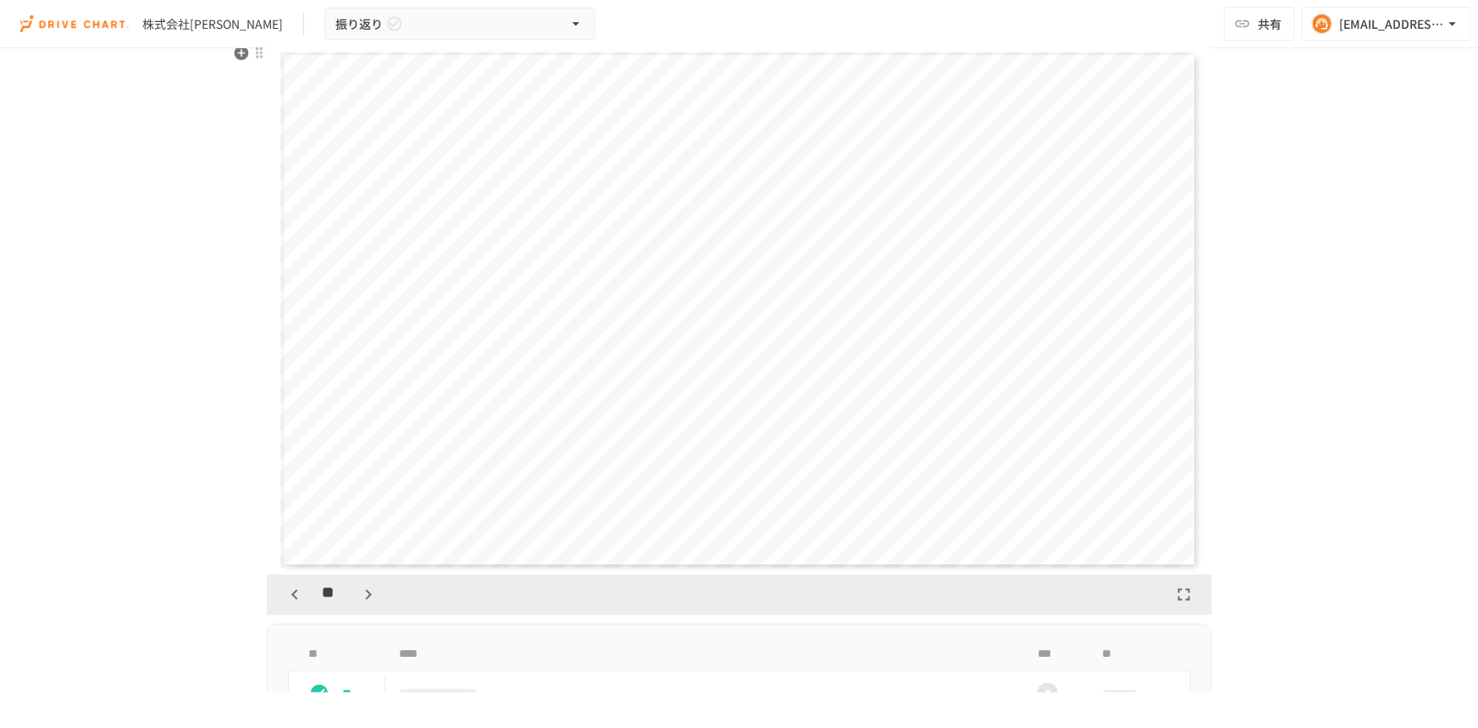
scroll to position [847, 0]
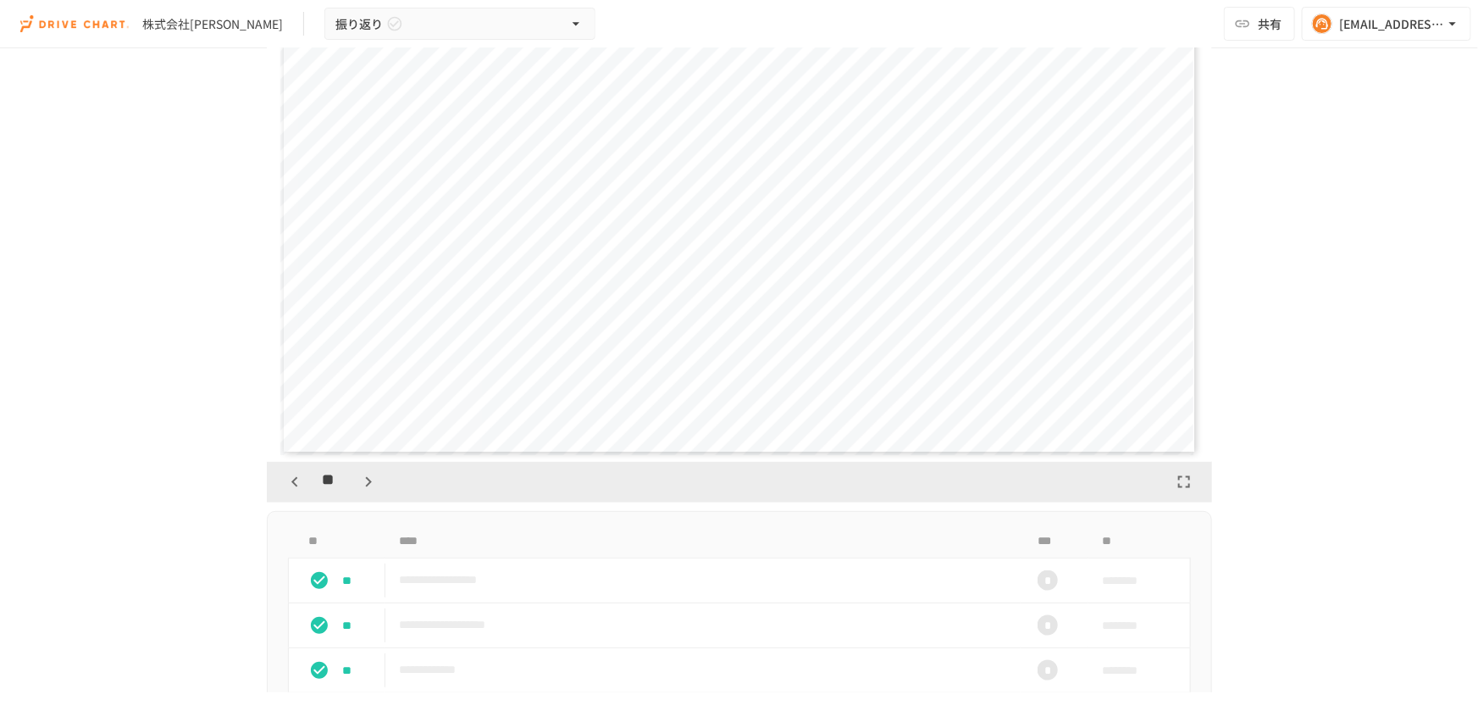
click at [286, 495] on div "**" at bounding box center [739, 482] width 945 height 41
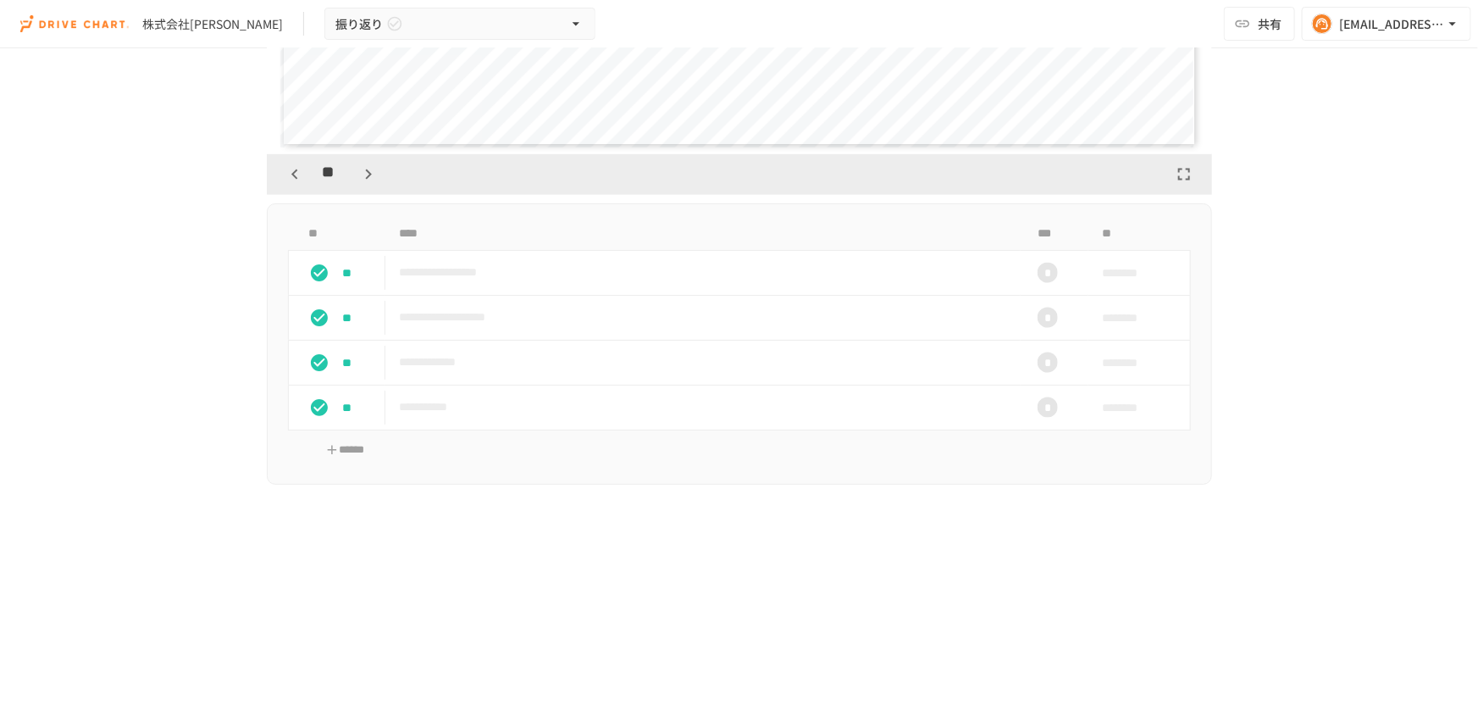
click at [291, 168] on icon "button" at bounding box center [295, 174] width 20 height 20
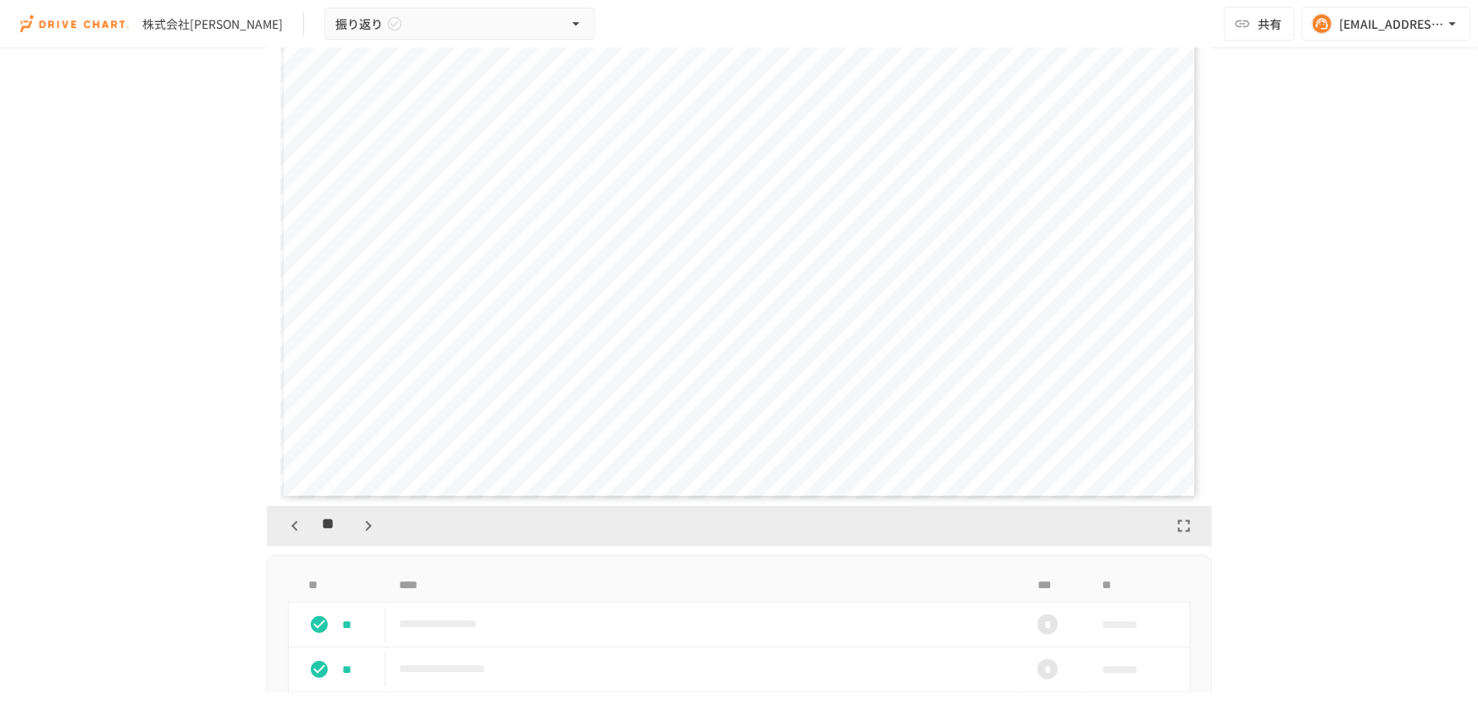
scroll to position [770, 0]
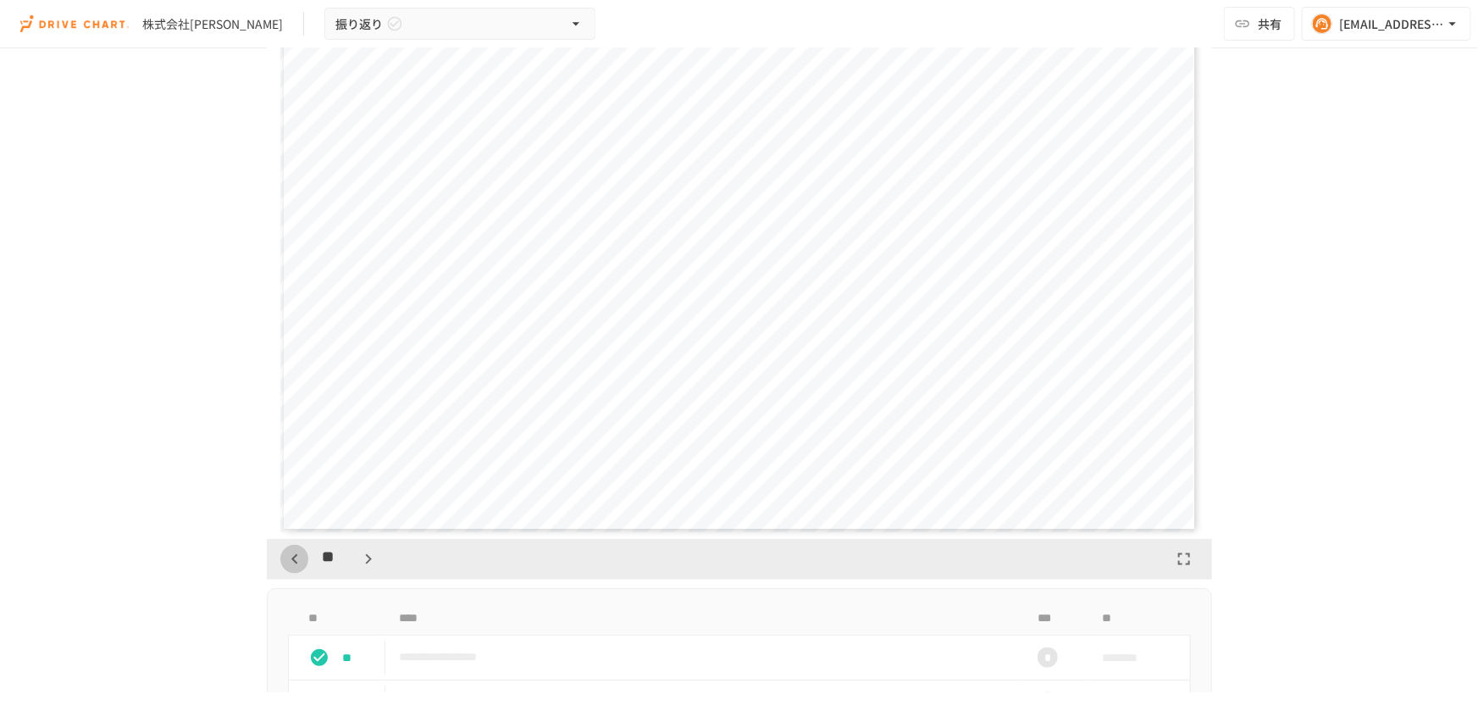
click at [294, 561] on icon "button" at bounding box center [295, 559] width 20 height 20
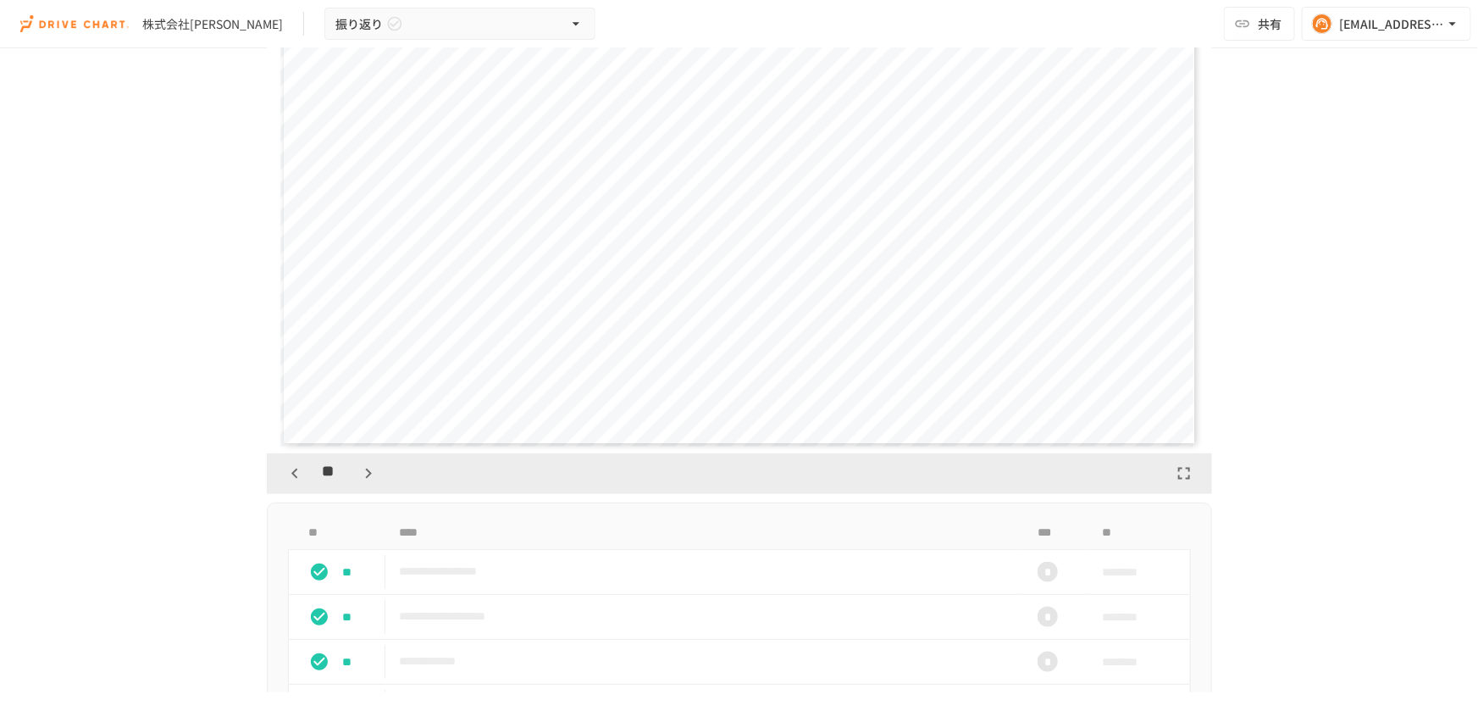
scroll to position [759, 0]
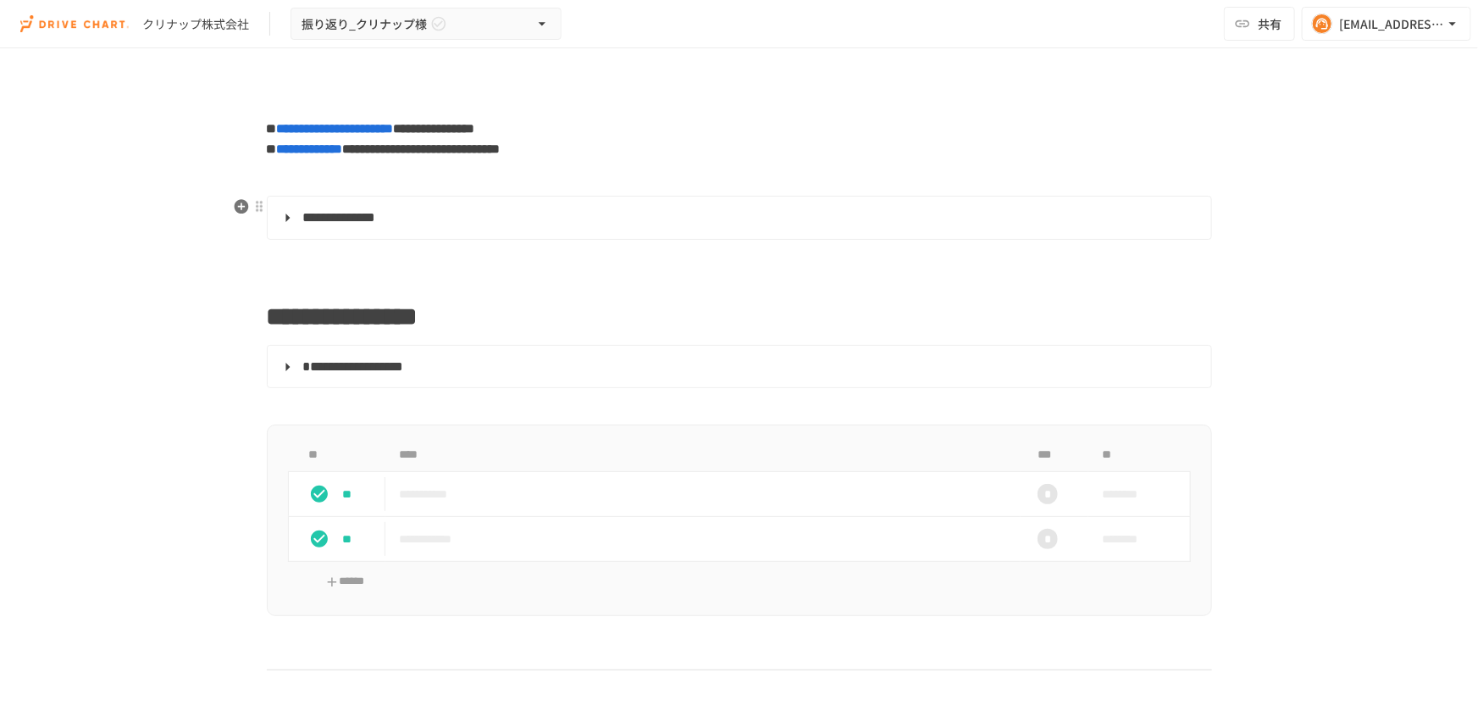
click at [400, 204] on details "**********" at bounding box center [739, 218] width 945 height 44
click at [404, 365] on span "**********" at bounding box center [353, 366] width 101 height 13
